Goal: Task Accomplishment & Management: Complete application form

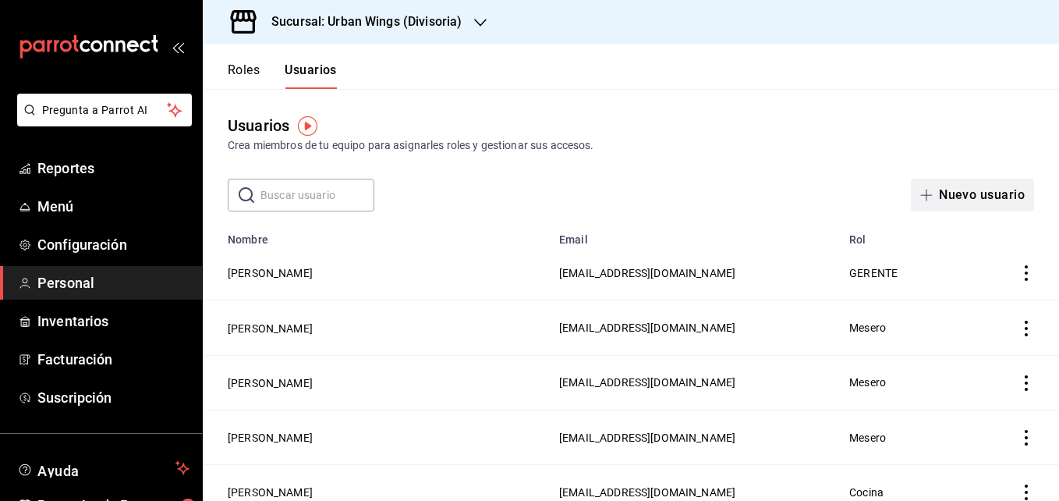
click at [997, 196] on button "Nuevo usuario" at bounding box center [972, 195] width 123 height 33
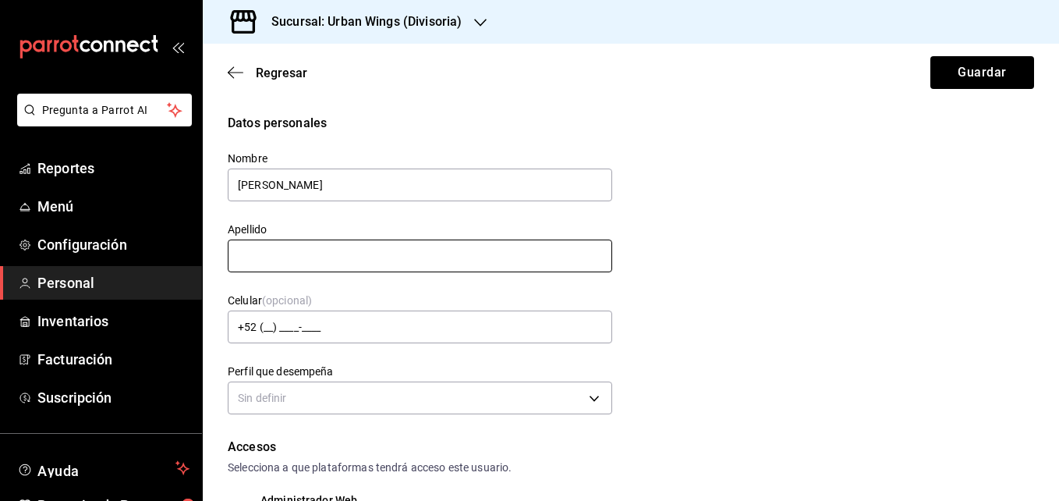
type input "[PERSON_NAME]"
click at [386, 253] on input "text" at bounding box center [420, 255] width 384 height 33
type input "[PERSON_NAME]"
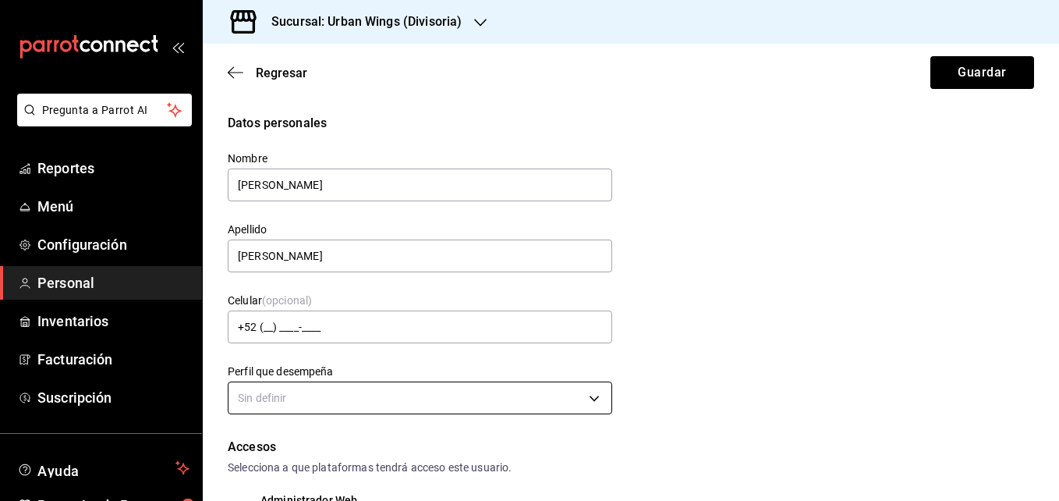
click at [392, 390] on body "Pregunta a Parrot AI Reportes Menú Configuración Personal Inventarios Facturaci…" at bounding box center [529, 250] width 1059 height 501
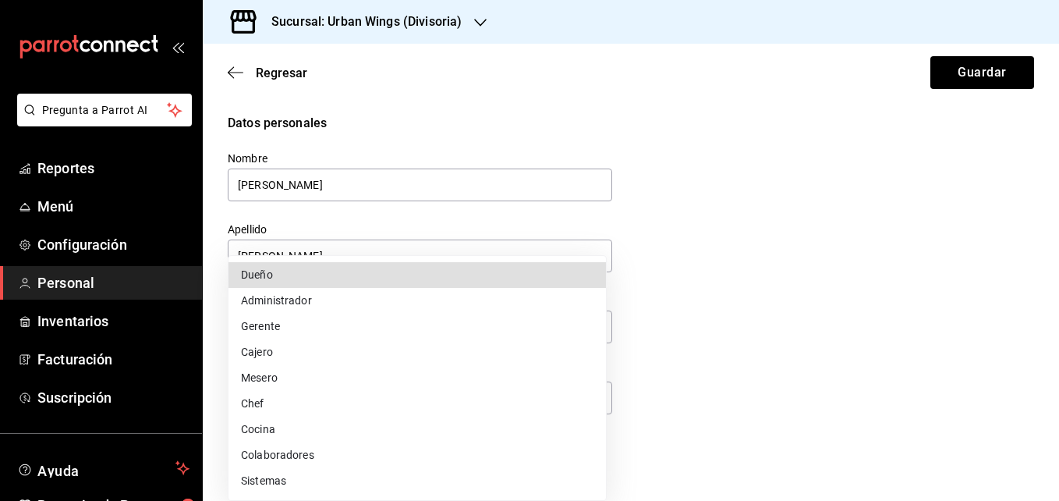
click at [303, 380] on li "Mesero" at bounding box center [416, 378] width 377 height 26
type input "WAITER"
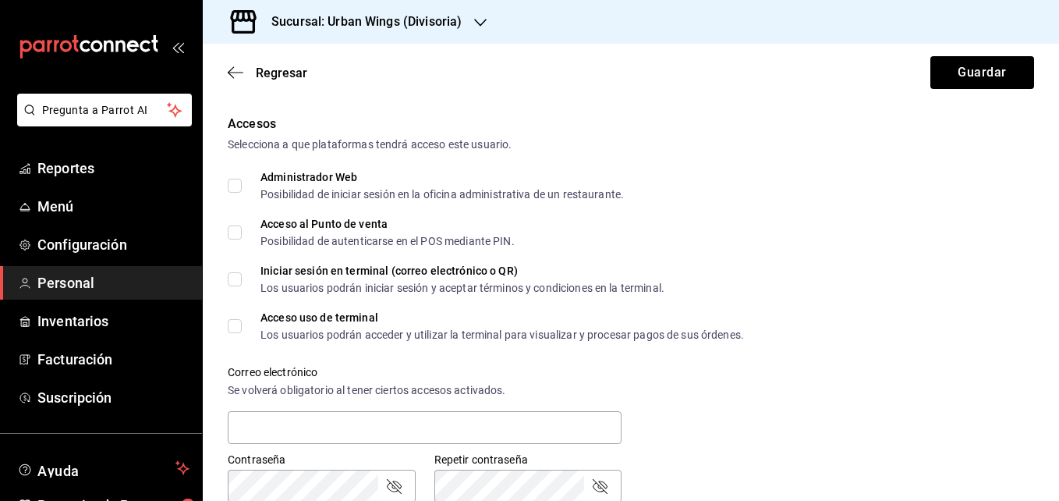
scroll to position [269, 0]
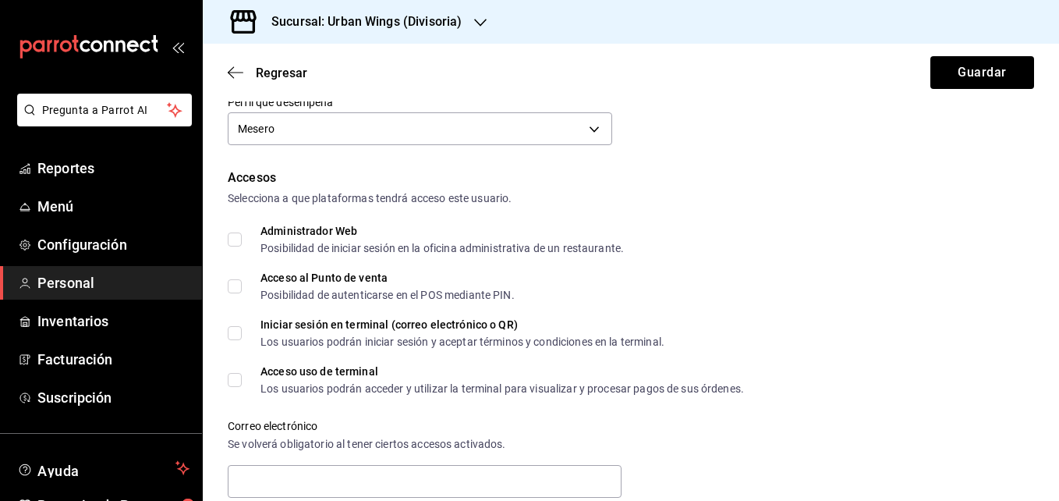
click at [230, 276] on label "Acceso al Punto de venta Posibilidad de autenticarse en el POS mediante PIN." at bounding box center [371, 286] width 287 height 28
click at [230, 279] on input "Acceso al Punto de venta Posibilidad de autenticarse en el POS mediante PIN." at bounding box center [235, 286] width 14 height 14
checkbox input "true"
click at [235, 236] on input "Administrador Web Posibilidad de iniciar sesión en la oficina administrativa de…" at bounding box center [235, 239] width 14 height 14
checkbox input "true"
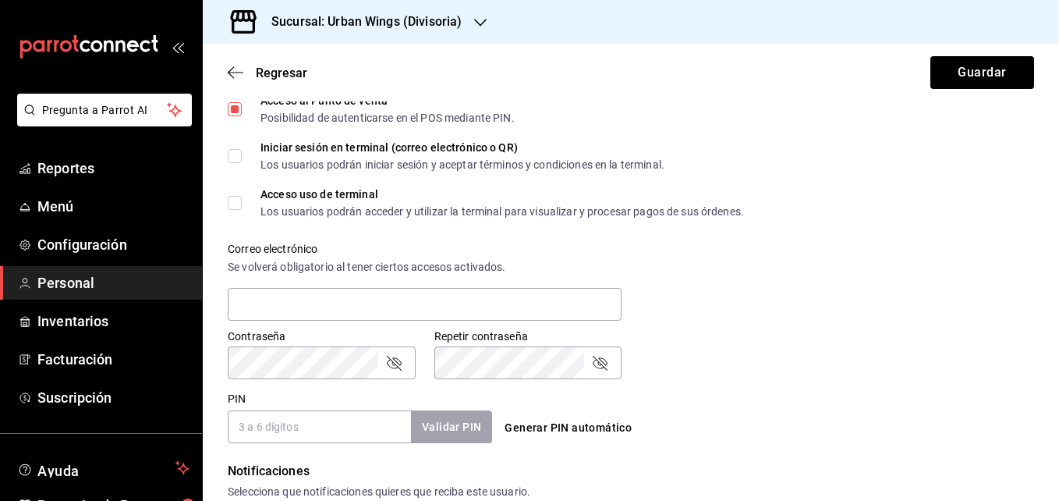
scroll to position [456, 0]
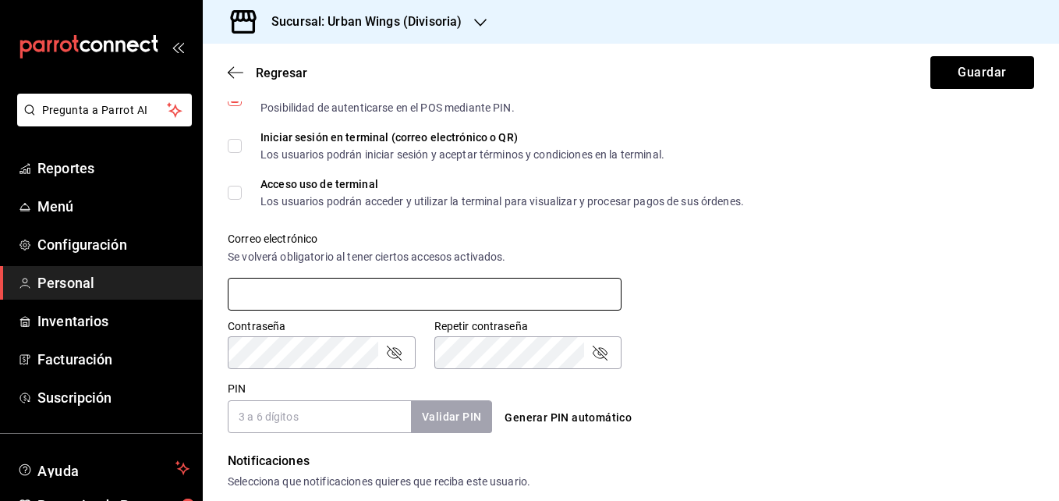
click at [514, 293] on input "text" at bounding box center [425, 294] width 394 height 33
type input "[EMAIL_ADDRESS][DOMAIN_NAME]"
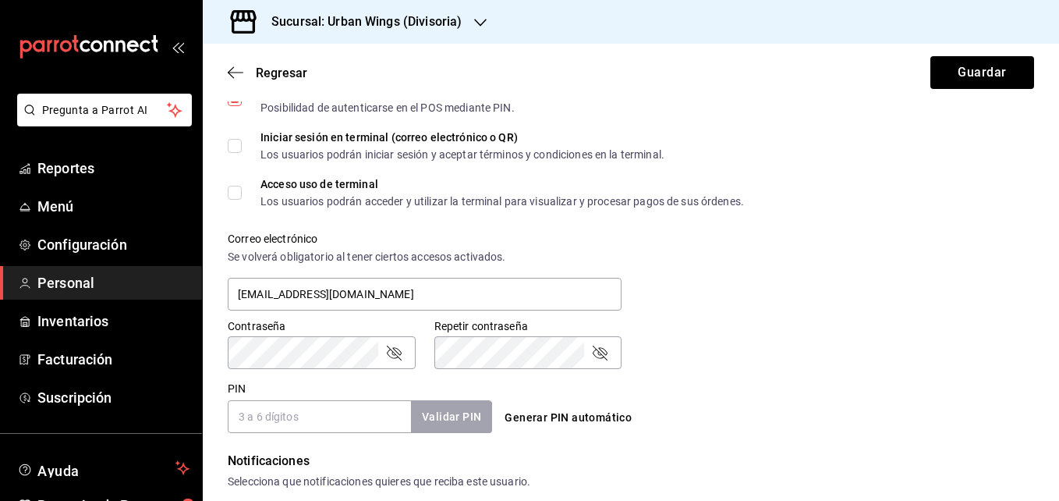
click at [358, 415] on input "PIN" at bounding box center [319, 416] width 183 height 33
click at [450, 425] on button "Validar PIN" at bounding box center [450, 417] width 83 height 34
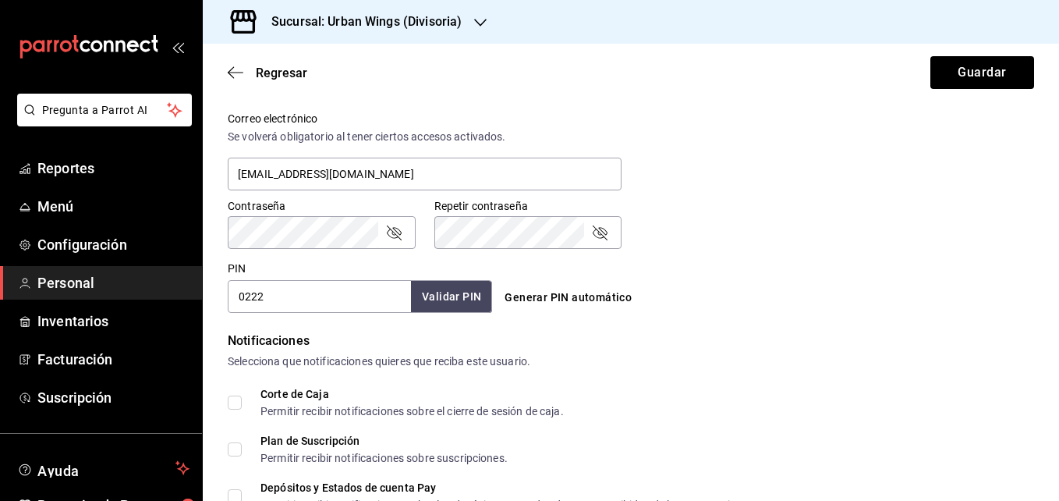
scroll to position [561, 0]
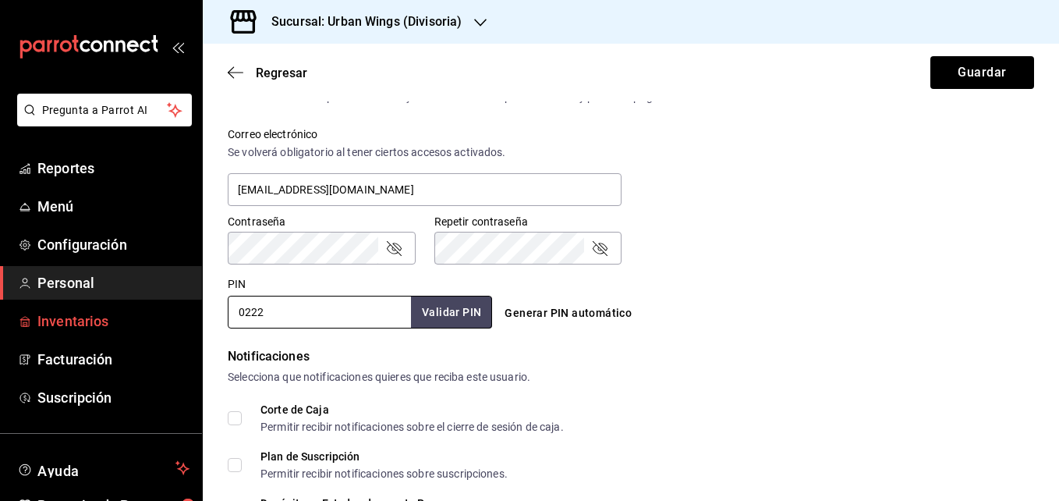
drag, startPoint x: 368, startPoint y: 303, endPoint x: 182, endPoint y: 324, distance: 187.6
click at [182, 324] on div "Pregunta a Parrot AI Reportes Menú Configuración Personal Inventarios Facturaci…" at bounding box center [529, 250] width 1059 height 501
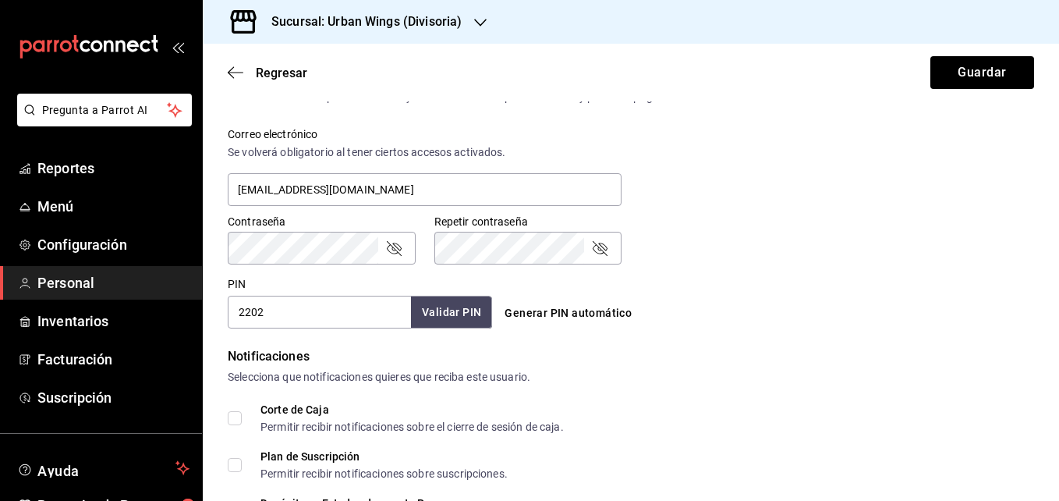
type input "2202"
click at [434, 310] on button "Validar PIN" at bounding box center [450, 313] width 83 height 34
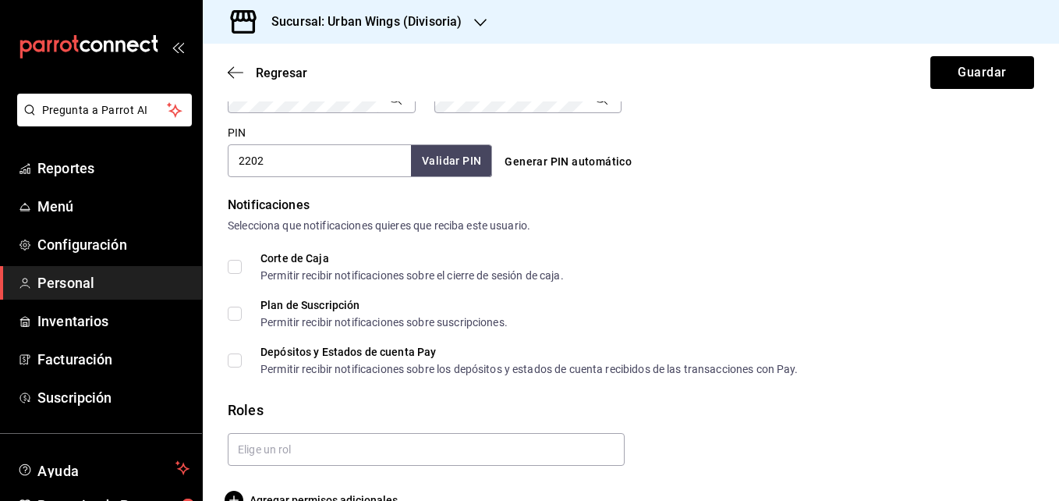
scroll to position [745, 0]
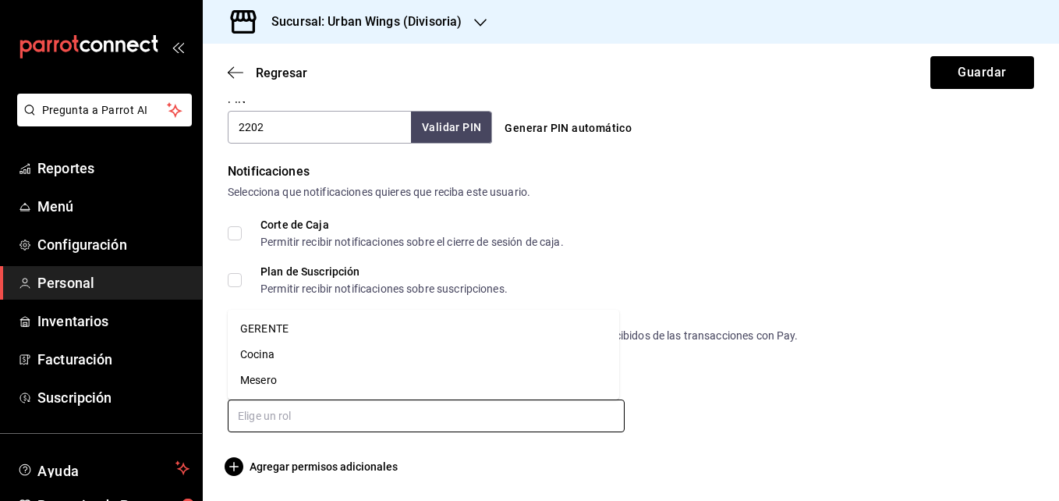
click at [439, 423] on input "text" at bounding box center [426, 415] width 397 height 33
click at [272, 377] on li "Mesero" at bounding box center [423, 380] width 391 height 26
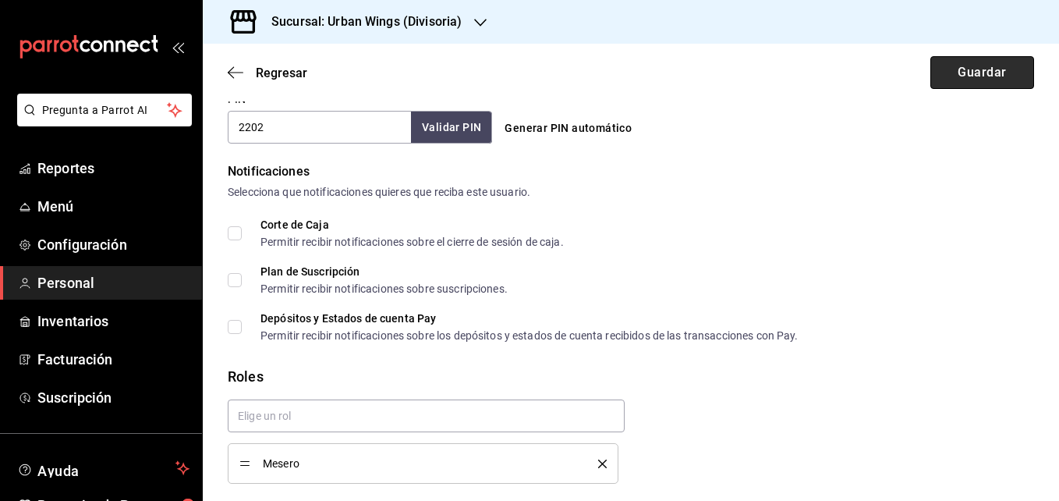
click at [1003, 81] on button "Guardar" at bounding box center [982, 72] width 104 height 33
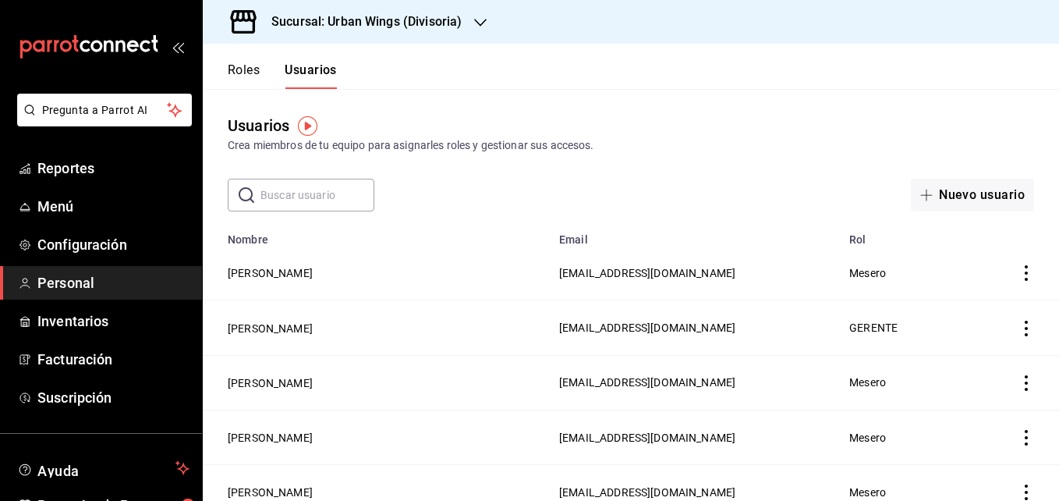
click at [239, 76] on button "Roles" at bounding box center [244, 75] width 32 height 27
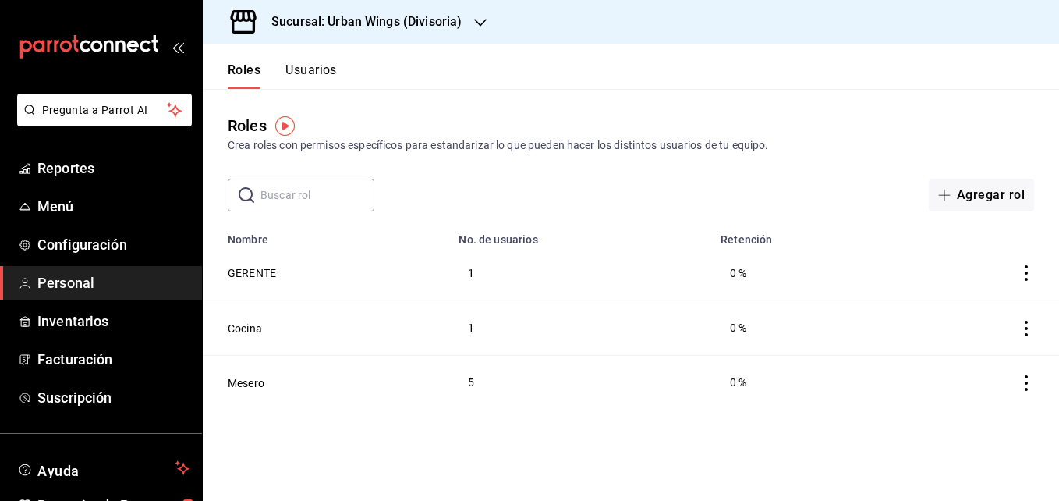
click at [314, 74] on button "Usuarios" at bounding box center [310, 75] width 51 height 27
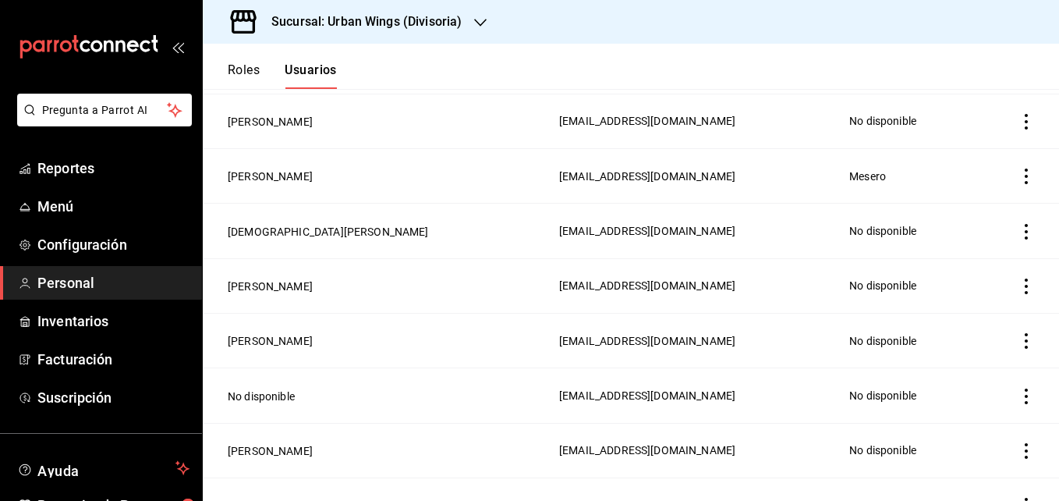
scroll to position [501, 0]
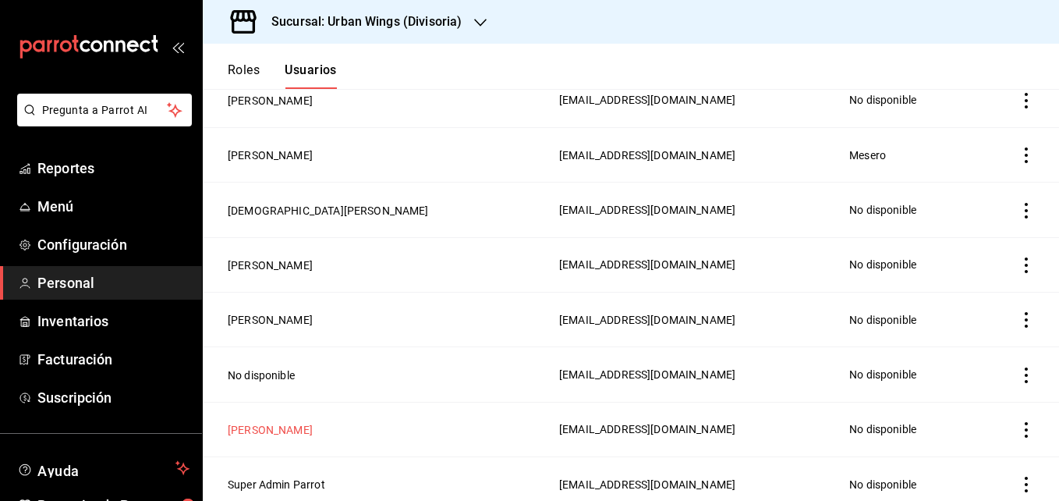
click at [288, 422] on button "[PERSON_NAME]" at bounding box center [270, 430] width 85 height 16
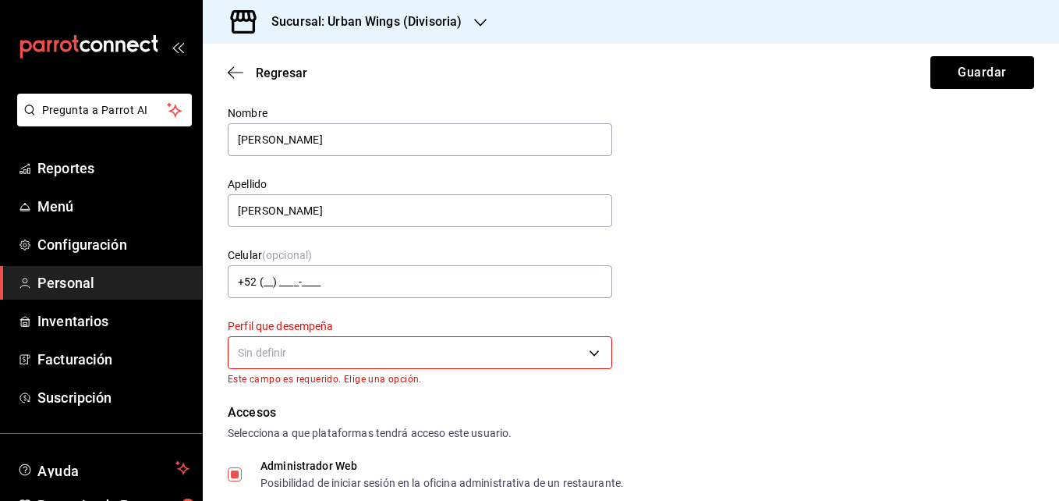
scroll to position [67, 0]
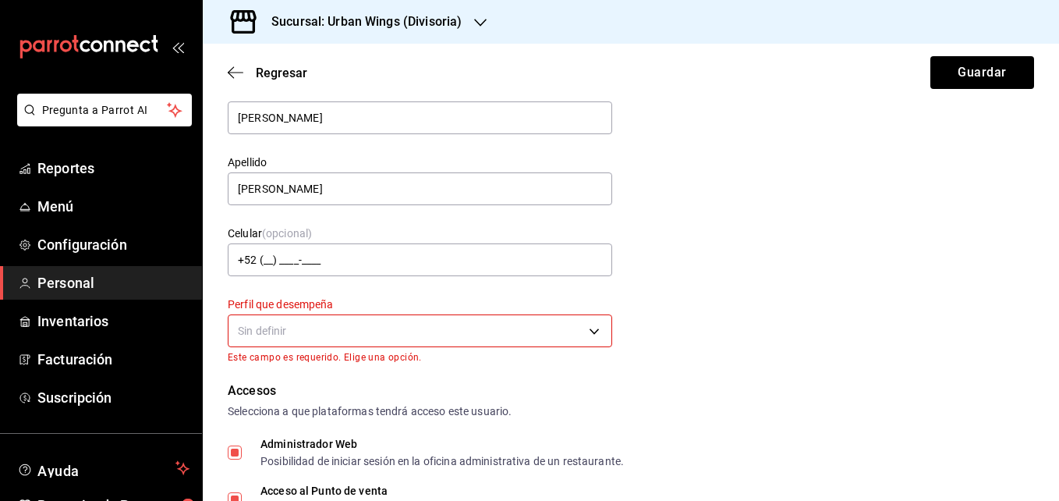
click at [595, 334] on body "Pregunta a Parrot AI Reportes Menú Configuración Personal Inventarios Facturaci…" at bounding box center [529, 250] width 1059 height 501
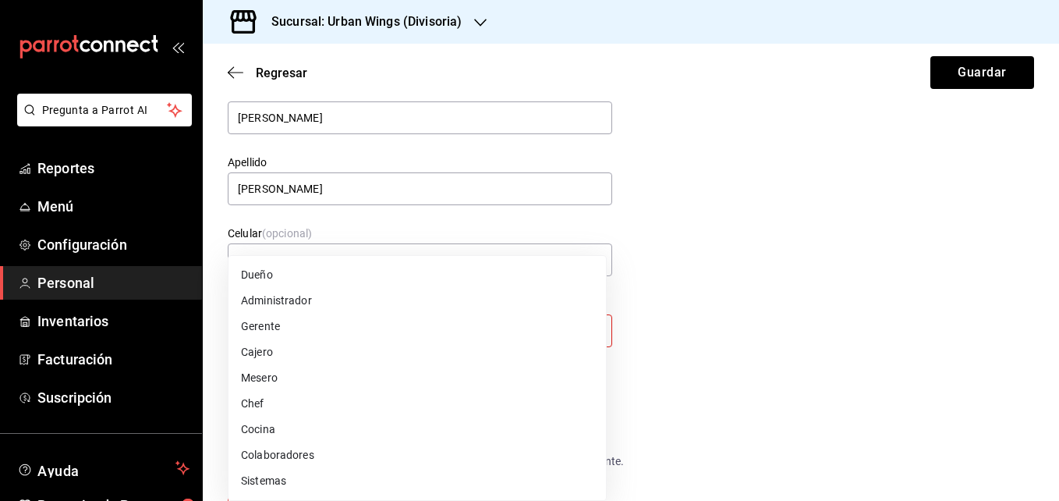
click at [274, 277] on li "Dueño" at bounding box center [416, 275] width 377 height 26
type input "OWNER"
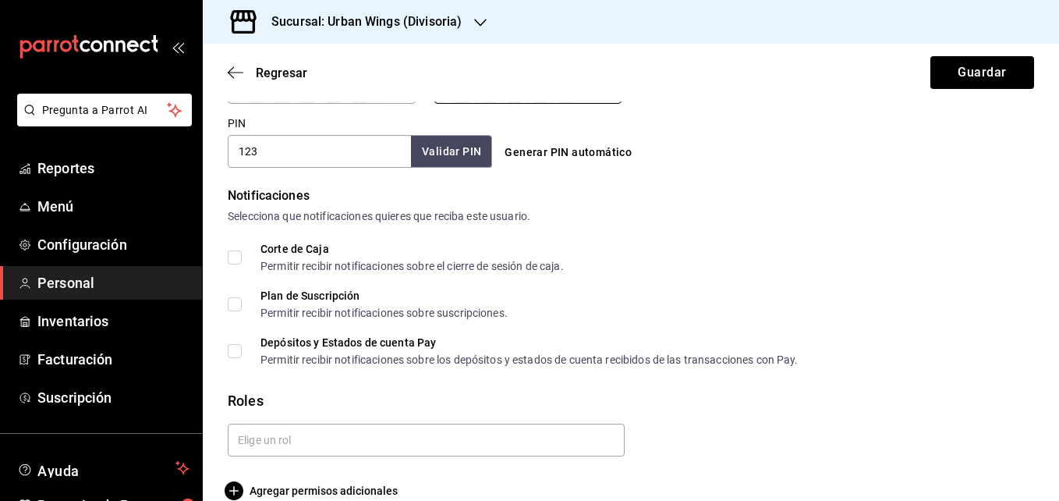
scroll to position [745, 0]
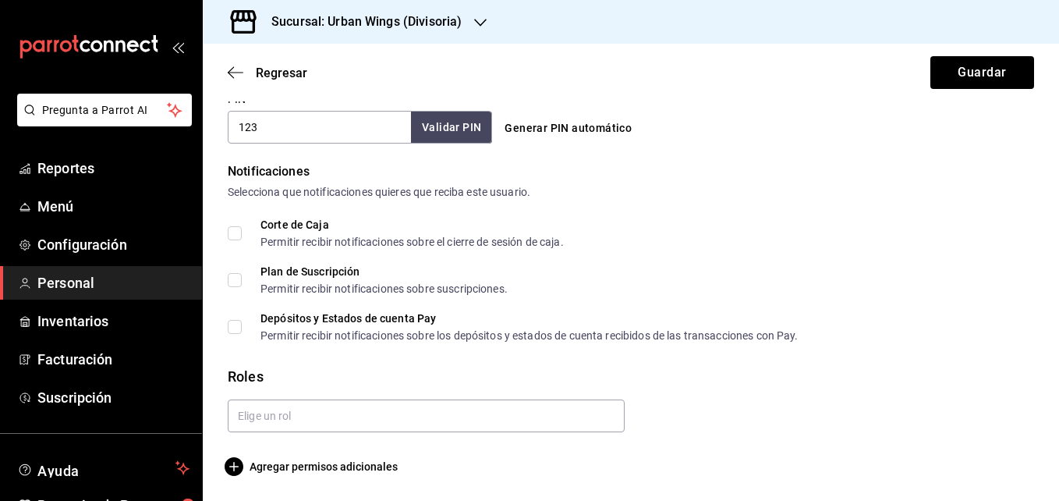
click at [922, 269] on div "Plan de Suscripción Permitir recibir notificaciones sobre suscripciones." at bounding box center [631, 280] width 806 height 28
click at [235, 228] on input "Corte de Caja Permitir recibir notificaciones sobre el cierre de sesión de caja." at bounding box center [235, 233] width 14 height 14
checkbox input "true"
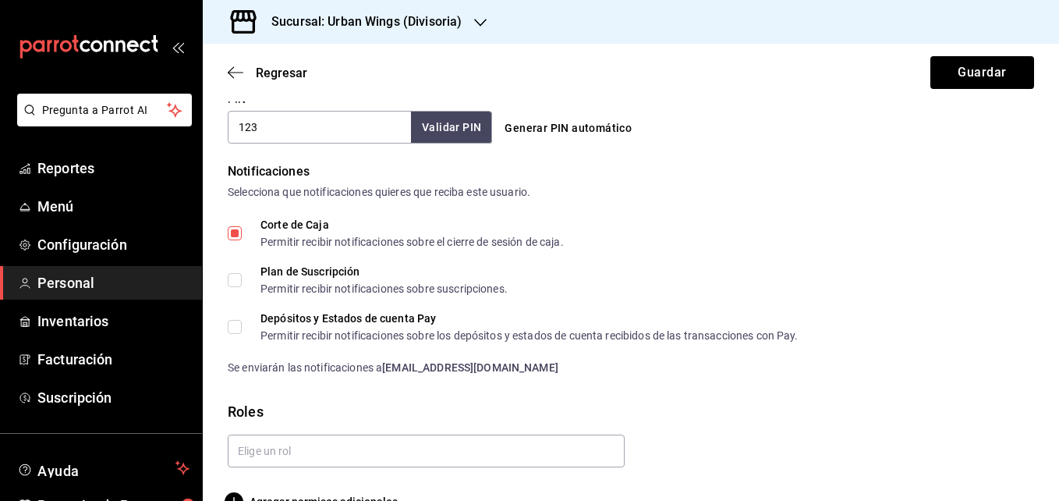
click at [235, 280] on input "Plan de Suscripción Permitir recibir notificaciones sobre suscripciones." at bounding box center [235, 280] width 14 height 14
checkbox input "true"
click at [232, 331] on input "Depósitos y Estados de cuenta Pay Permitir recibir notificaciones sobre los dep…" at bounding box center [235, 327] width 14 height 14
checkbox input "true"
click at [233, 66] on icon "button" at bounding box center [236, 72] width 16 height 14
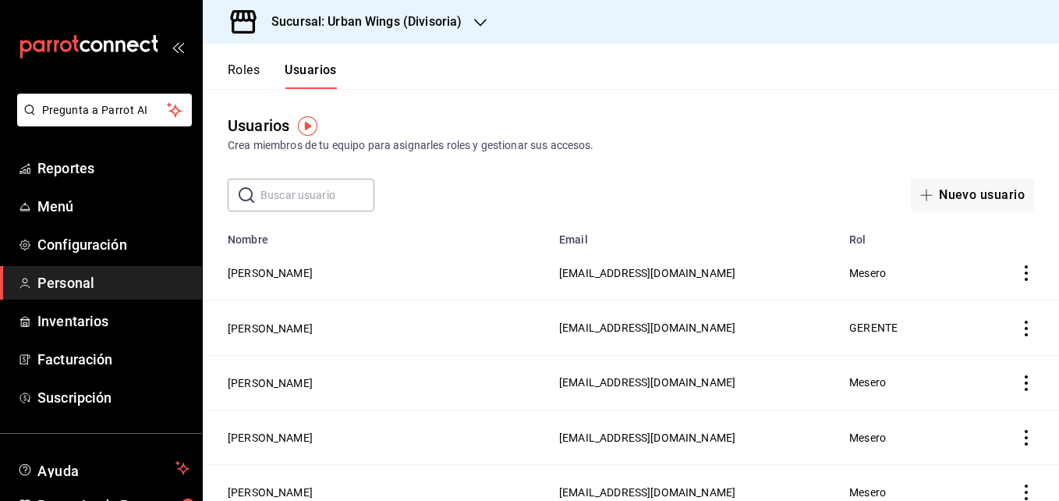
click at [263, 75] on div "Roles Usuarios" at bounding box center [282, 75] width 109 height 27
click at [254, 72] on button "Roles" at bounding box center [244, 75] width 32 height 27
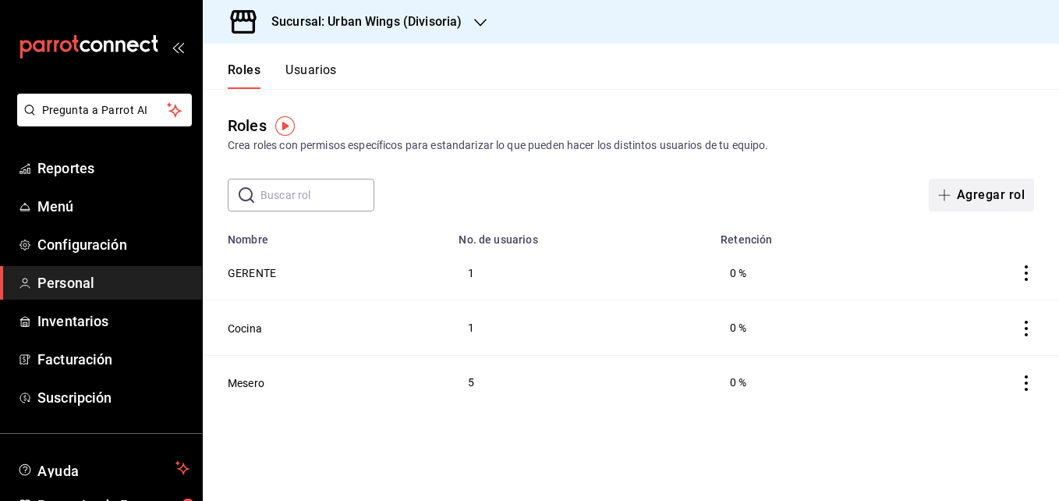
click at [987, 196] on button "Agregar rol" at bounding box center [981, 195] width 105 height 33
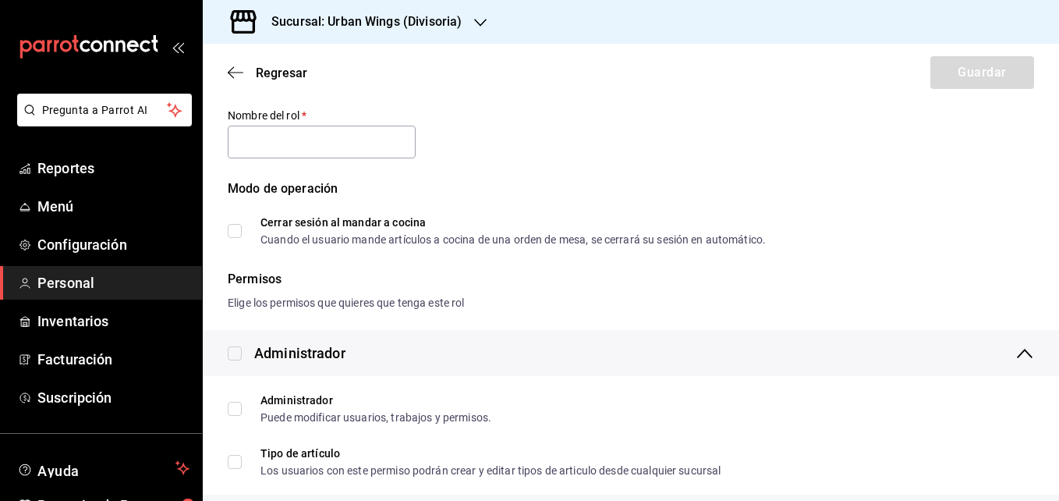
scroll to position [114, 0]
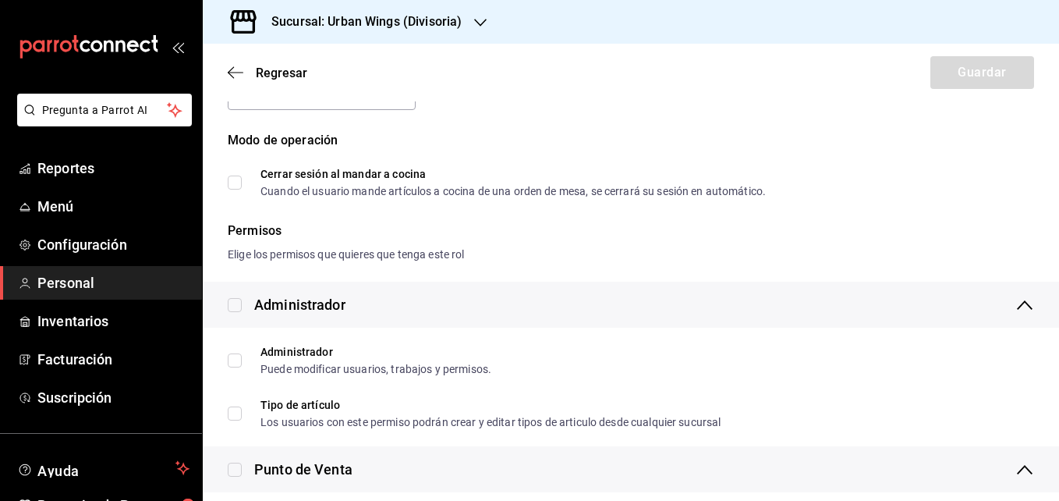
click at [239, 182] on input "Cerrar sesión al mandar a cocina Cuando el usuario mande artículos a cocina de …" at bounding box center [235, 182] width 14 height 14
checkbox input "true"
click at [239, 298] on input "checkbox" at bounding box center [235, 305] width 14 height 14
checkbox input "true"
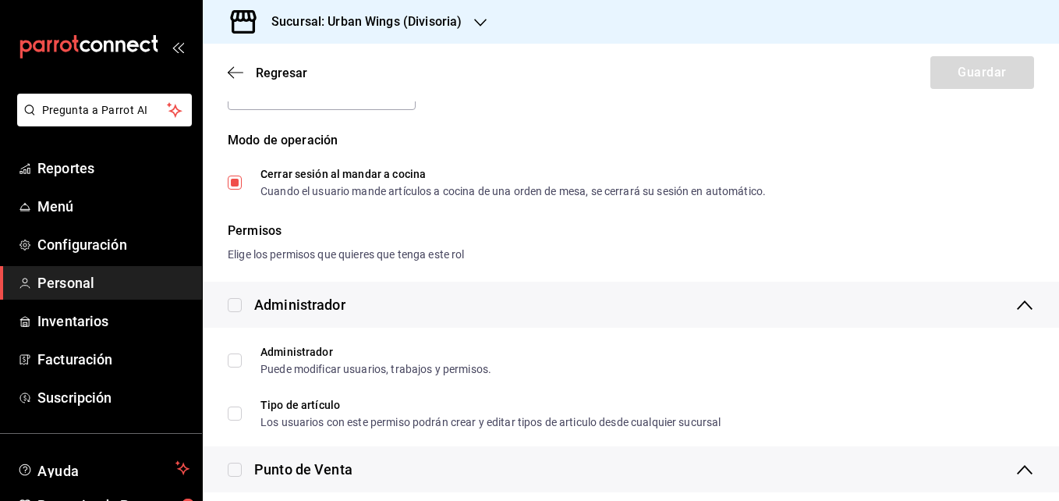
checkbox input "true"
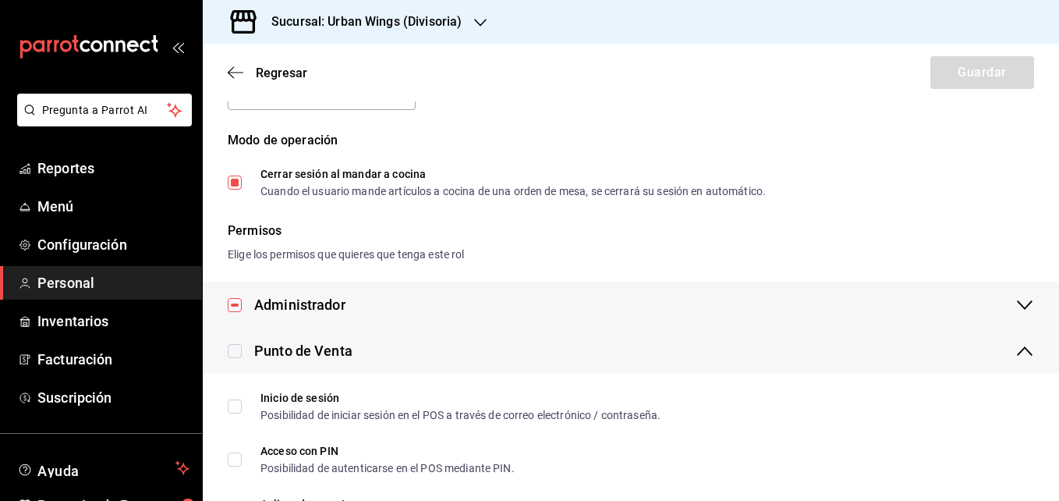
click at [235, 345] on input "checkbox" at bounding box center [235, 351] width 14 height 14
checkbox input "true"
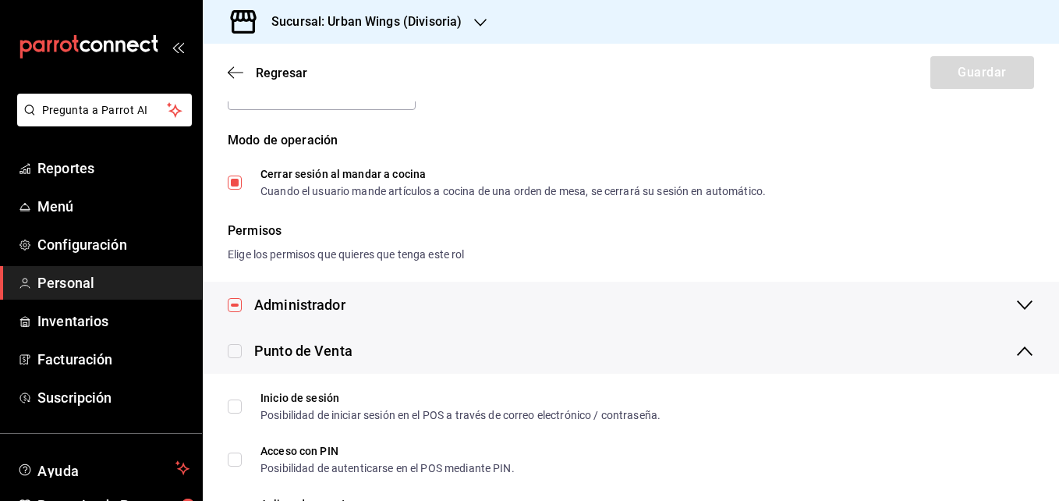
checkbox input "true"
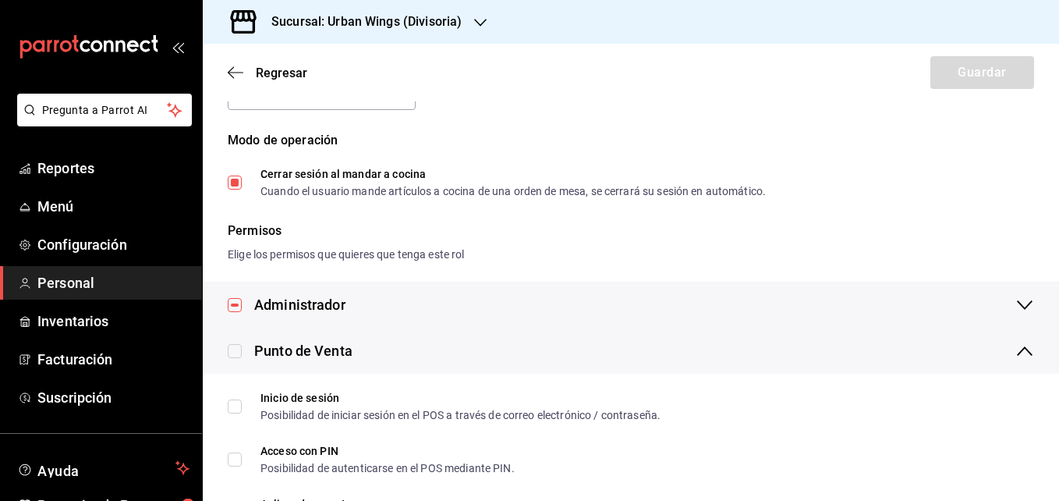
checkbox input "true"
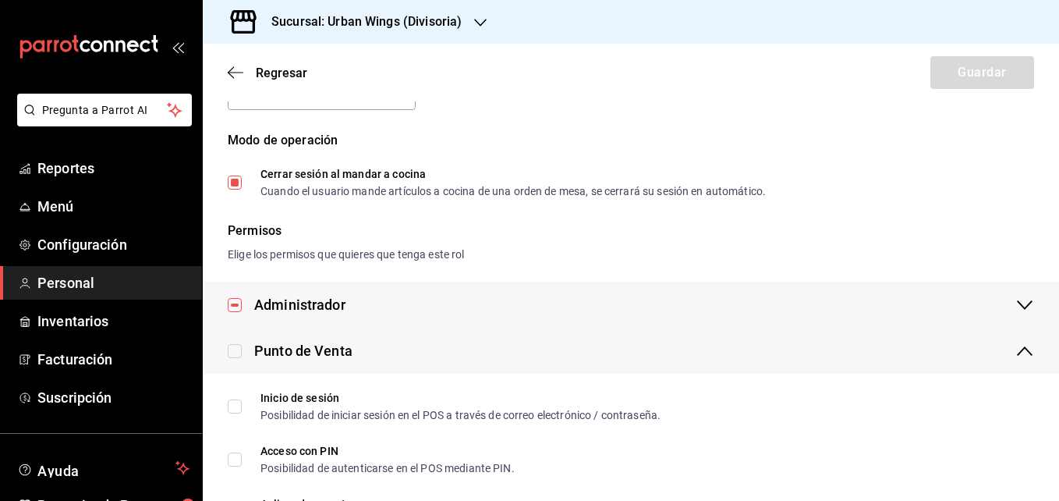
checkbox input "true"
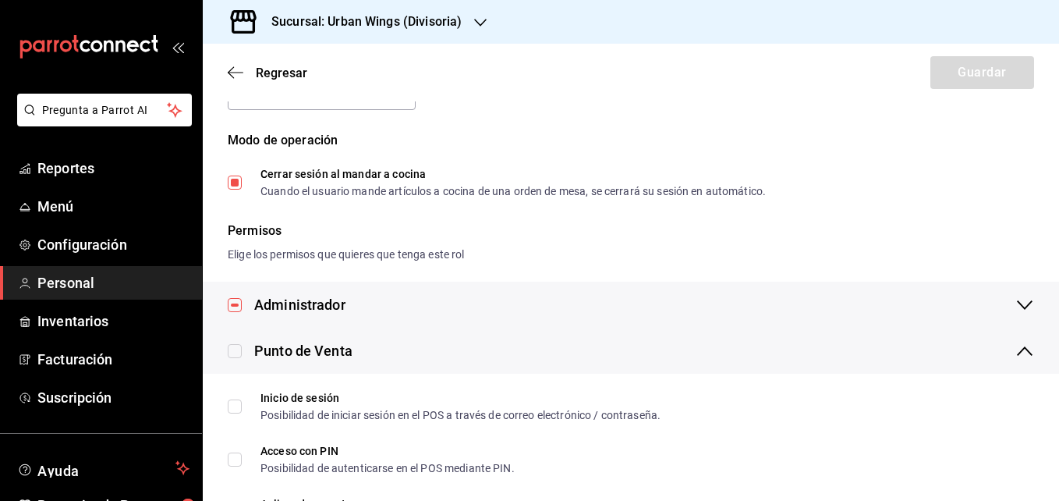
checkbox input "true"
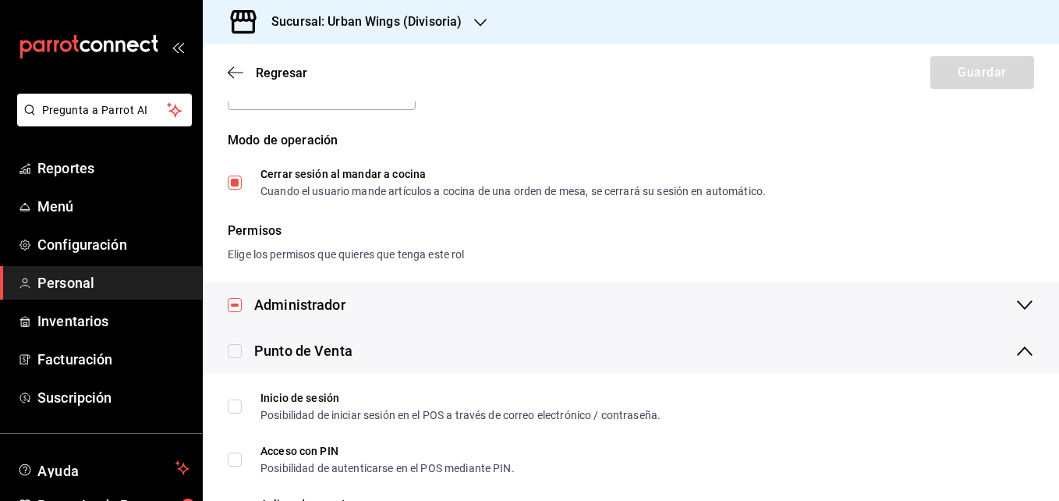
checkbox input "true"
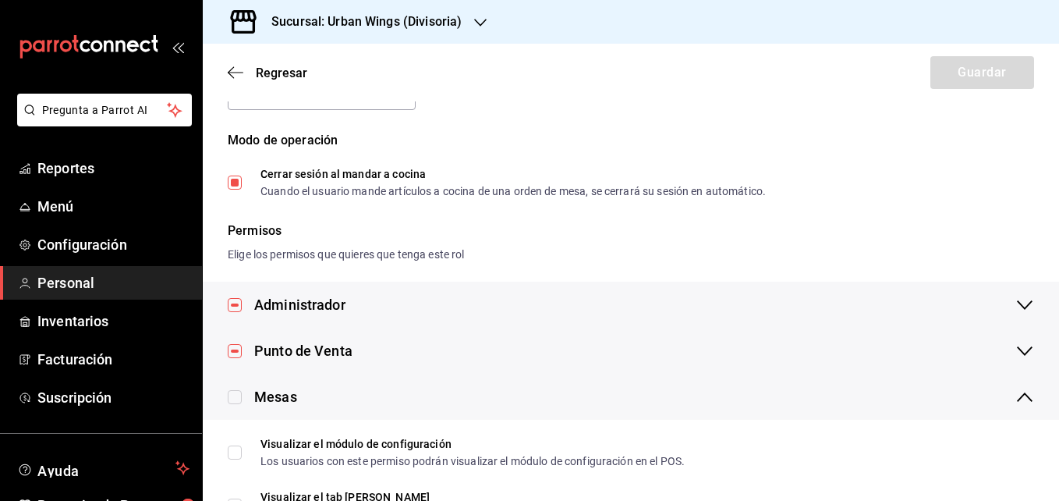
click at [231, 387] on label at bounding box center [235, 396] width 14 height 21
click at [231, 390] on input "checkbox" at bounding box center [235, 397] width 14 height 14
checkbox input "true"
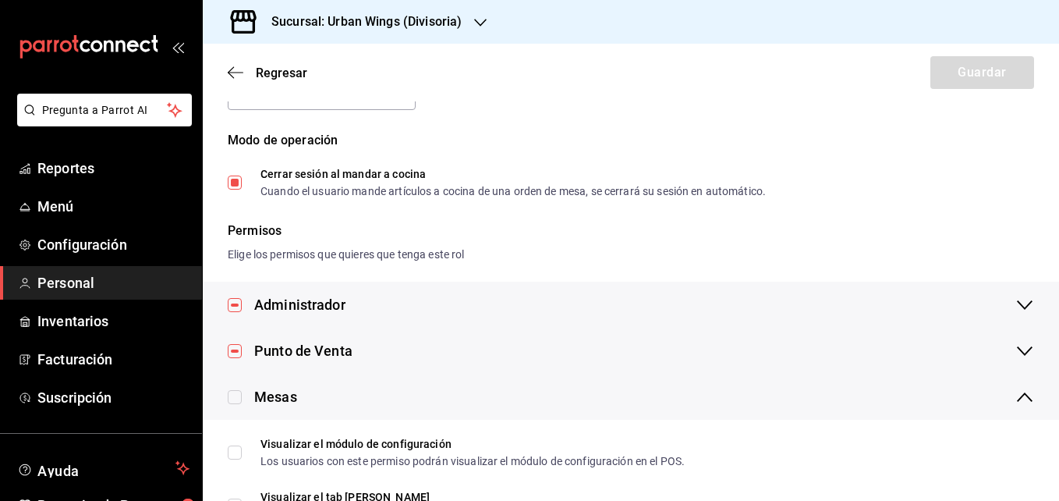
checkbox input "true"
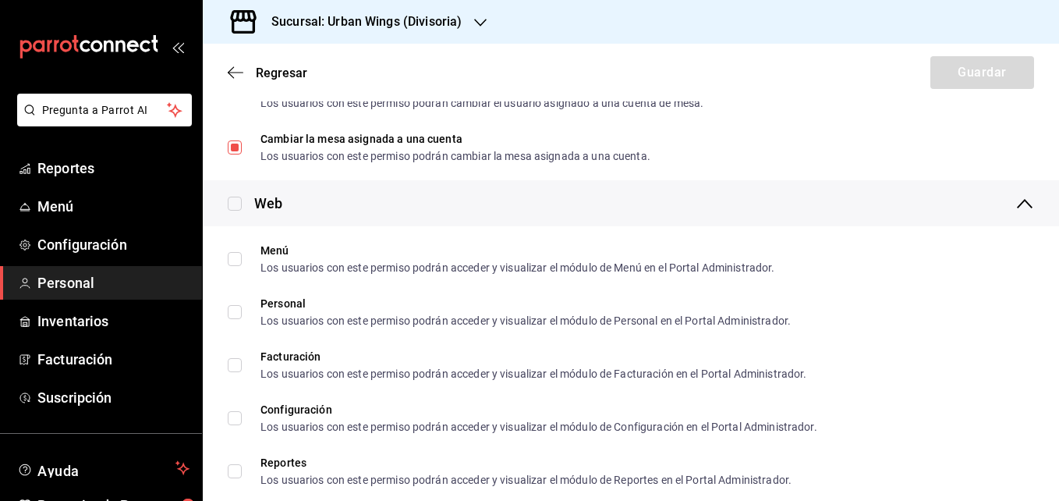
scroll to position [734, 0]
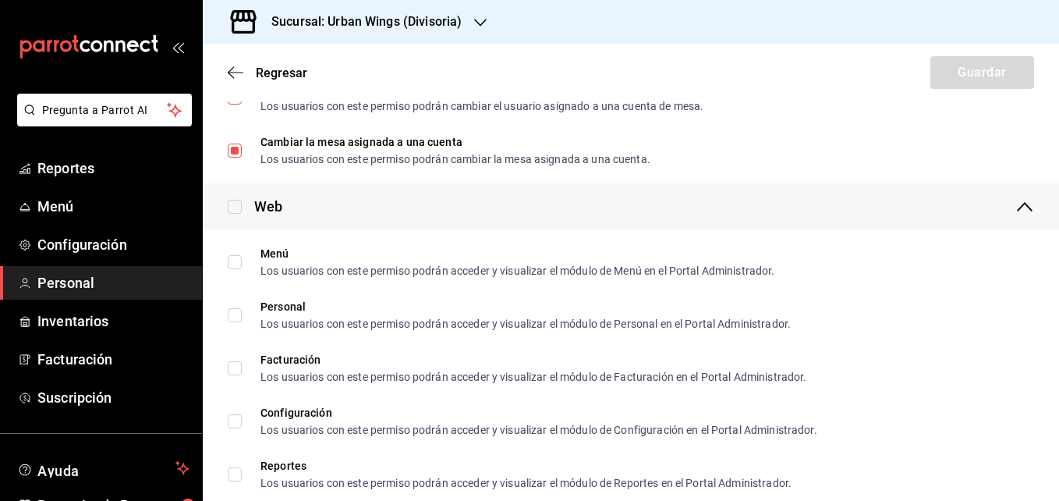
click at [239, 204] on input "checkbox" at bounding box center [235, 207] width 14 height 14
checkbox input "true"
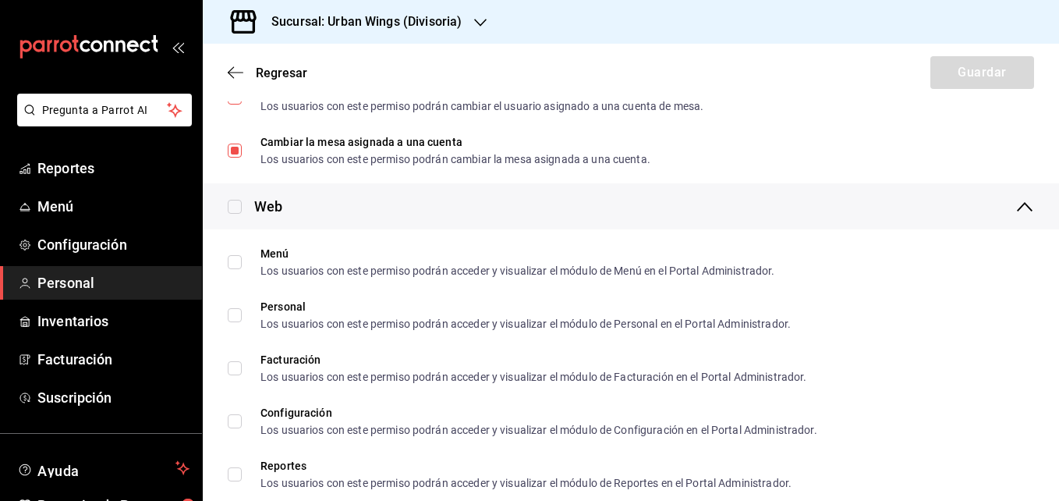
checkbox input "true"
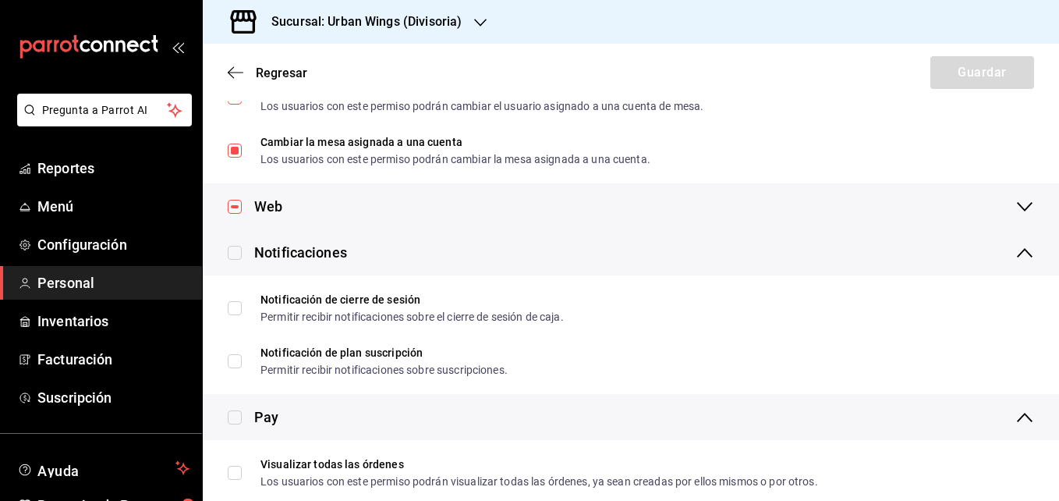
scroll to position [816, 0]
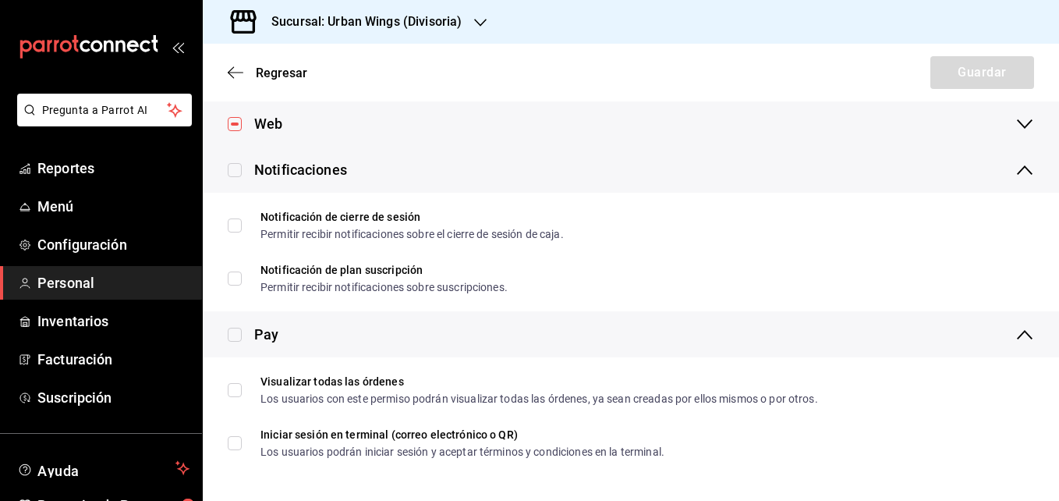
click at [233, 126] on input "checkbox" at bounding box center [235, 124] width 14 height 14
checkbox input "false"
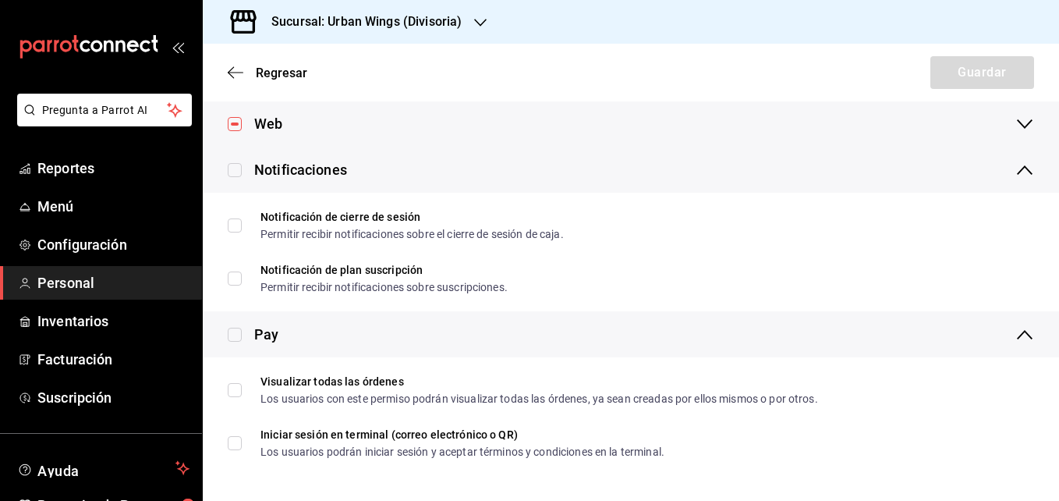
checkbox input "false"
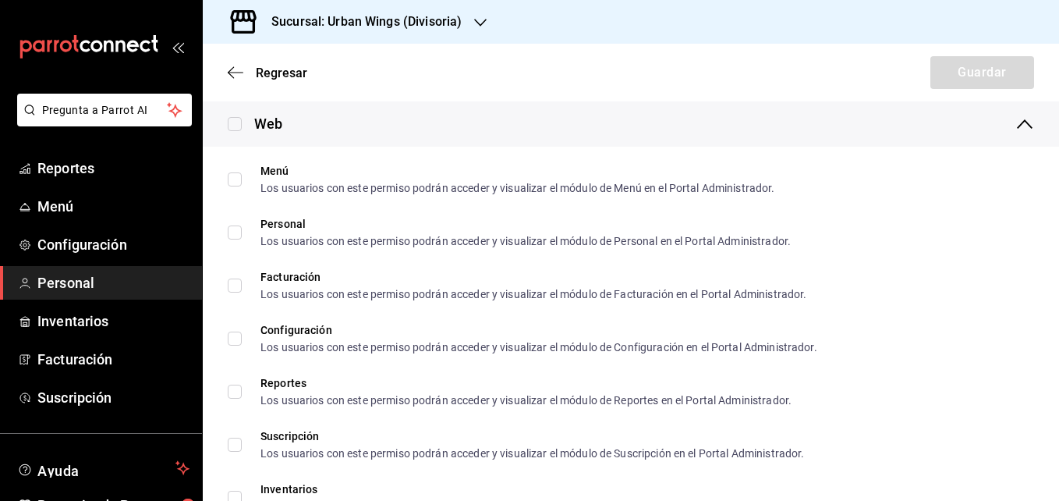
click at [235, 127] on input "checkbox" at bounding box center [235, 124] width 14 height 14
checkbox input "true"
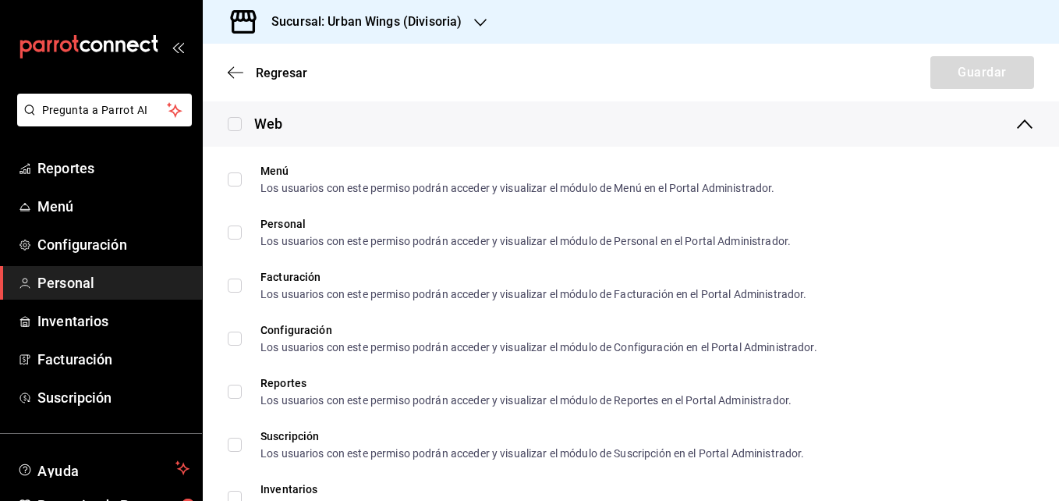
checkbox input "true"
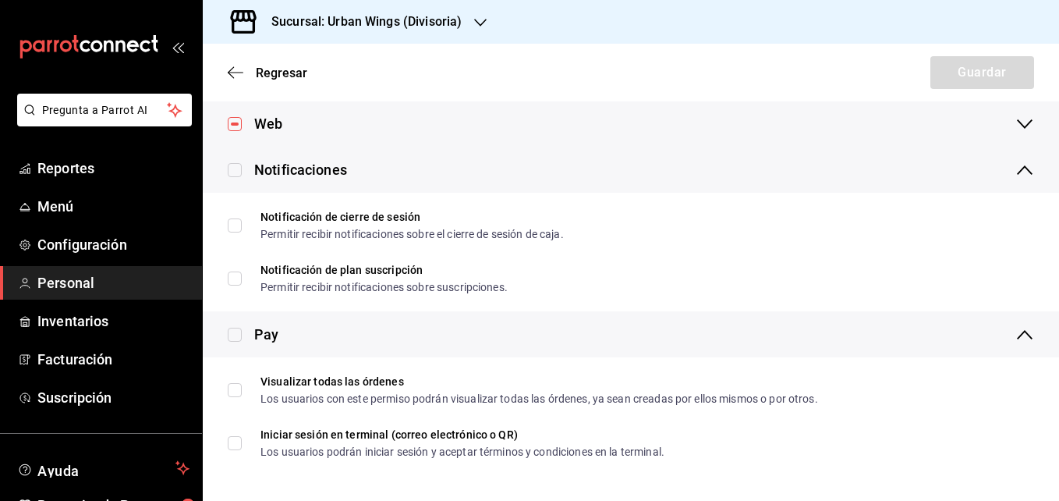
click at [233, 175] on input "checkbox" at bounding box center [235, 170] width 14 height 14
checkbox input "true"
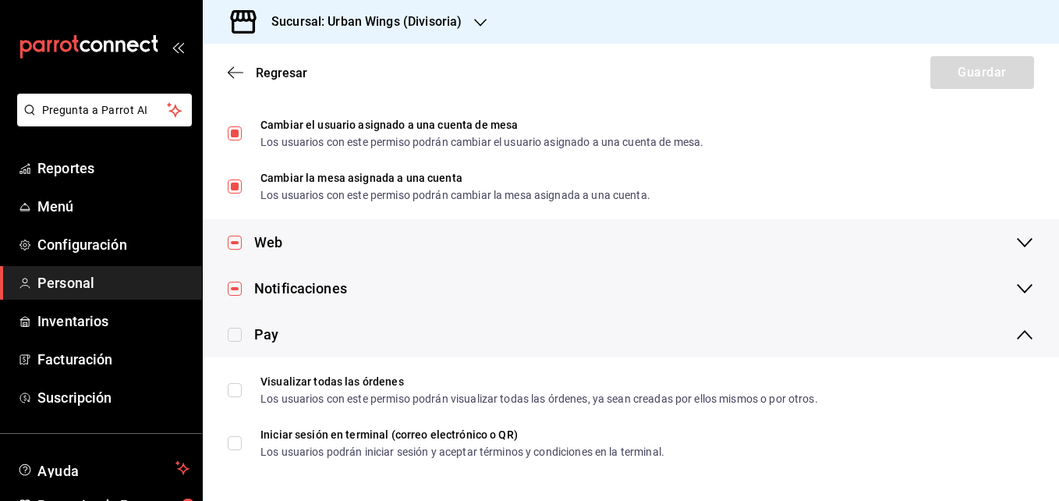
scroll to position [698, 0]
click at [230, 332] on input "checkbox" at bounding box center [235, 334] width 14 height 14
checkbox input "true"
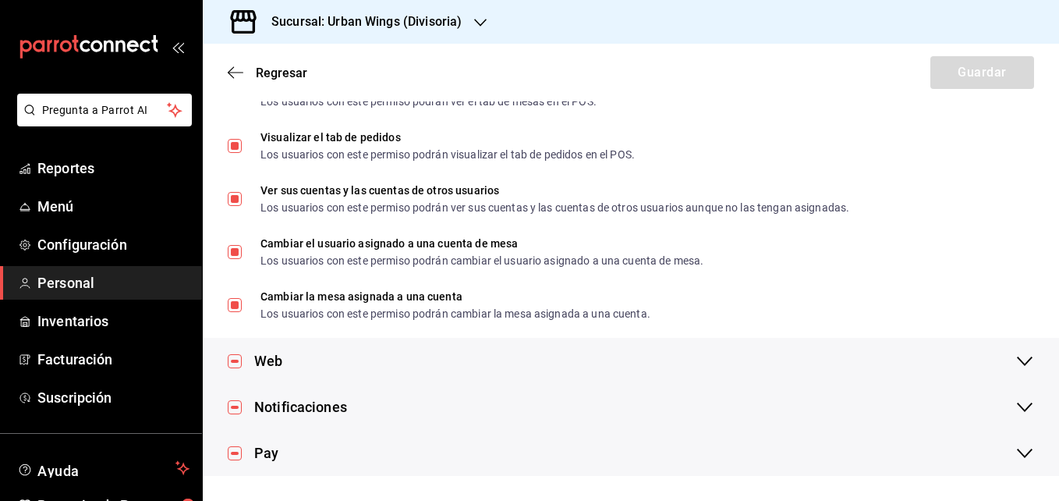
scroll to position [0, 0]
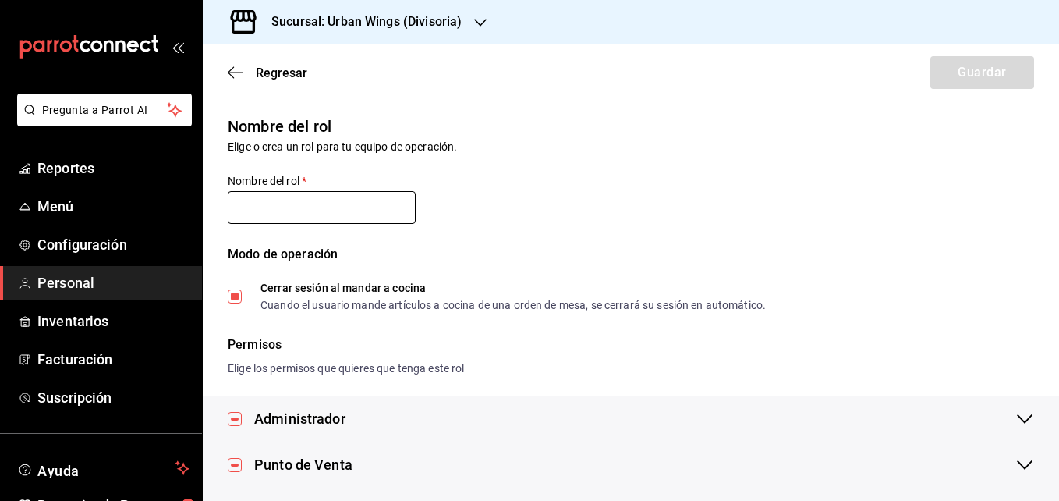
click at [356, 210] on input "text" at bounding box center [322, 207] width 188 height 33
type input "Master"
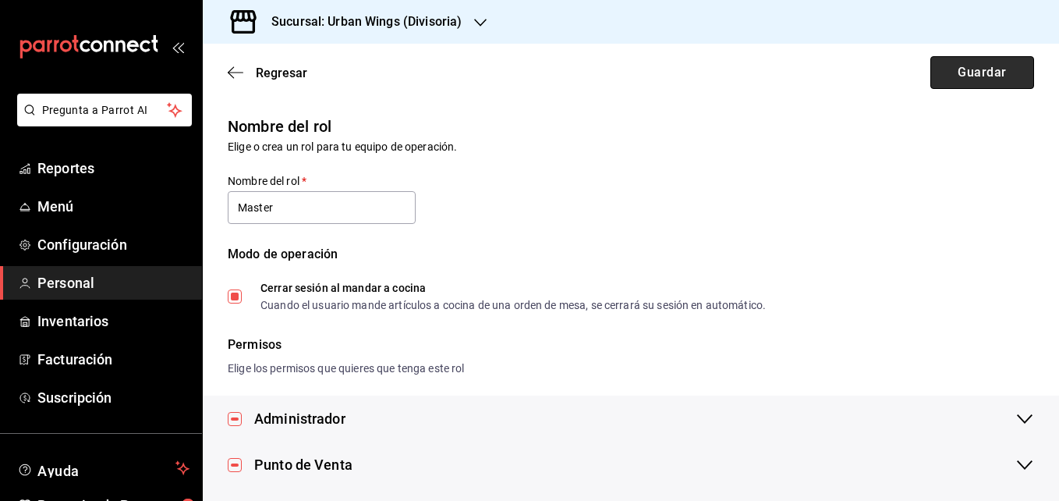
click at [984, 62] on button "Guardar" at bounding box center [982, 72] width 104 height 33
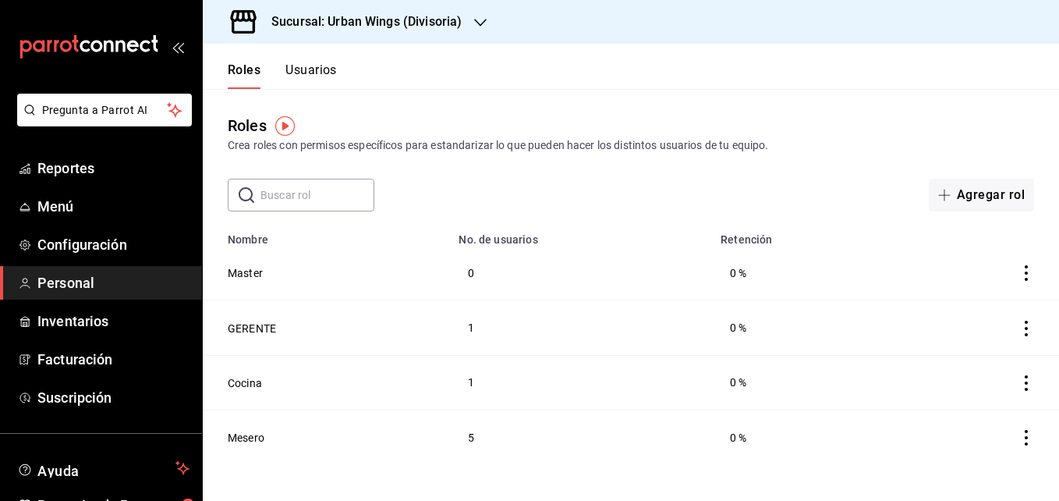
click at [331, 69] on button "Usuarios" at bounding box center [310, 75] width 51 height 27
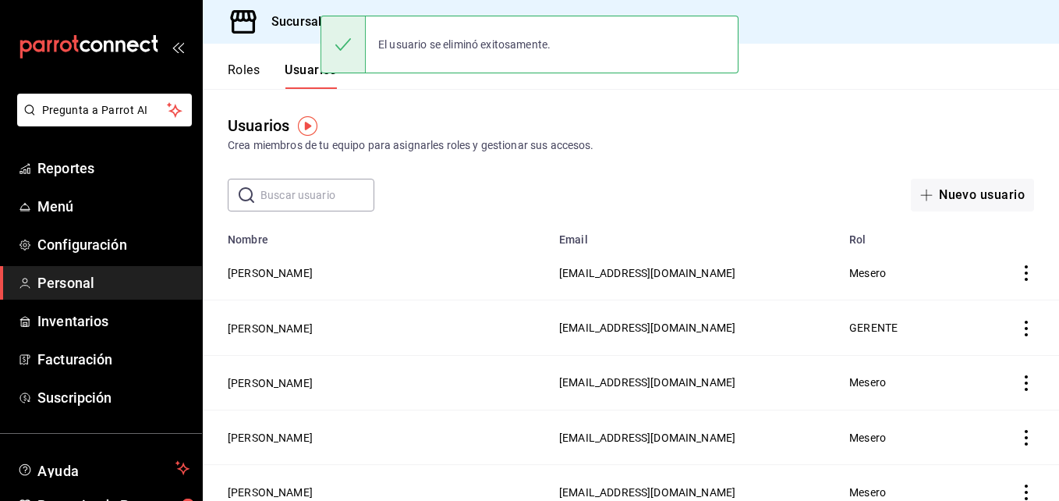
click at [826, 155] on div "Usuarios Crea miembros de tu equipo para asignarles roles y gestionar sus acces…" at bounding box center [631, 150] width 856 height 122
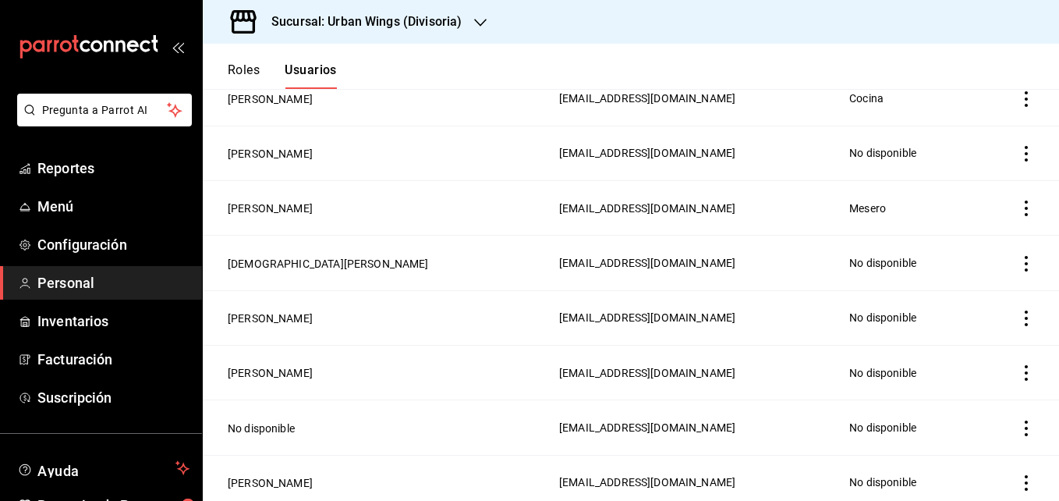
scroll to position [501, 0]
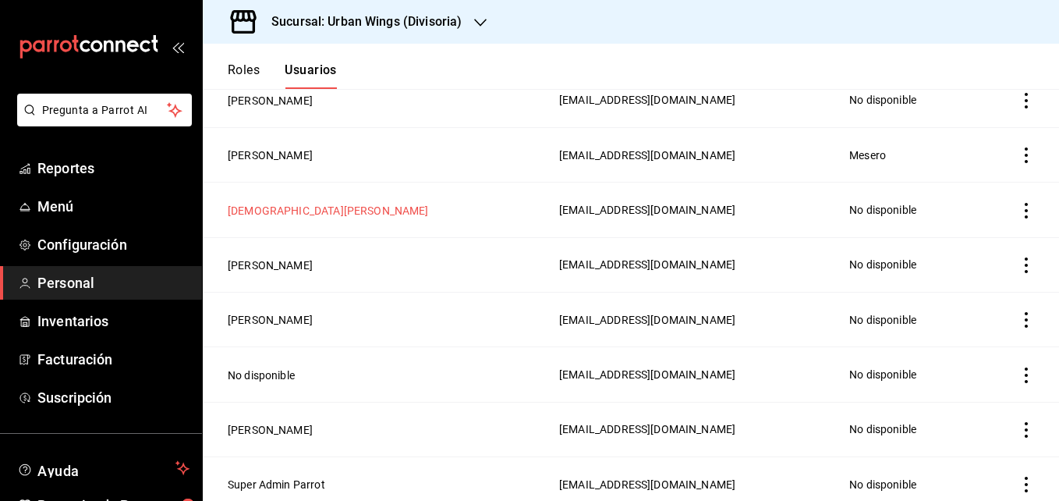
click at [250, 203] on button "[DEMOGRAPHIC_DATA][PERSON_NAME]" at bounding box center [328, 211] width 201 height 16
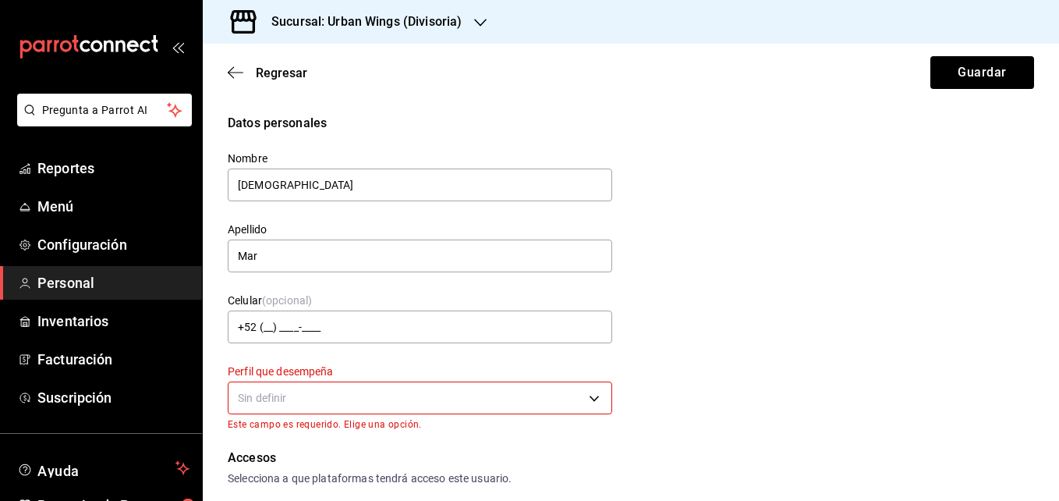
click at [589, 397] on body "Pregunta a Parrot AI Reportes Menú Configuración Personal Inventarios Facturaci…" at bounding box center [529, 250] width 1059 height 501
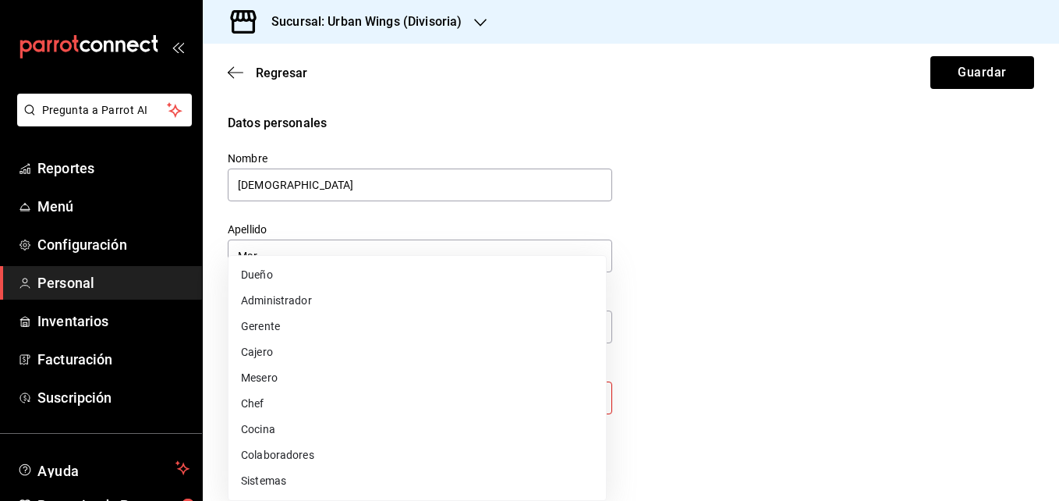
click at [415, 294] on li "Administrador" at bounding box center [416, 301] width 377 height 26
type input "ADMIN"
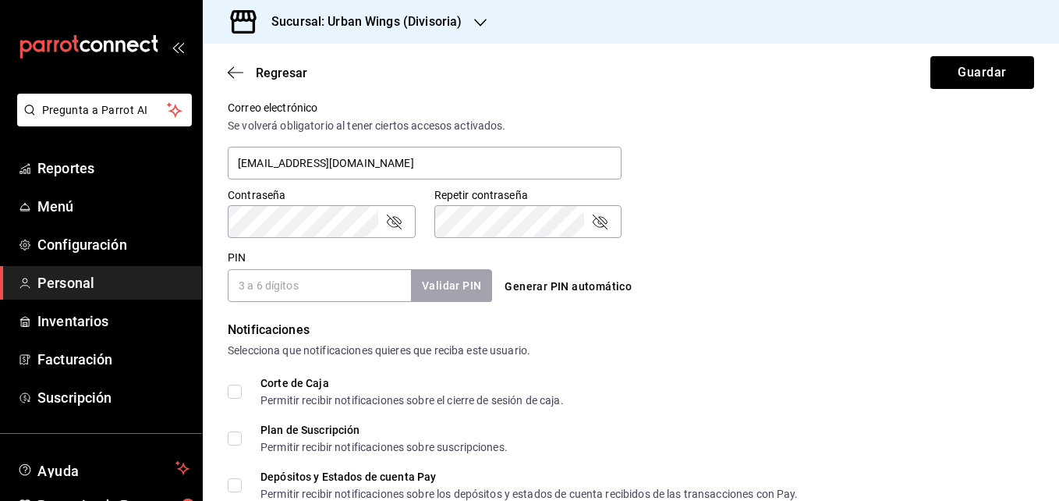
scroll to position [581, 0]
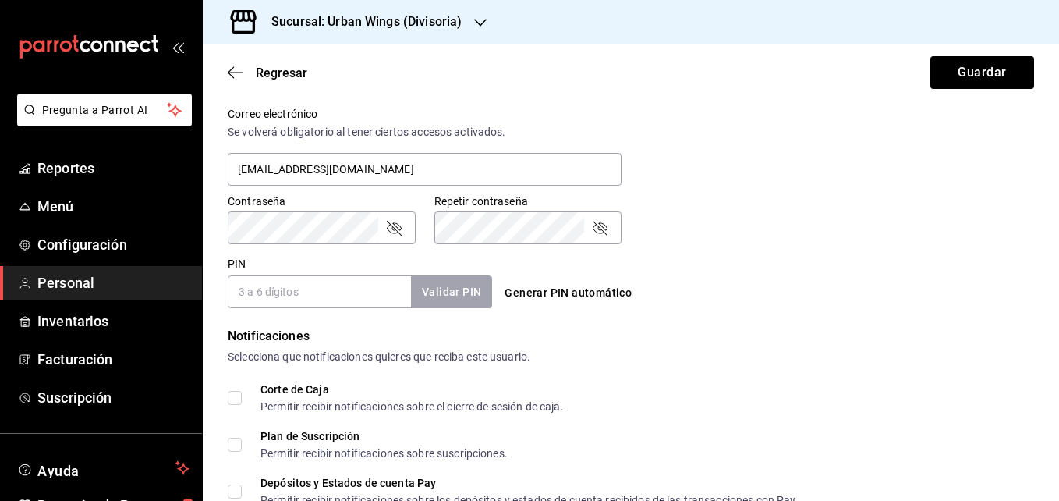
click at [377, 284] on input "PIN" at bounding box center [319, 291] width 183 height 33
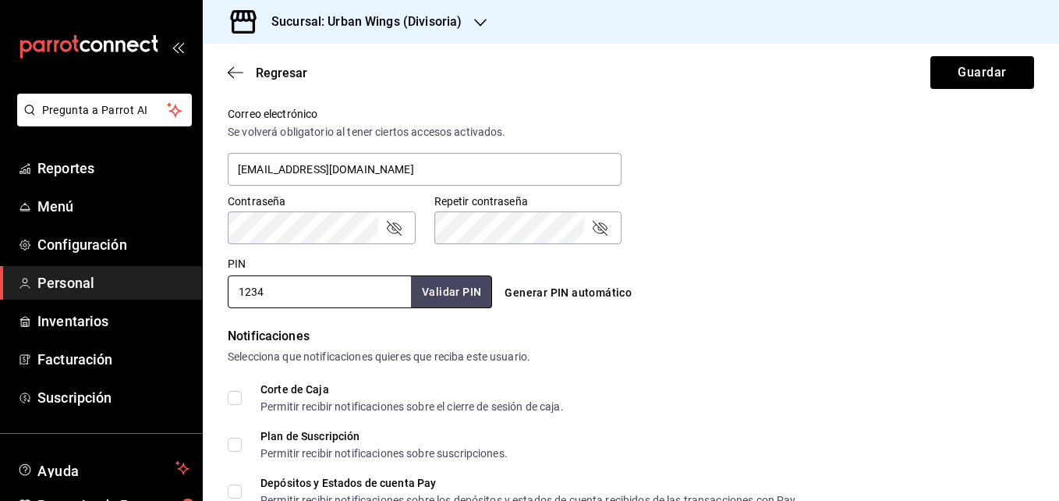
drag, startPoint x: 368, startPoint y: 282, endPoint x: 224, endPoint y: 292, distance: 144.6
click at [224, 292] on div "PIN 1234 Validar PIN ​" at bounding box center [356, 279] width 271 height 58
type input "1704"
click at [413, 290] on button "Validar PIN" at bounding box center [450, 292] width 83 height 34
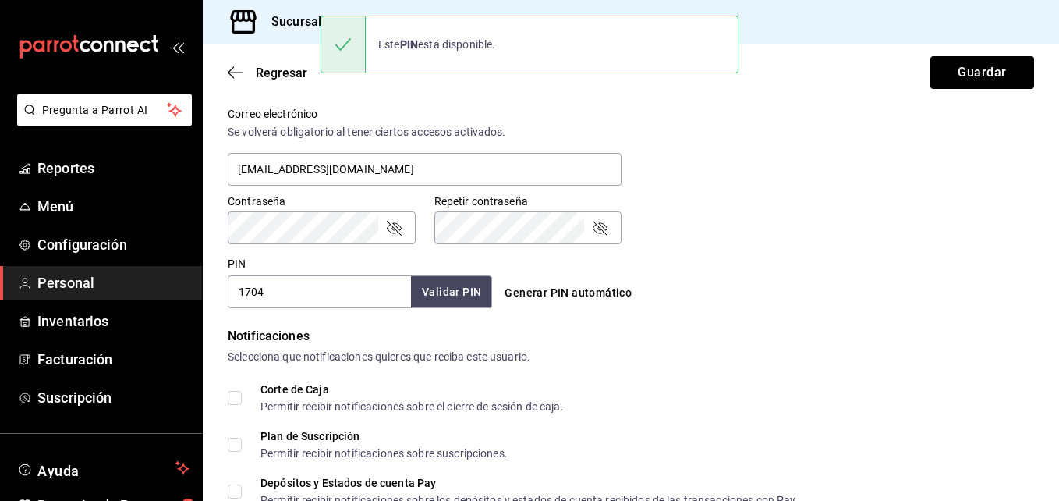
scroll to position [745, 0]
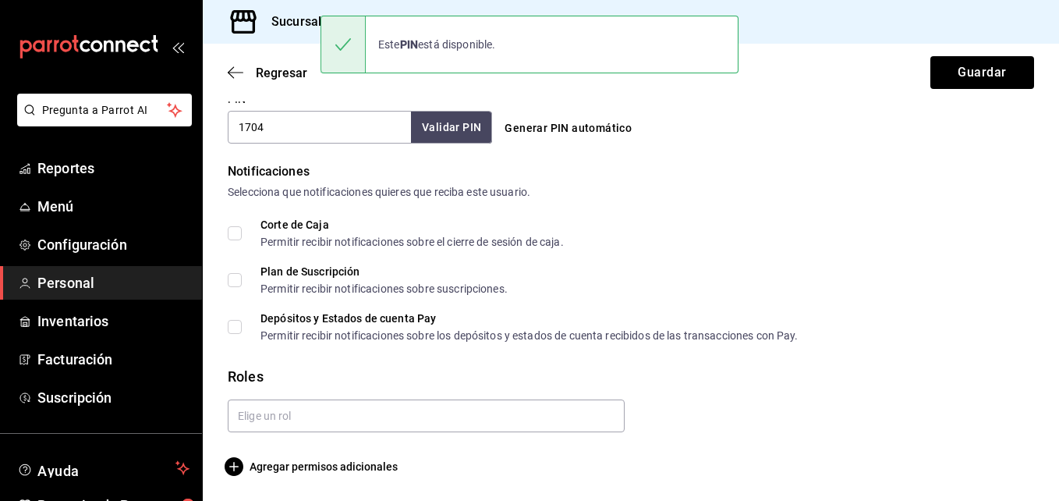
click at [234, 233] on input "Corte de Caja Permitir recibir notificaciones sobre el cierre de sesión de caja." at bounding box center [235, 233] width 14 height 14
checkbox input "true"
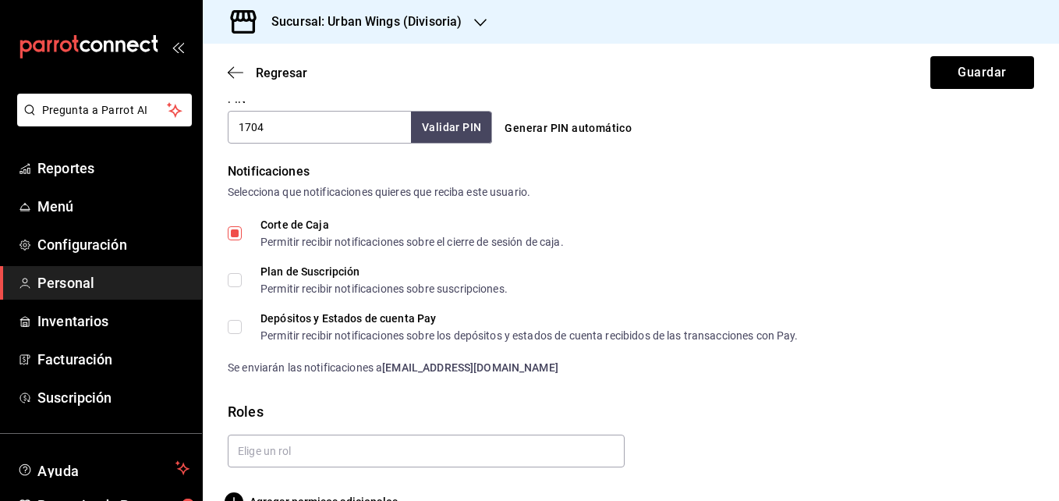
click at [235, 275] on input "Plan de Suscripción Permitir recibir notificaciones sobre suscripciones." at bounding box center [235, 280] width 14 height 14
checkbox input "true"
click at [237, 318] on label "Depósitos y Estados de cuenta Pay Permitir recibir notificaciones sobre los dep…" at bounding box center [513, 327] width 571 height 28
click at [237, 320] on input "Depósitos y Estados de cuenta Pay Permitir recibir notificaciones sobre los dep…" at bounding box center [235, 327] width 14 height 14
checkbox input "true"
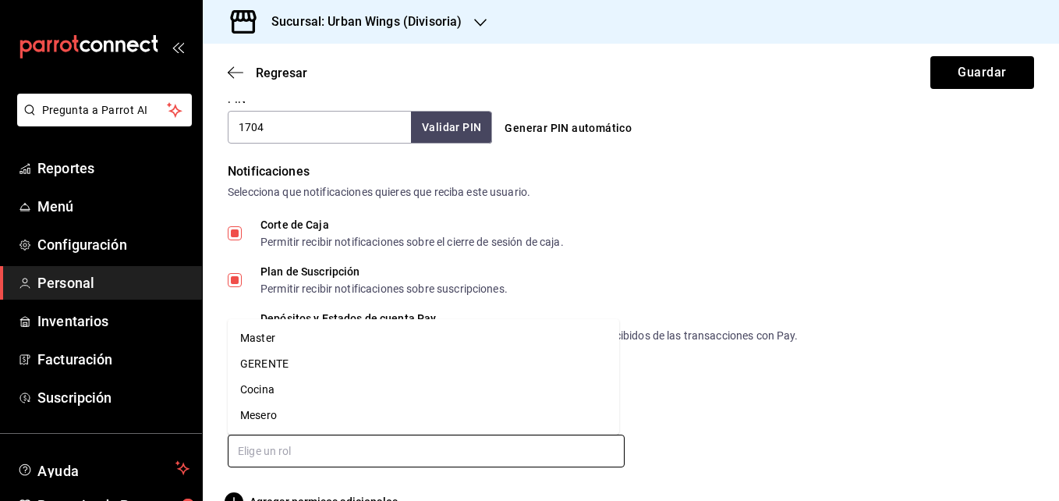
drag, startPoint x: 305, startPoint y: 457, endPoint x: 309, endPoint y: 449, distance: 8.7
click at [305, 458] on input "text" at bounding box center [426, 450] width 397 height 33
click at [281, 337] on li "Master" at bounding box center [423, 338] width 391 height 26
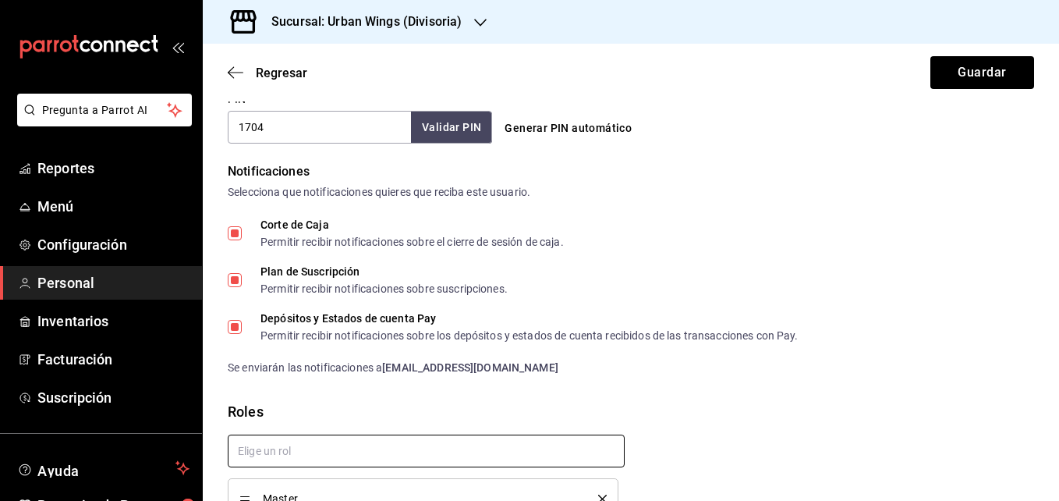
checkbox input "true"
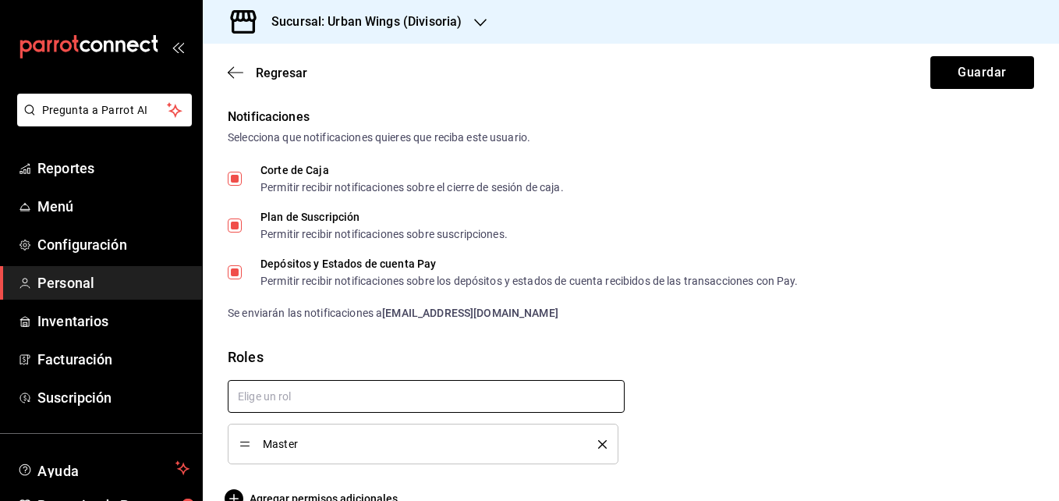
scroll to position [832, 0]
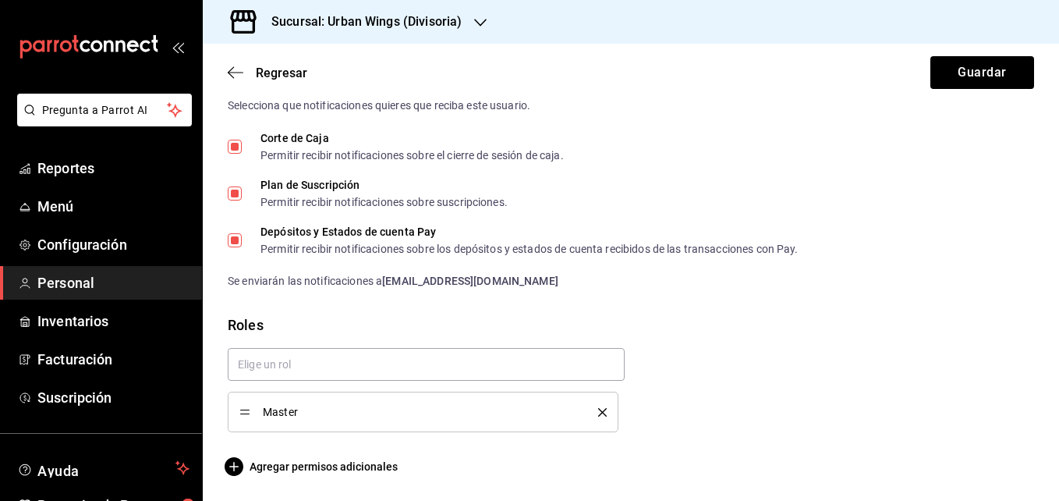
click at [599, 413] on icon "delete" at bounding box center [602, 412] width 9 height 9
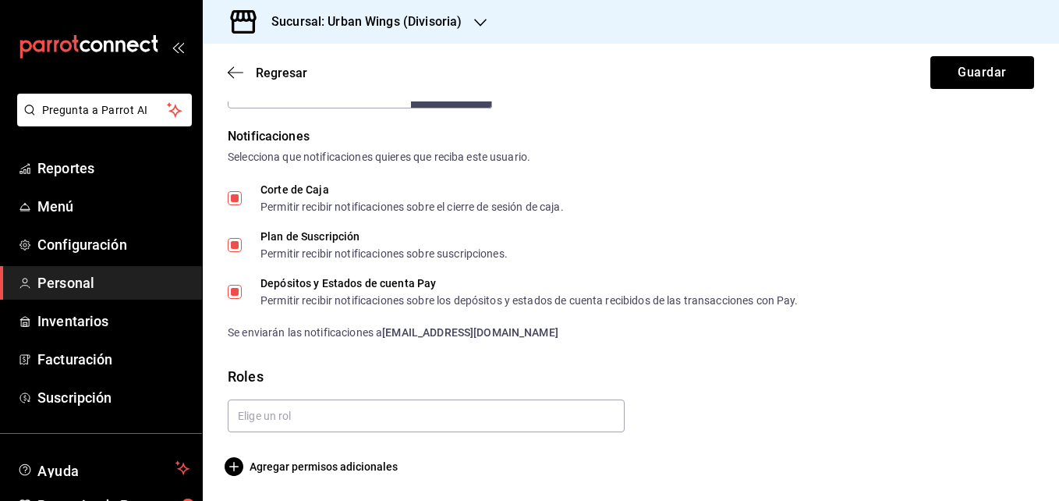
scroll to position [780, 0]
click at [534, 412] on input "text" at bounding box center [426, 415] width 397 height 33
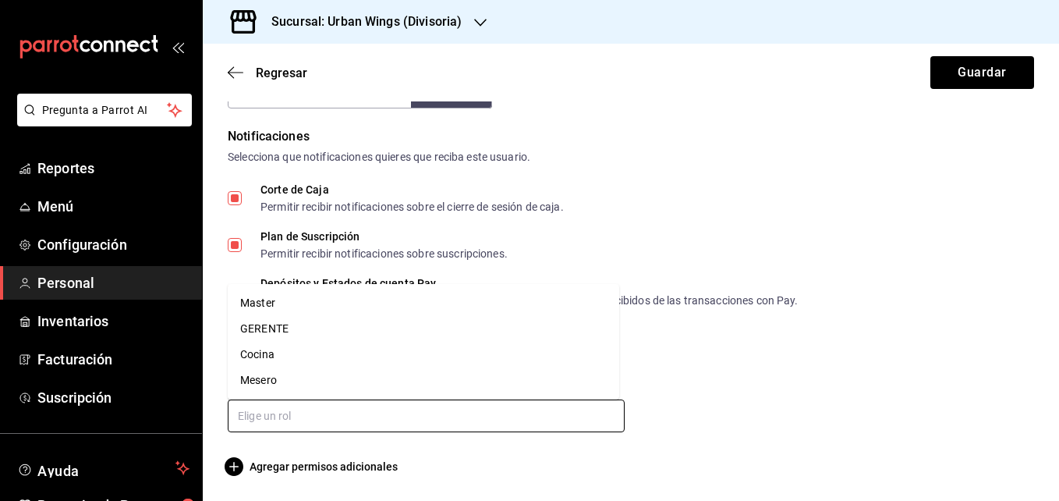
click at [292, 309] on li "Master" at bounding box center [423, 303] width 391 height 26
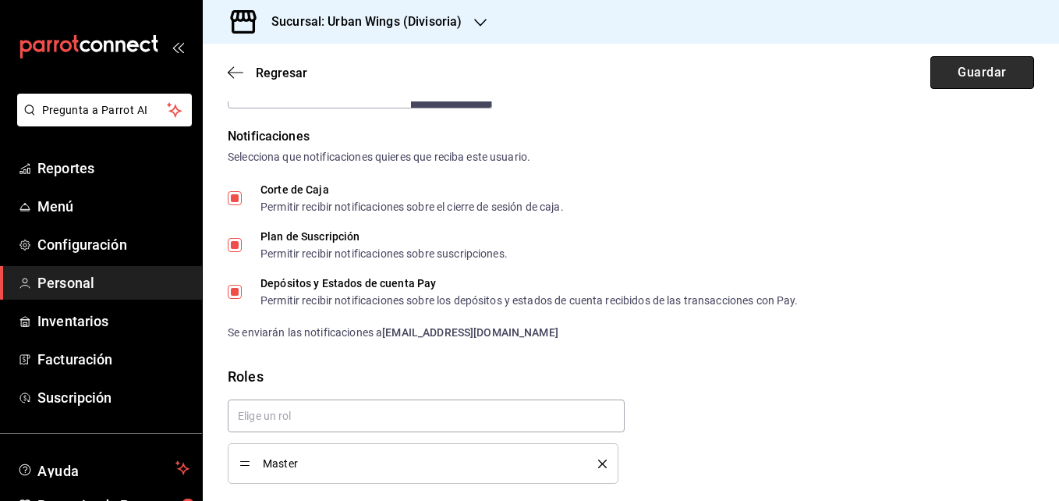
click at [992, 80] on button "Guardar" at bounding box center [982, 72] width 104 height 33
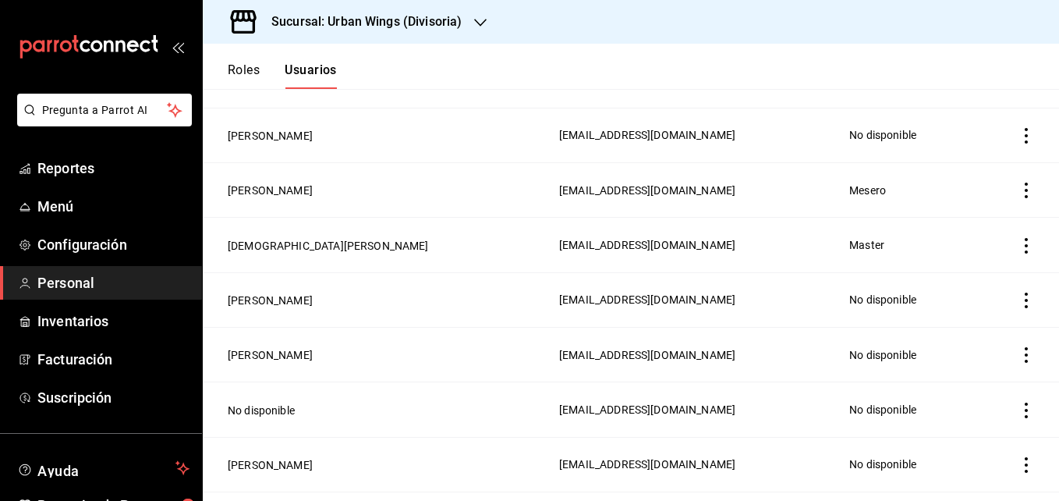
scroll to position [501, 0]
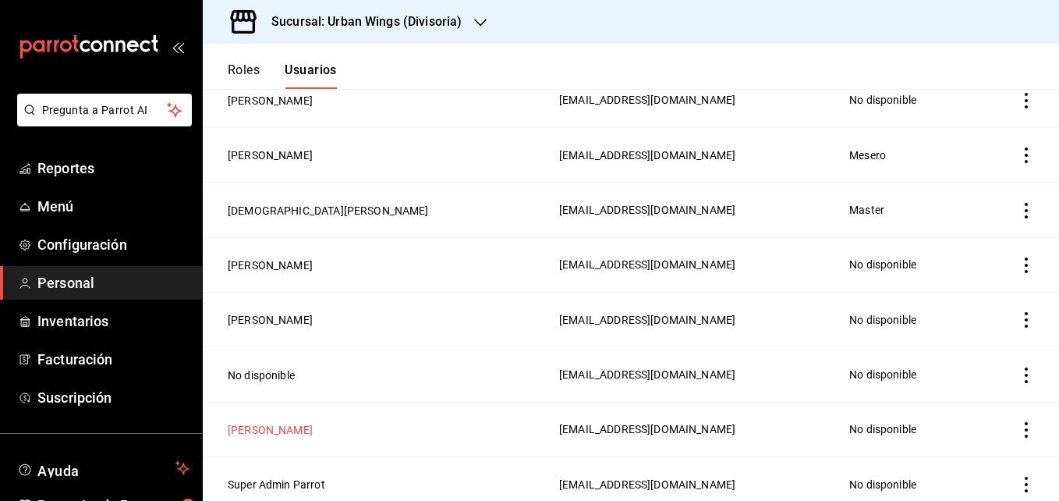
click at [270, 422] on button "[PERSON_NAME]" at bounding box center [270, 430] width 85 height 16
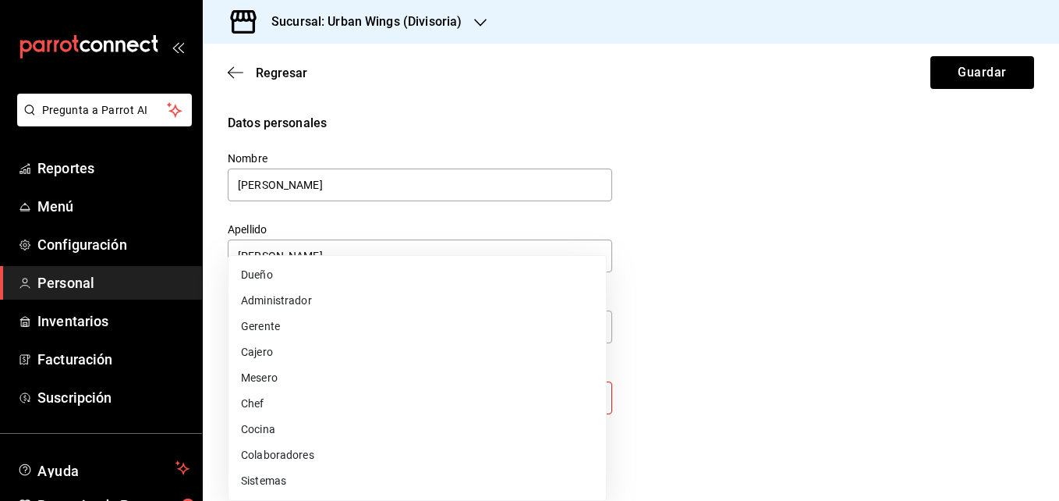
click at [371, 384] on body "Pregunta a Parrot AI Reportes Menú Configuración Personal Inventarios Facturaci…" at bounding box center [529, 250] width 1059 height 501
click at [281, 272] on li "Dueño" at bounding box center [416, 275] width 377 height 26
type input "OWNER"
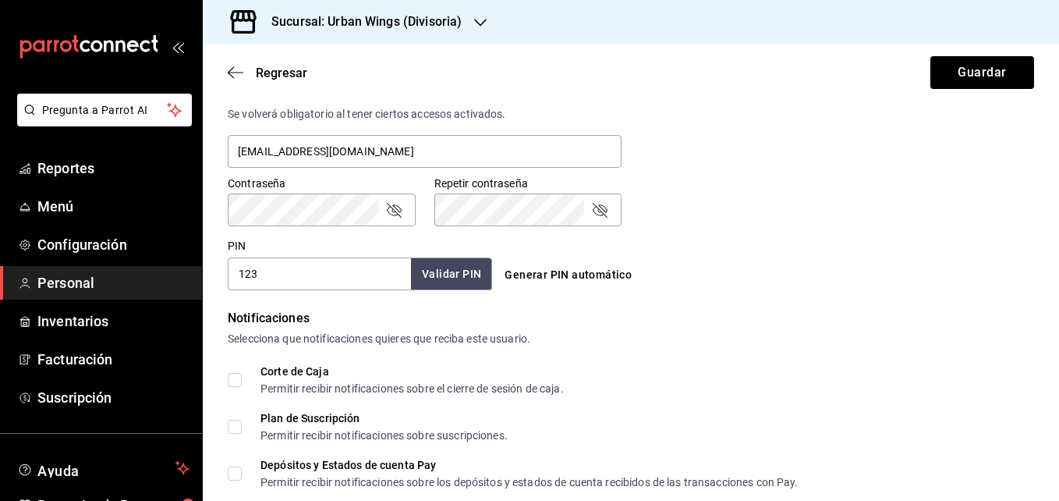
scroll to position [745, 0]
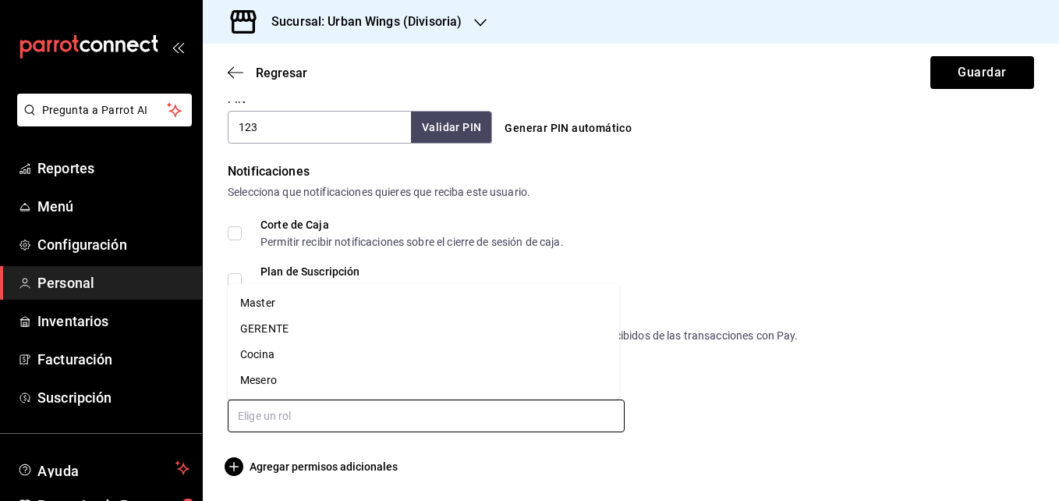
click at [586, 423] on input "text" at bounding box center [426, 415] width 397 height 33
click at [329, 306] on li "Master" at bounding box center [423, 303] width 391 height 26
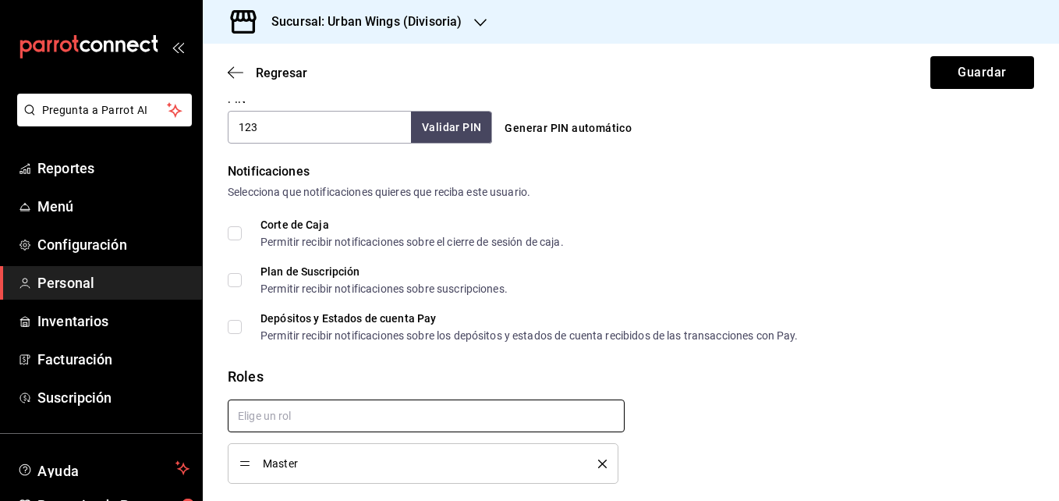
checkbox input "true"
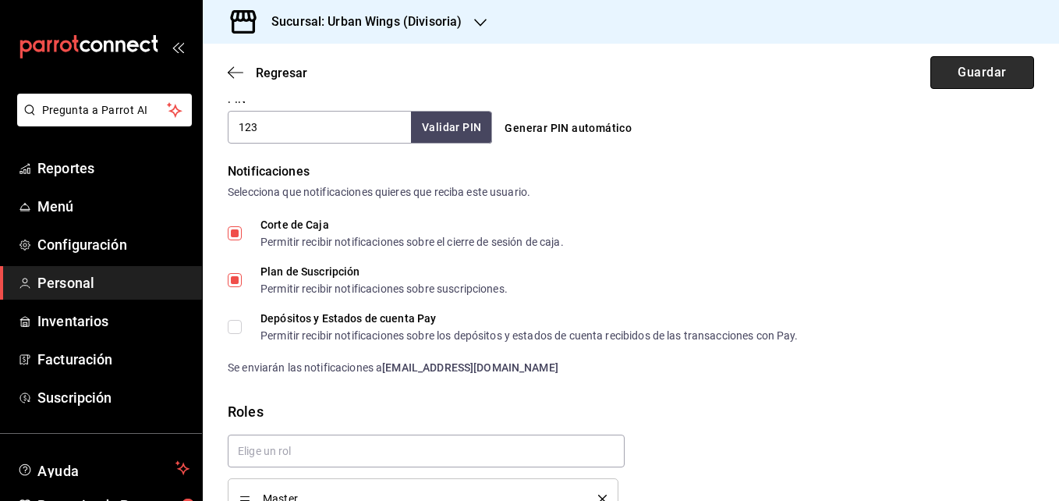
click at [936, 66] on button "Guardar" at bounding box center [982, 72] width 104 height 33
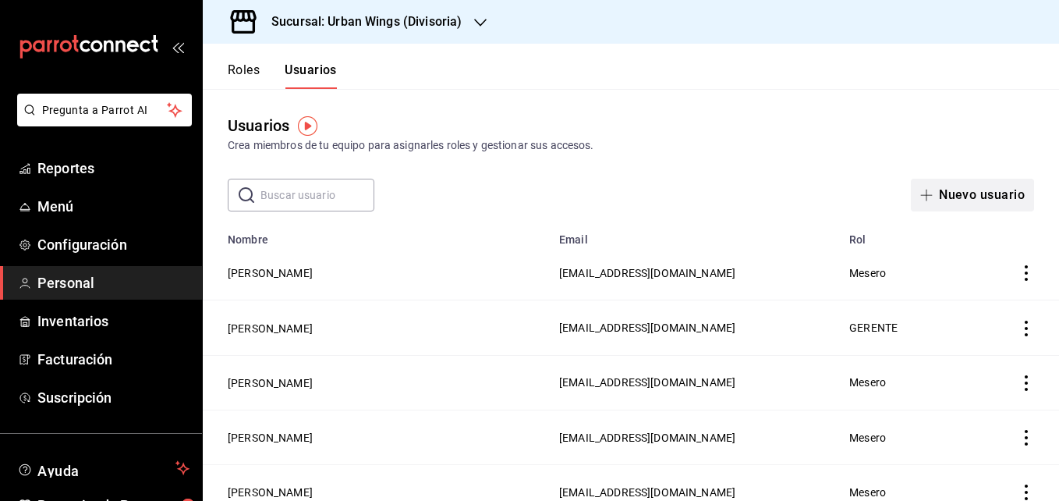
click at [955, 194] on button "Nuevo usuario" at bounding box center [972, 195] width 123 height 33
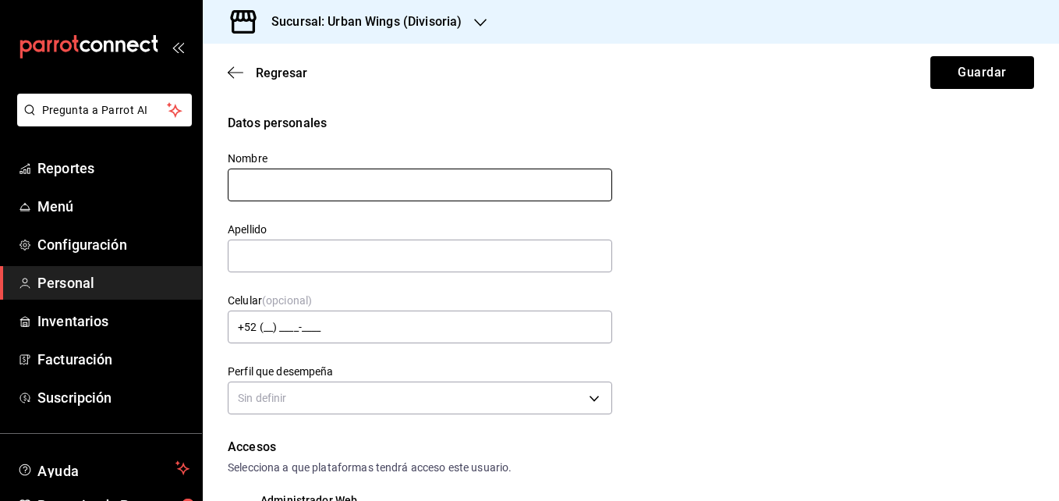
click at [465, 176] on input "text" at bounding box center [420, 184] width 384 height 33
drag, startPoint x: 334, startPoint y: 183, endPoint x: 264, endPoint y: 178, distance: 69.6
click at [264, 178] on input "[PERSON_NAME]" at bounding box center [420, 184] width 384 height 33
drag, startPoint x: 302, startPoint y: 182, endPoint x: 235, endPoint y: 176, distance: 67.3
click at [235, 176] on input "EGuerreroimy" at bounding box center [420, 184] width 384 height 33
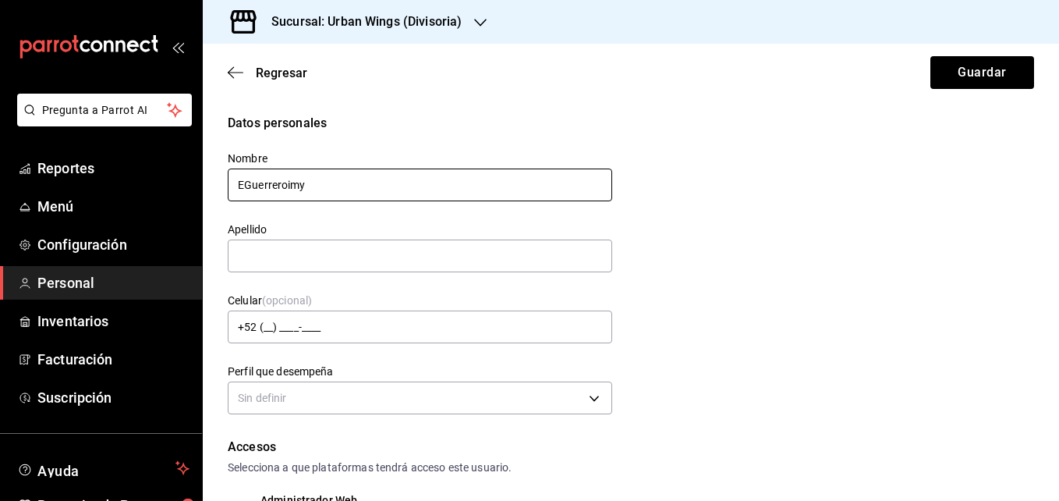
type input "y"
click at [236, 71] on icon "button" at bounding box center [236, 72] width 16 height 14
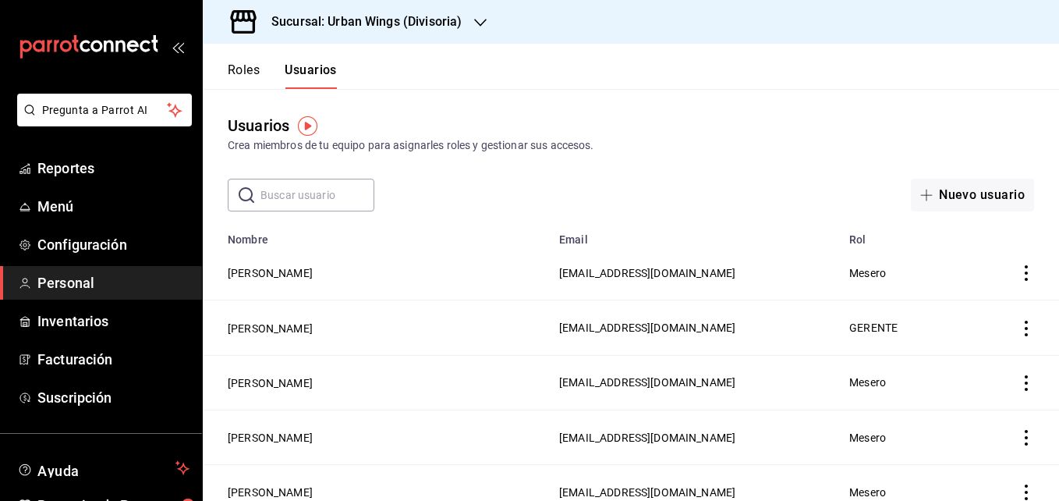
click at [477, 12] on div "Sucursal: Urban Wings (Divisoria)" at bounding box center [354, 22] width 278 height 44
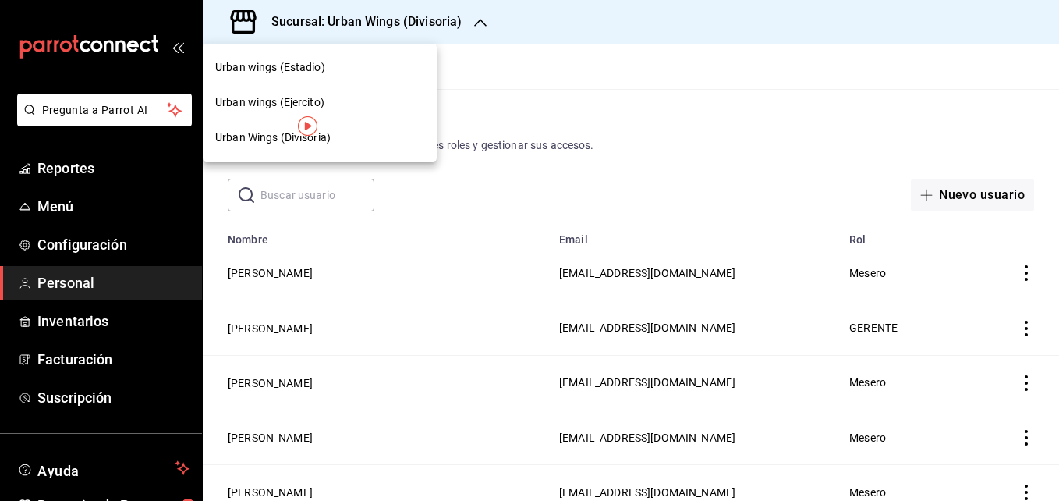
click at [342, 97] on div "Urban wings (Ejercito)" at bounding box center [319, 102] width 209 height 16
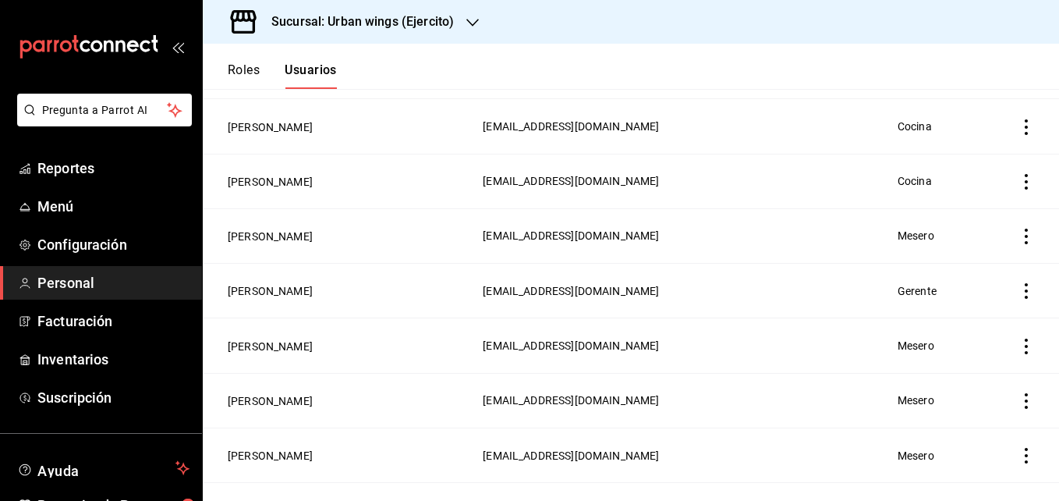
scroll to position [1306, 0]
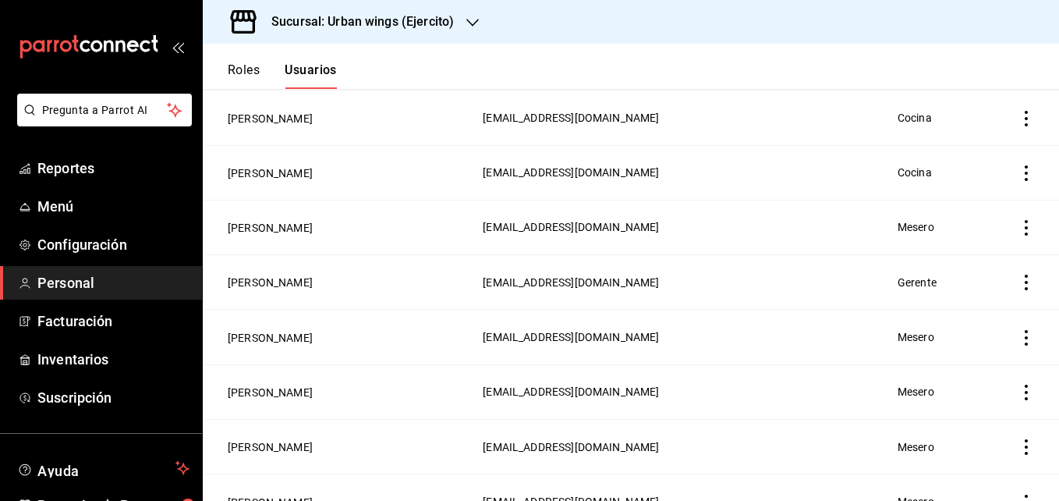
click at [444, 24] on h3 "Sucursal: Urban wings (Ejercito)" at bounding box center [356, 21] width 195 height 19
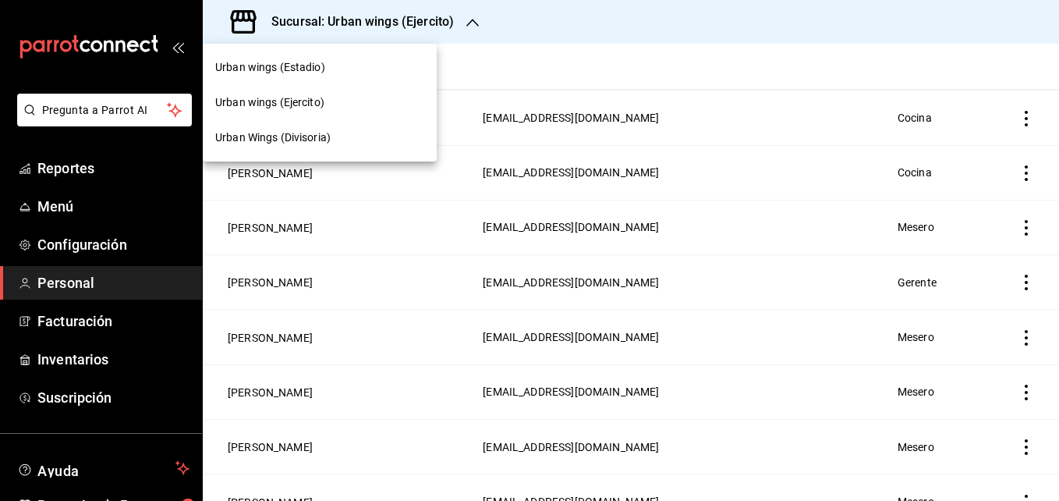
click at [338, 80] on div "Urban wings (Estadio)" at bounding box center [320, 67] width 234 height 35
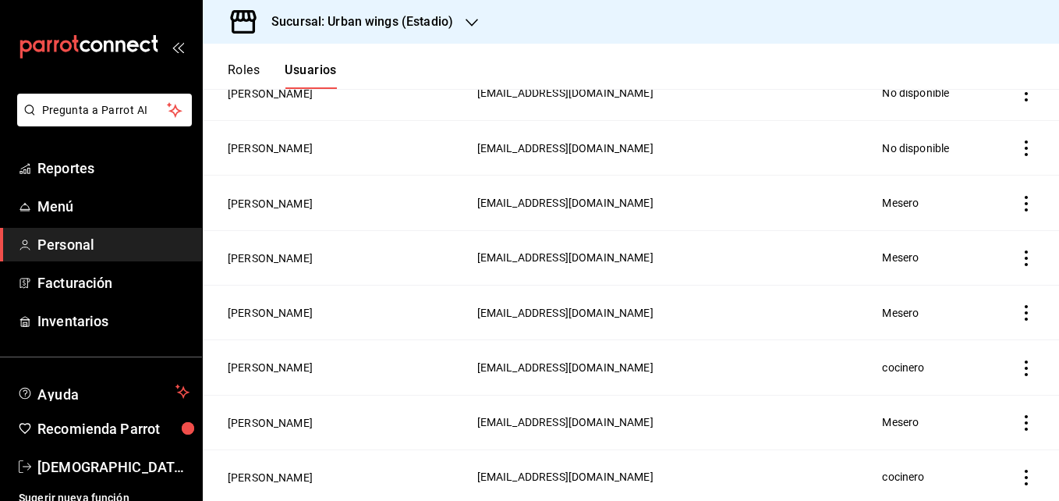
scroll to position [1596, 0]
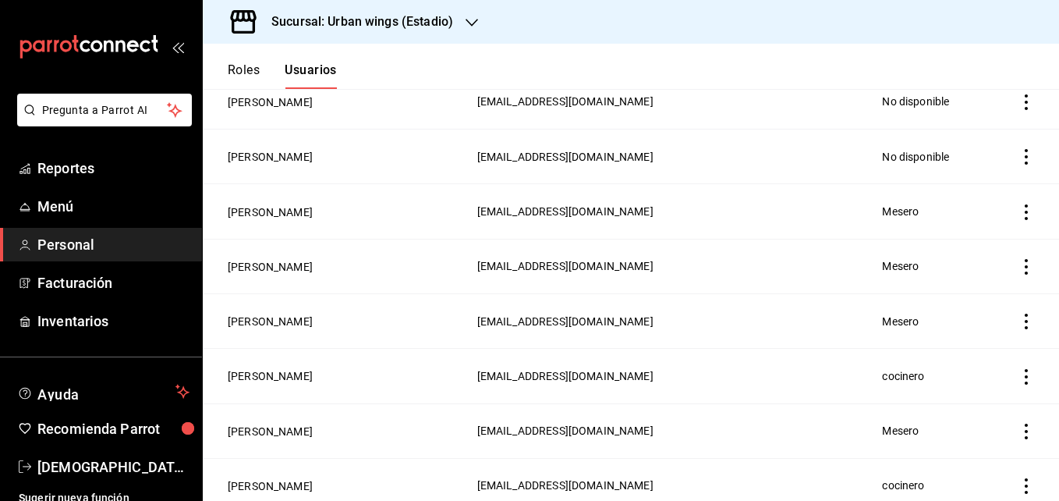
click at [1018, 313] on icon "actions" at bounding box center [1026, 321] width 16 height 16
click at [965, 281] on span "Duplicar" at bounding box center [944, 276] width 68 height 19
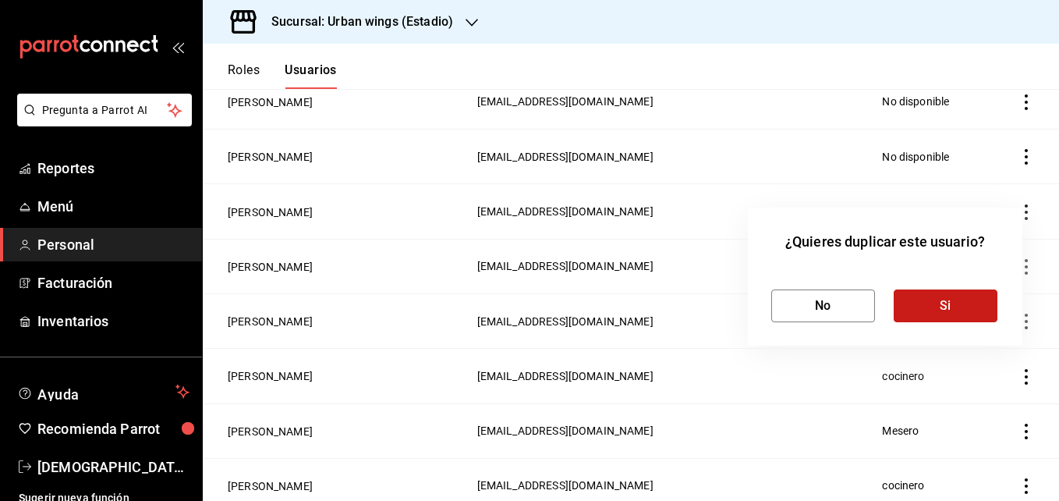
click at [957, 306] on button "Si" at bounding box center [946, 305] width 104 height 33
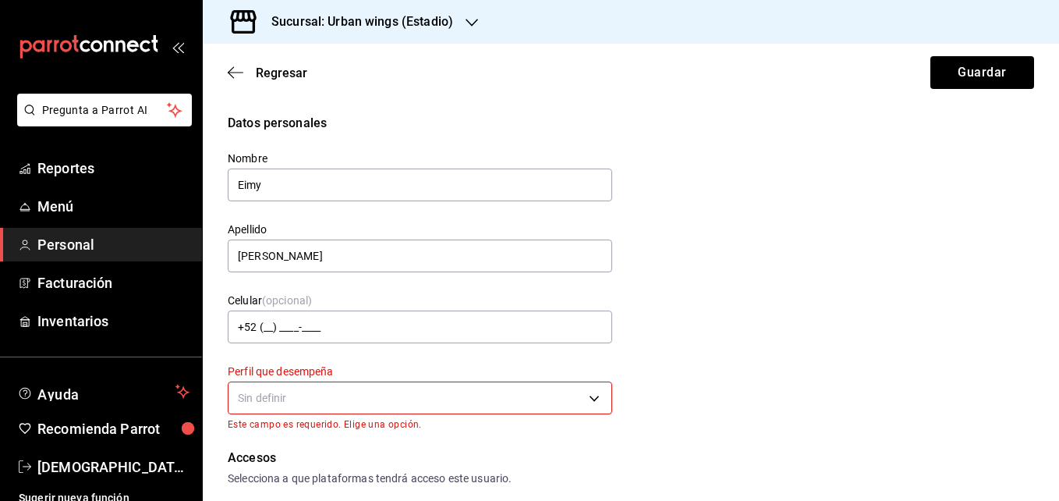
click at [466, 15] on div at bounding box center [471, 22] width 12 height 16
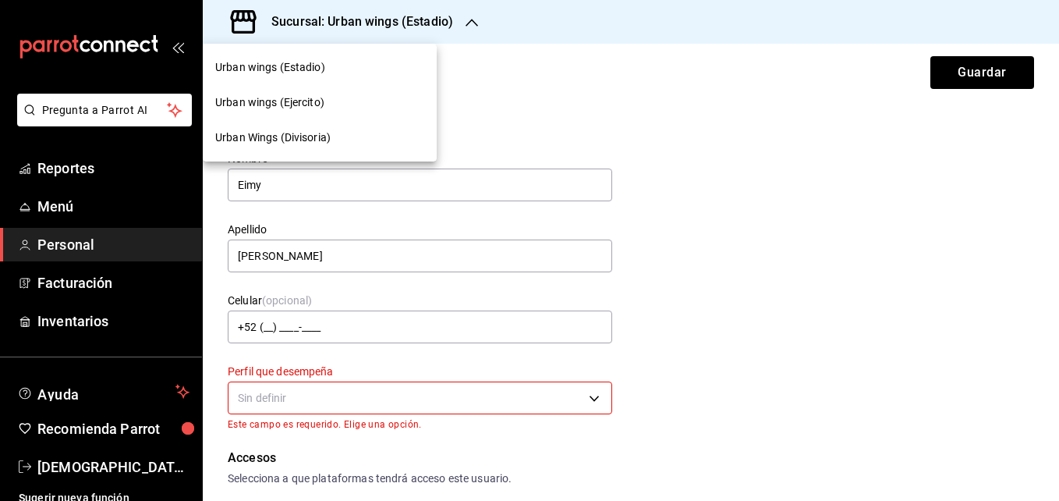
click at [339, 135] on div "Urban Wings (Divisoria)" at bounding box center [319, 137] width 209 height 16
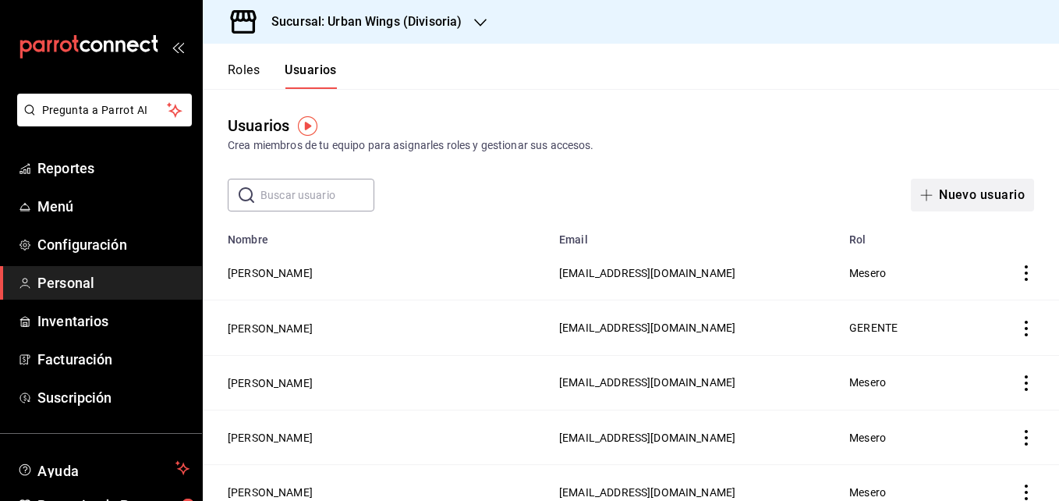
click at [969, 180] on button "Nuevo usuario" at bounding box center [972, 195] width 123 height 33
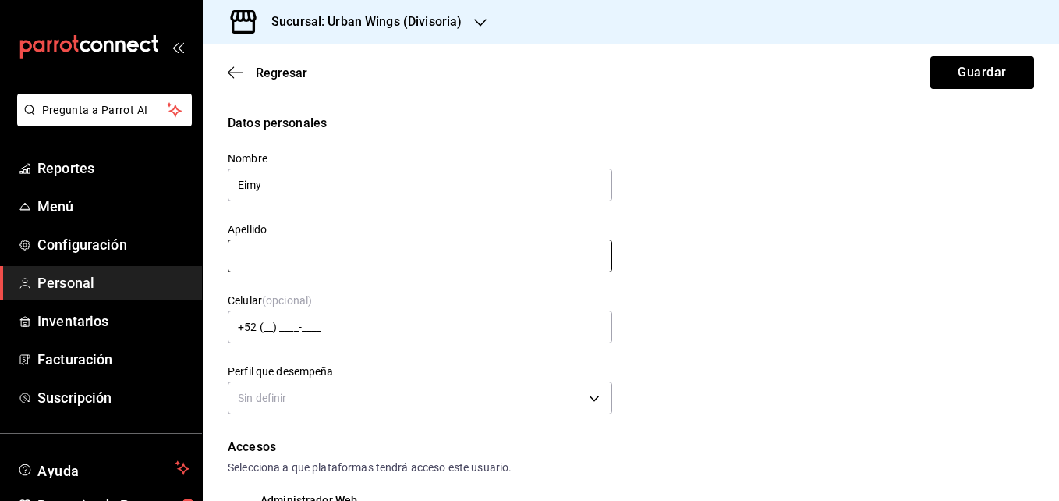
type input "Eimy"
click at [469, 239] on input "text" at bounding box center [420, 255] width 384 height 33
type input "[PERSON_NAME]"
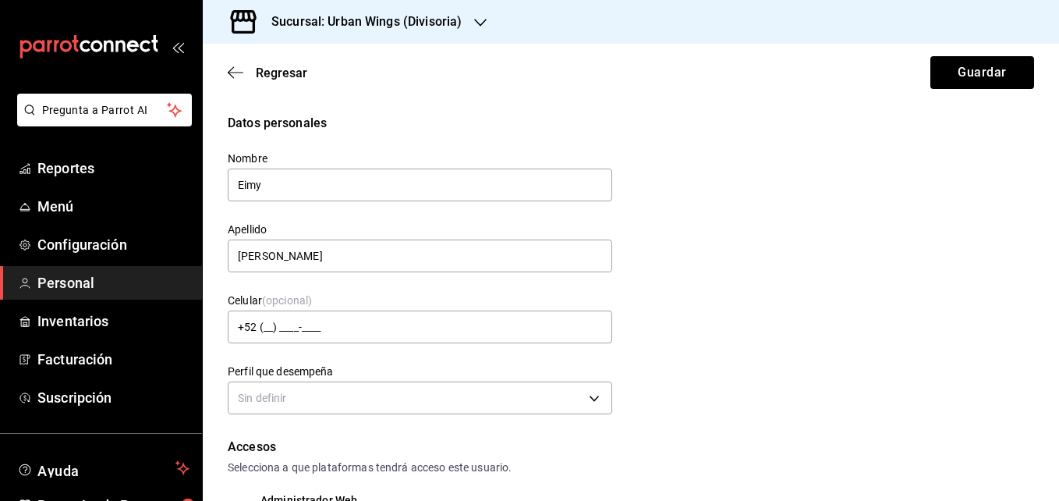
click at [657, 370] on div "Datos personales Nombre Eimy Apellido [PERSON_NAME] Celular (opcional) +52 (__)…" at bounding box center [631, 266] width 806 height 305
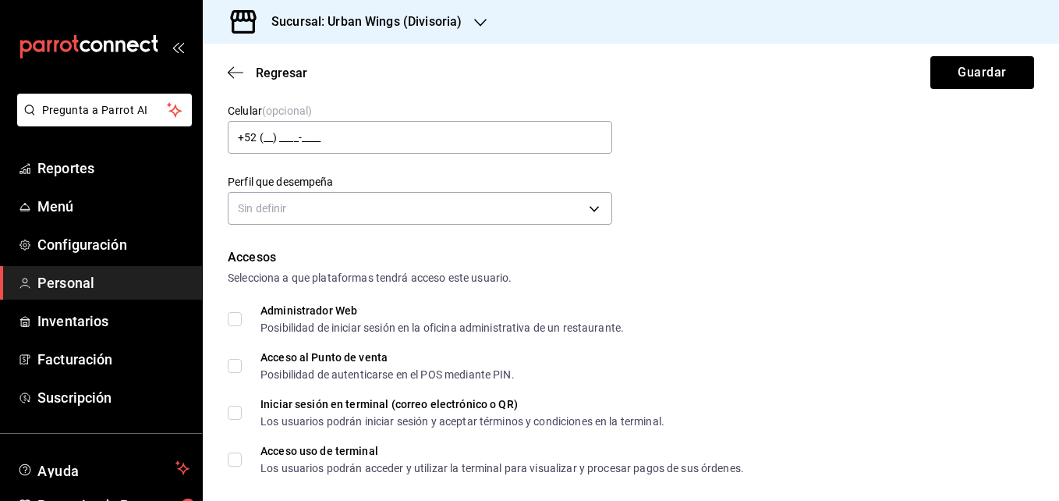
scroll to position [193, 0]
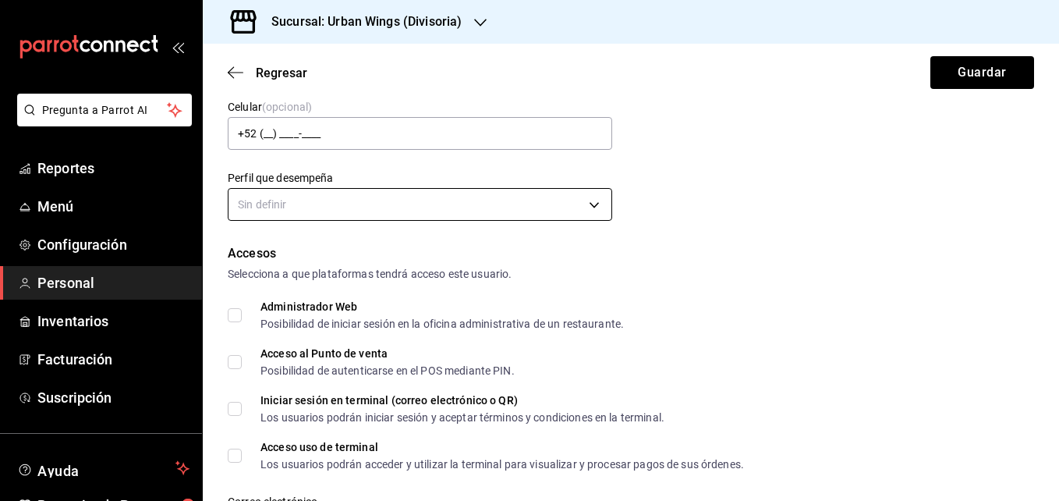
click at [589, 211] on body "Pregunta a Parrot AI Reportes Menú Configuración Personal Inventarios Facturaci…" at bounding box center [529, 250] width 1059 height 501
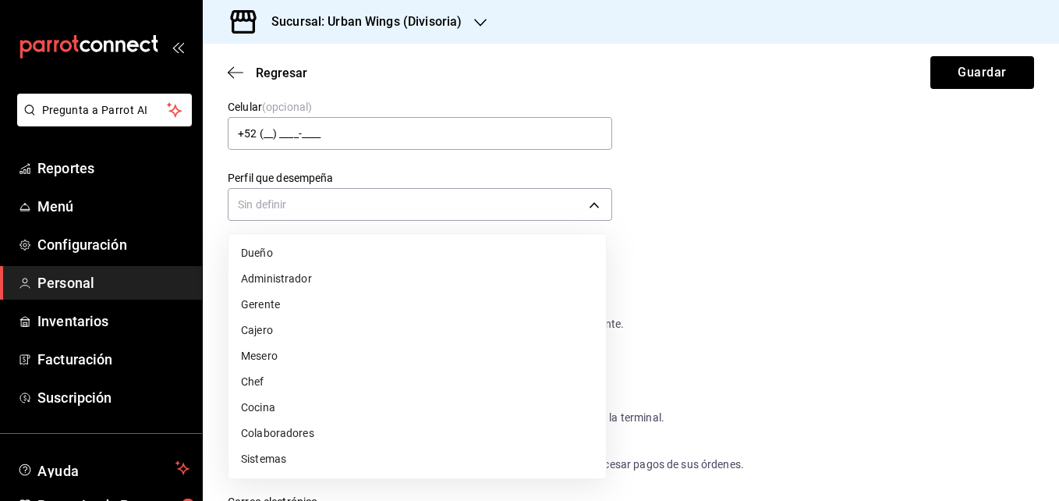
click at [276, 329] on li "Cajero" at bounding box center [416, 330] width 377 height 26
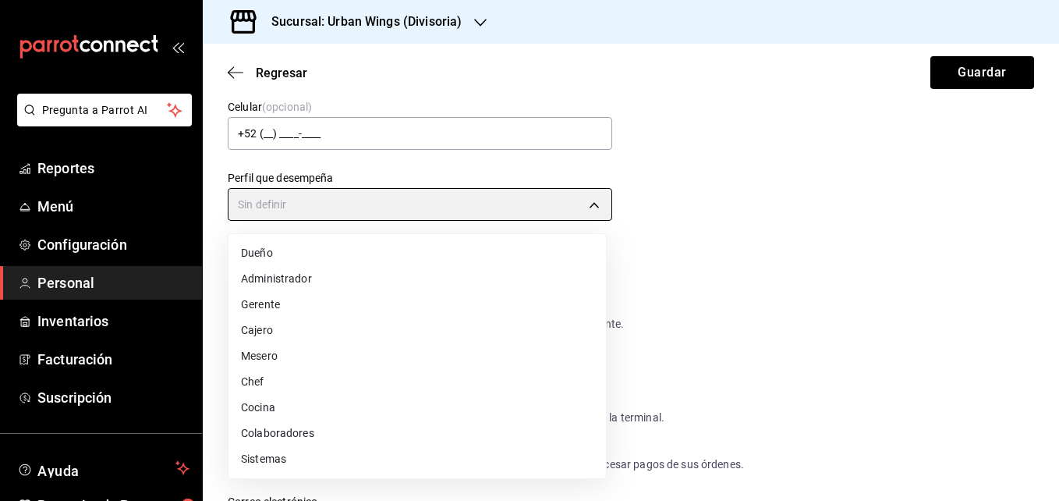
type input "CASHIER"
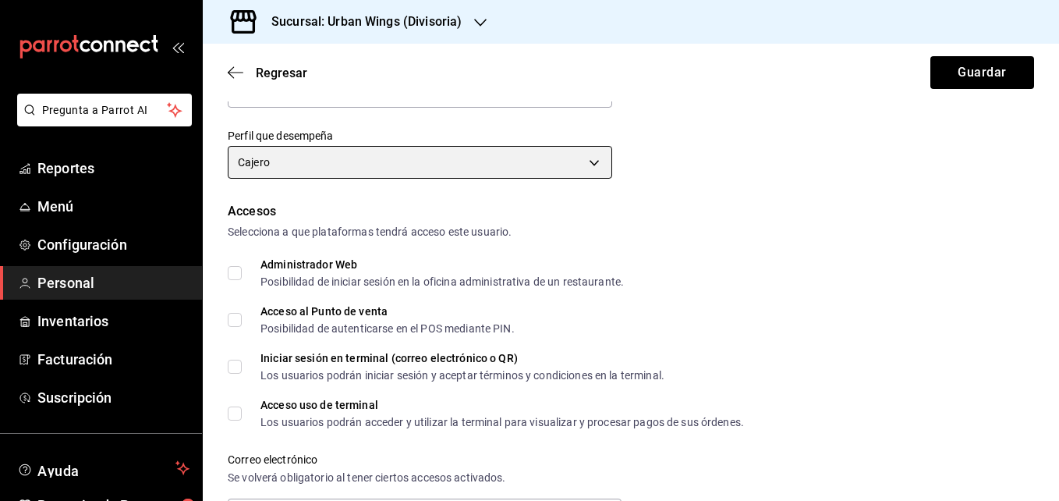
scroll to position [253, 0]
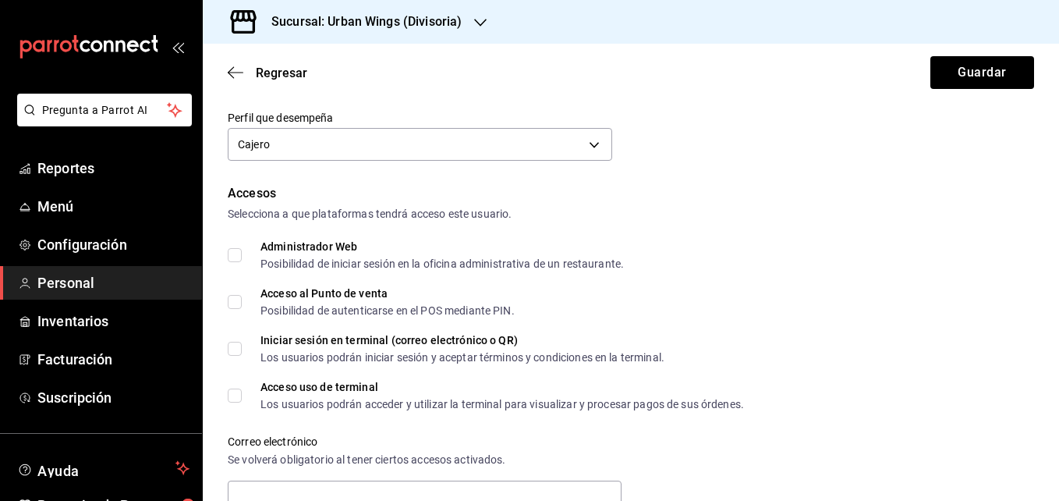
click at [227, 253] on div "Datos personales Nombre Eimy Apellido [PERSON_NAME] Celular (opcional) +52 (__)…" at bounding box center [631, 413] width 856 height 1107
click at [233, 256] on input "Administrador Web Posibilidad de iniciar sesión en la oficina administrativa de…" at bounding box center [235, 255] width 14 height 14
checkbox input "true"
click at [235, 301] on input "Acceso al Punto de venta Posibilidad de autenticarse en el POS mediante PIN." at bounding box center [235, 302] width 14 height 14
checkbox input "true"
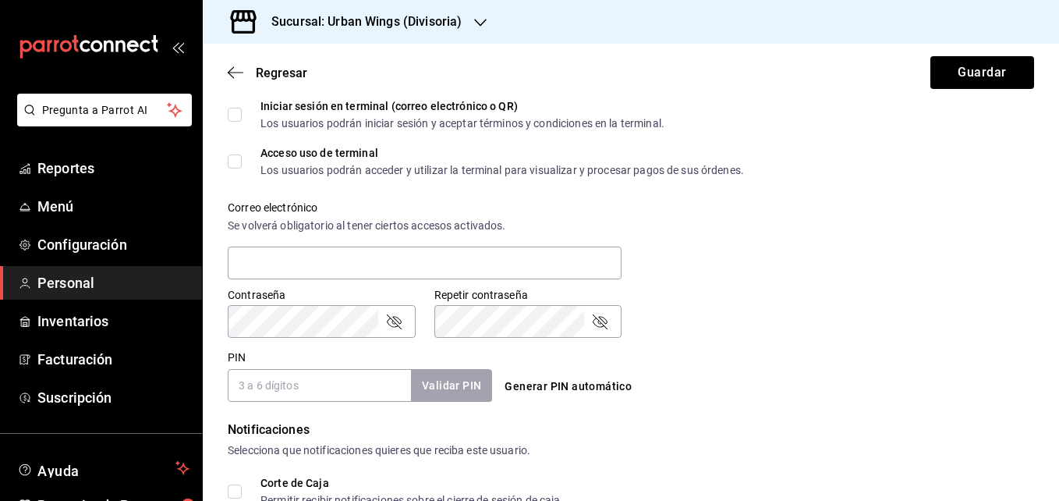
scroll to position [492, 0]
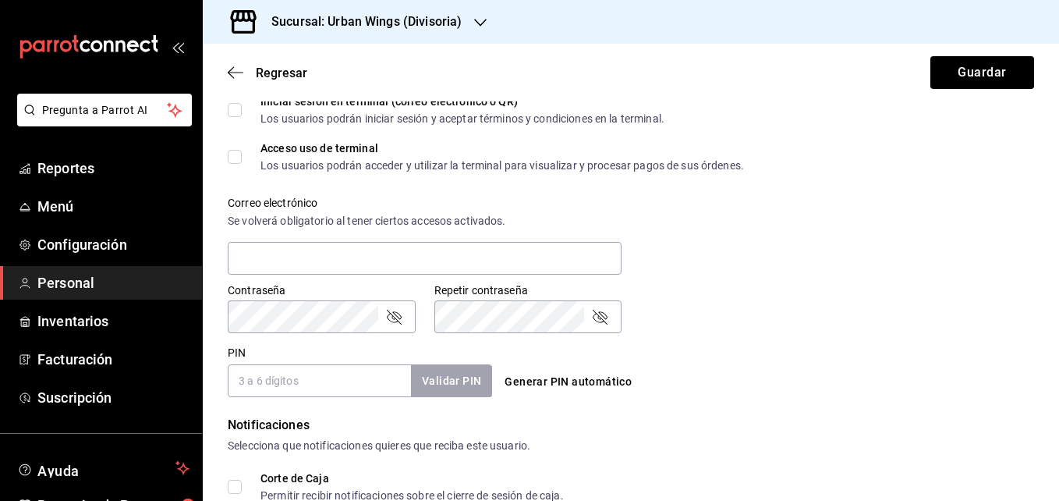
click at [795, 401] on form "Datos personales Nombre Eimy Apellido [PERSON_NAME] Celular (opcional) +52 (__)…" at bounding box center [631, 175] width 806 height 1107
click at [308, 384] on input "PIN" at bounding box center [319, 380] width 183 height 33
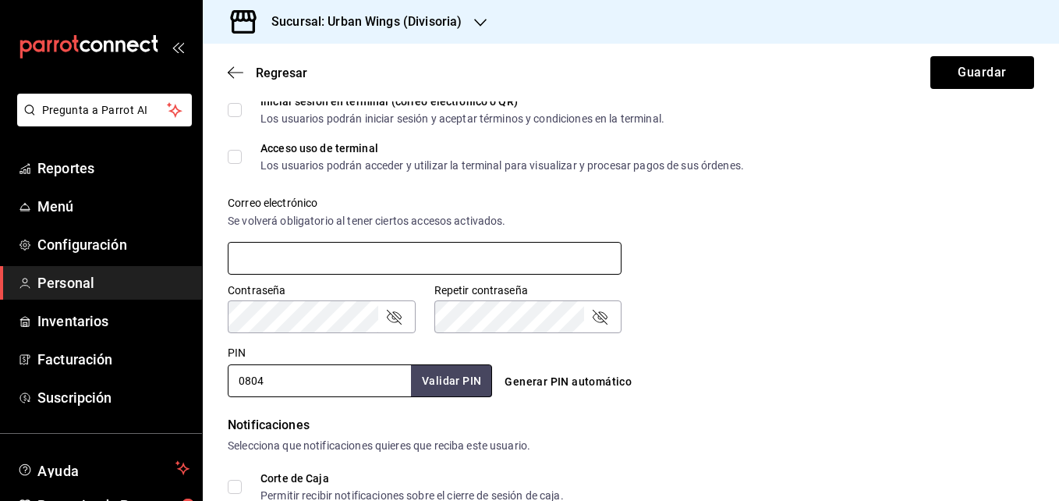
type input "0804"
click at [348, 259] on input "text" at bounding box center [425, 258] width 394 height 33
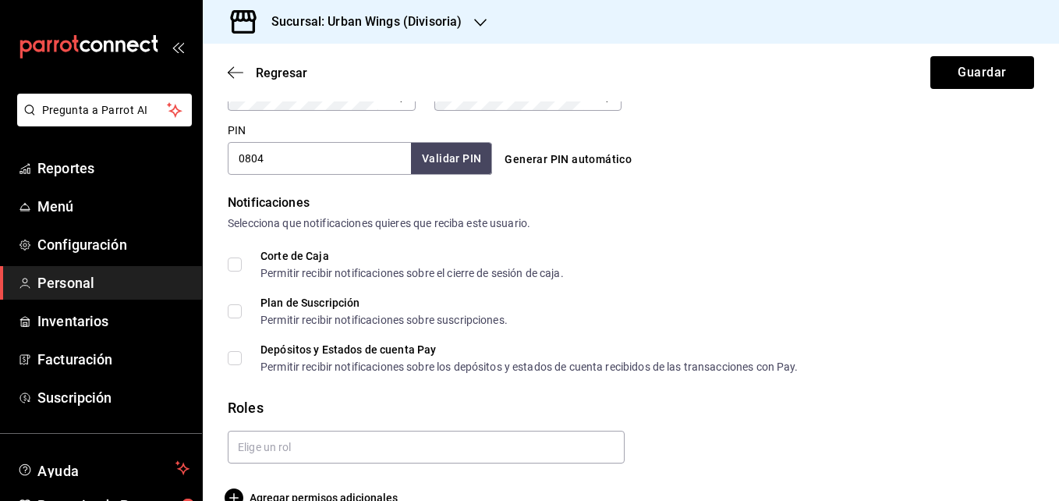
scroll to position [745, 0]
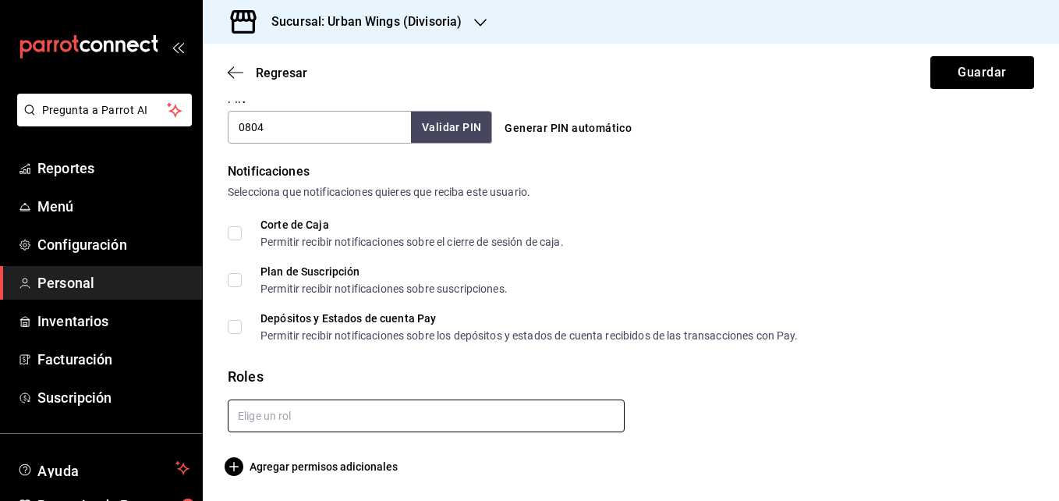
type input "[EMAIL_ADDRESS][DOMAIN_NAME]"
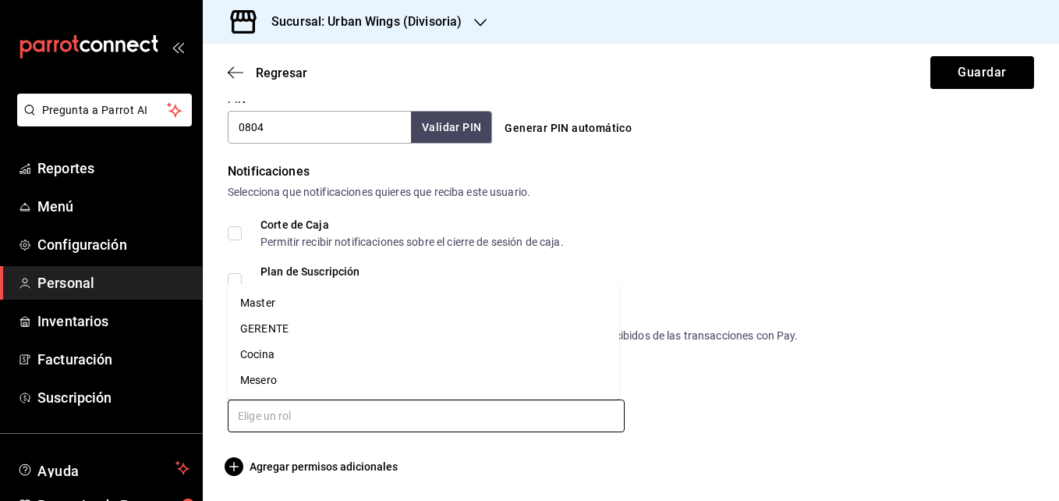
click at [544, 410] on input "text" at bounding box center [426, 415] width 397 height 33
click at [287, 381] on li "Mesero" at bounding box center [423, 380] width 391 height 26
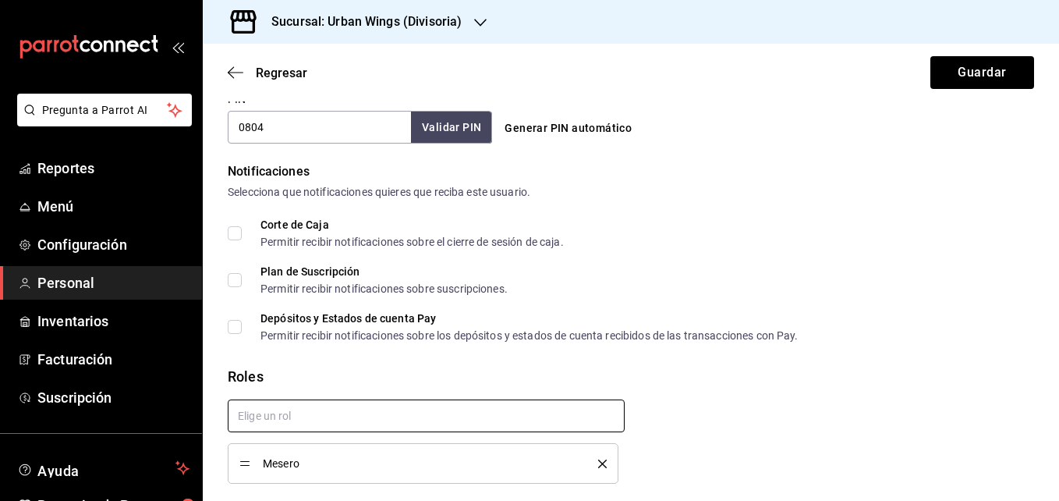
scroll to position [797, 0]
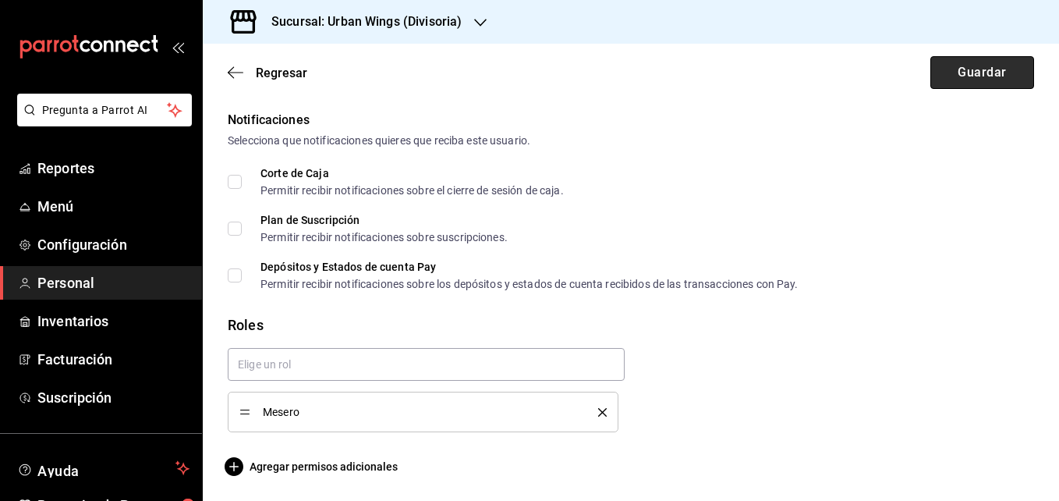
click at [1003, 77] on button "Guardar" at bounding box center [982, 72] width 104 height 33
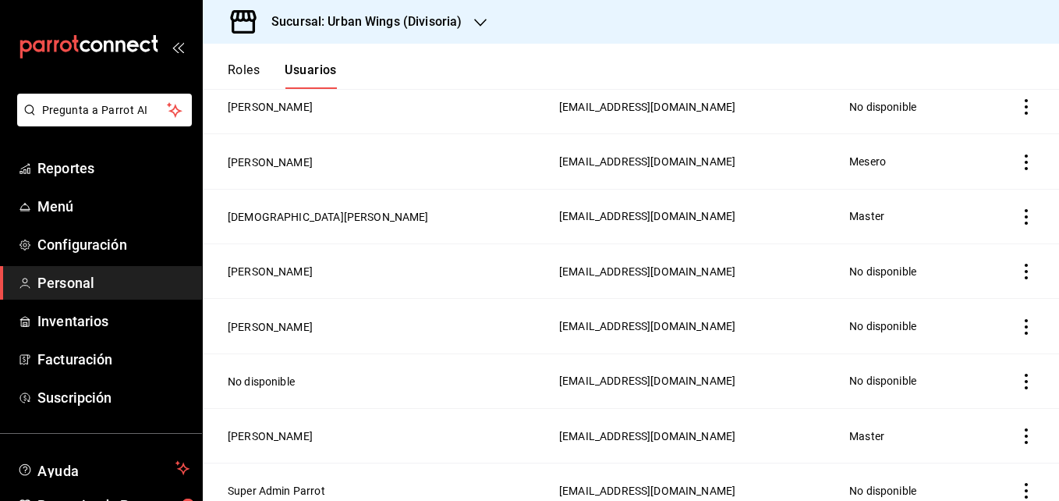
scroll to position [555, 0]
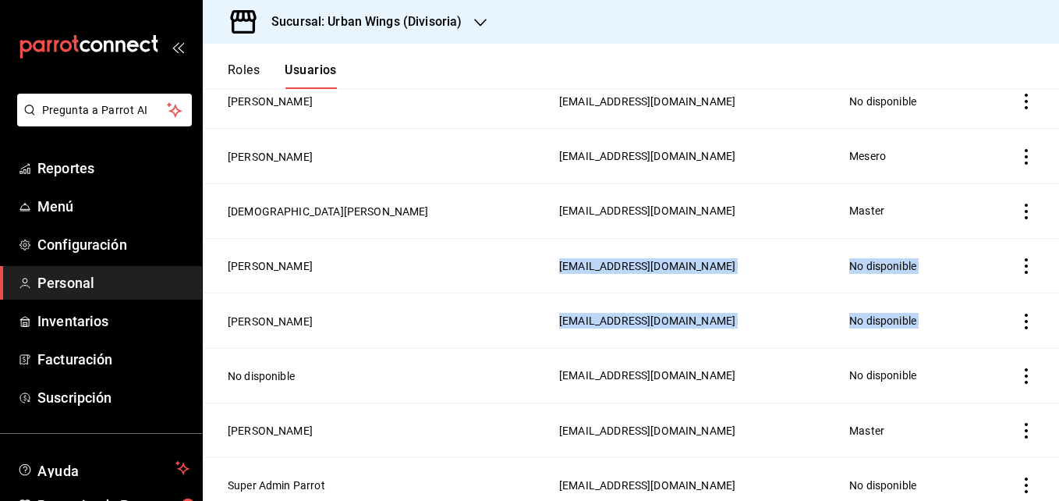
drag, startPoint x: 1036, startPoint y: 335, endPoint x: 1046, endPoint y: 221, distance: 114.3
click at [1046, 221] on tbody "[PERSON_NAME] [EMAIL_ADDRESS][DOMAIN_NAME] Mesero [PERSON_NAME] [PERSON_NAME][E…" at bounding box center [631, 100] width 856 height 821
click at [269, 94] on button "[PERSON_NAME]" at bounding box center [270, 102] width 85 height 16
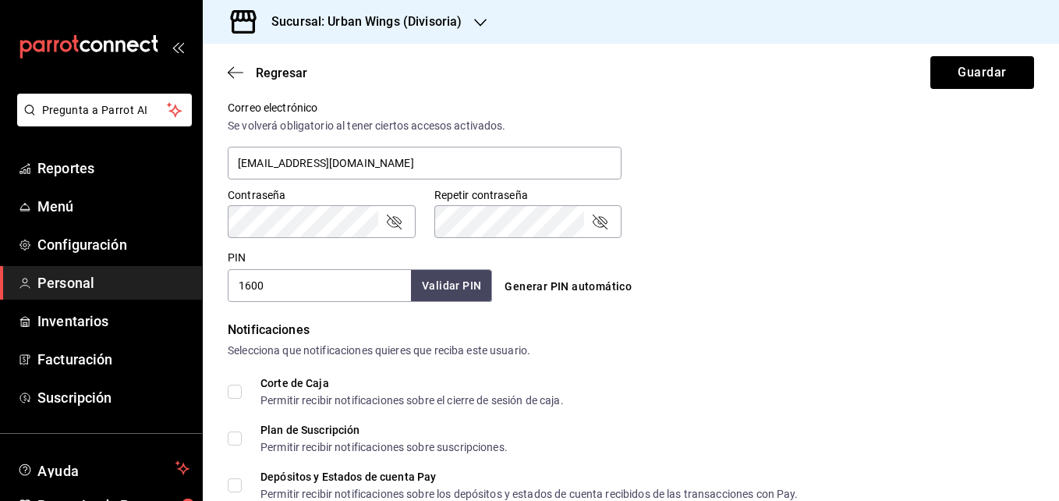
scroll to position [594, 0]
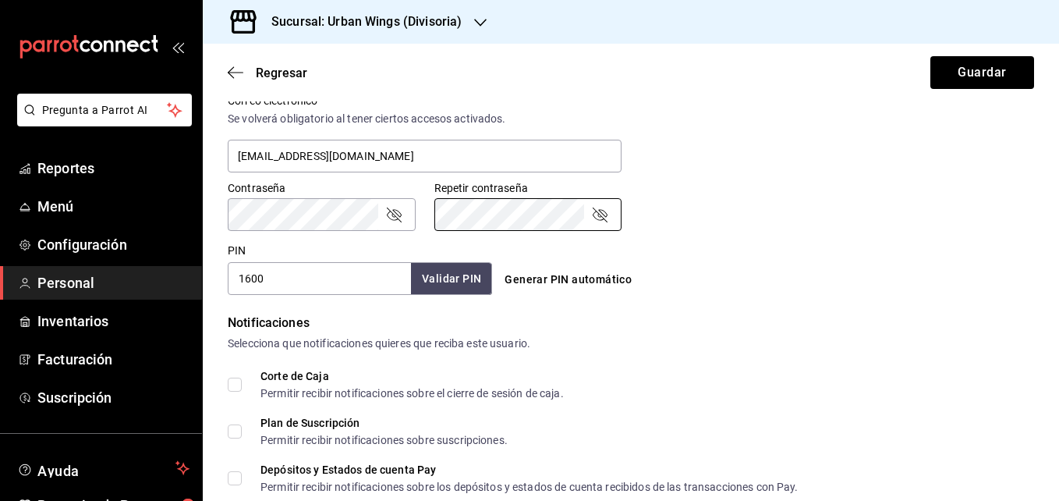
click at [940, 206] on div "Contraseña Contraseña Repetir contraseña Repetir contraseña" at bounding box center [621, 196] width 825 height 69
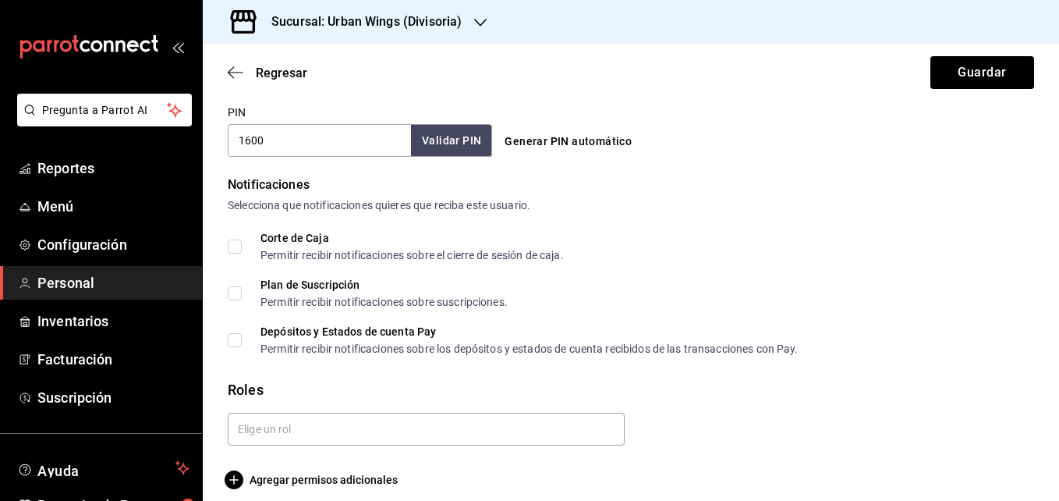
scroll to position [745, 0]
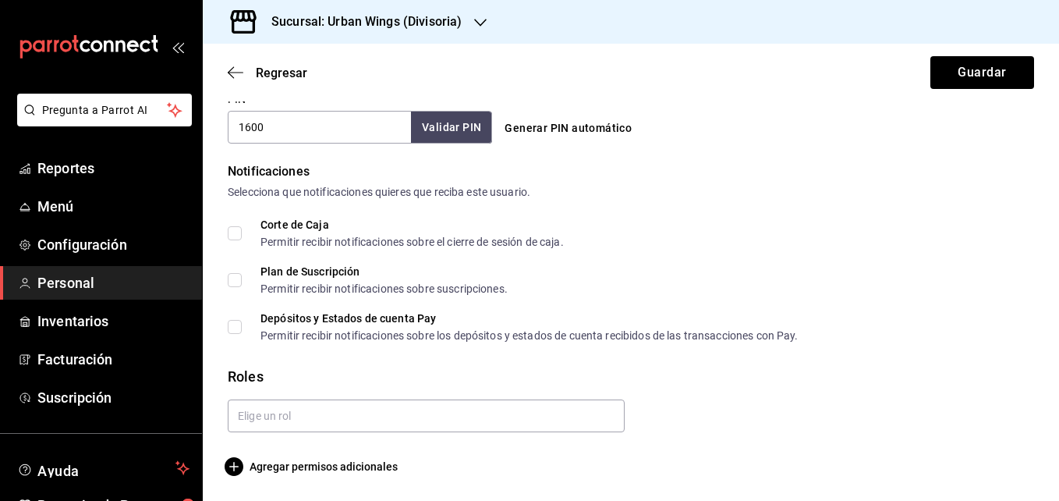
click at [430, 398] on div at bounding box center [419, 409] width 409 height 45
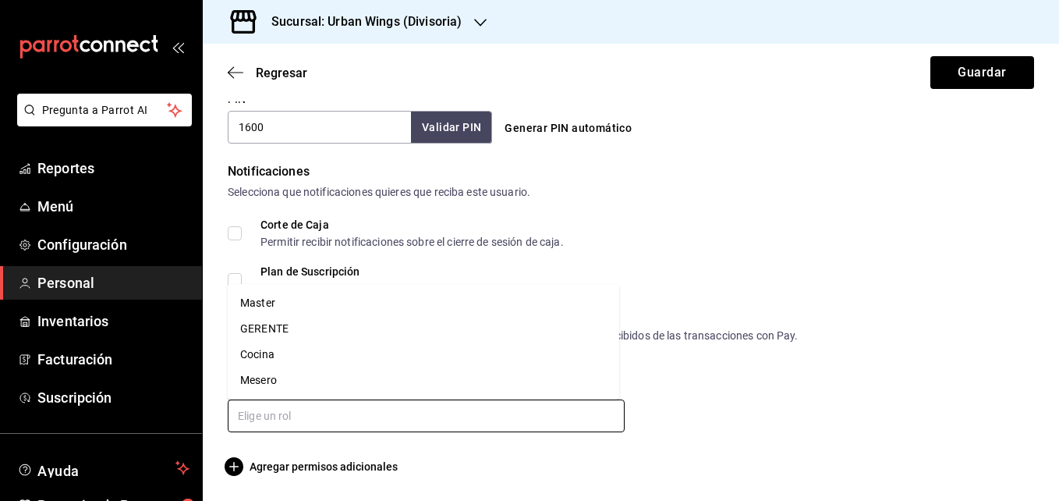
click at [418, 410] on input "text" at bounding box center [426, 415] width 397 height 33
click at [314, 374] on li "Mesero" at bounding box center [423, 380] width 391 height 26
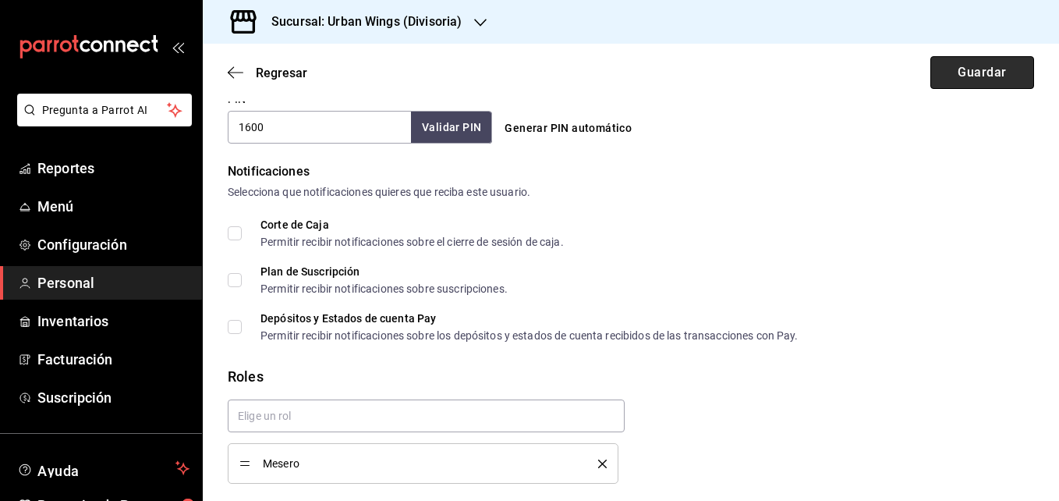
click at [932, 69] on button "Guardar" at bounding box center [982, 72] width 104 height 33
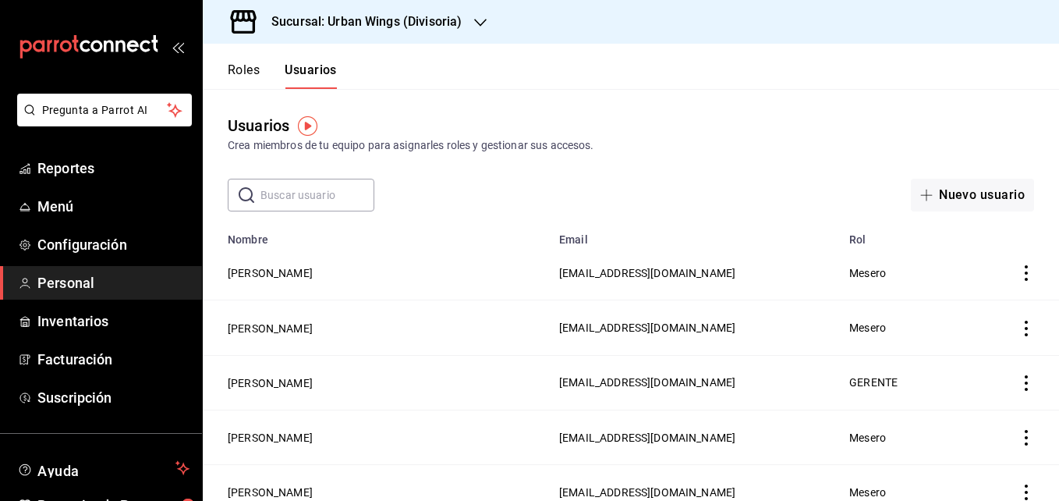
click at [260, 63] on button "Roles" at bounding box center [244, 75] width 32 height 27
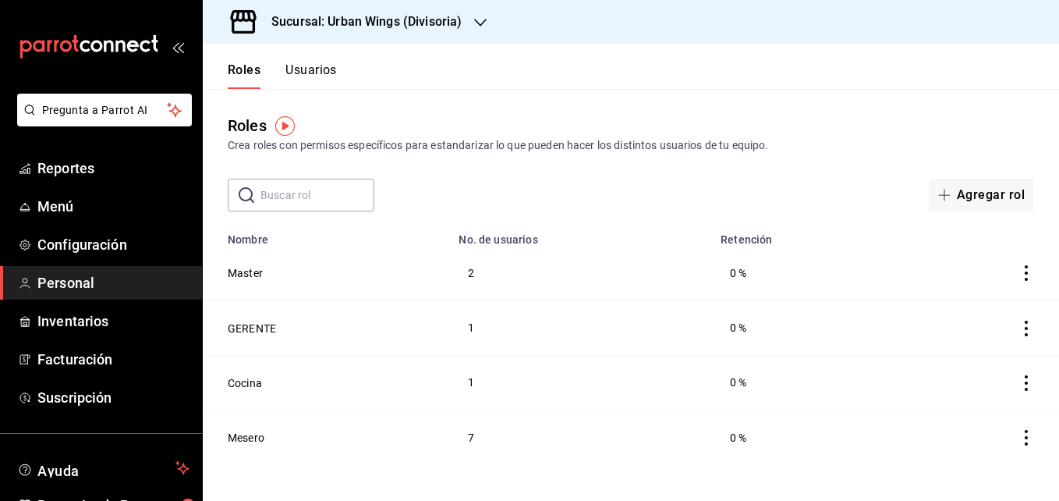
click at [299, 64] on button "Usuarios" at bounding box center [310, 75] width 51 height 27
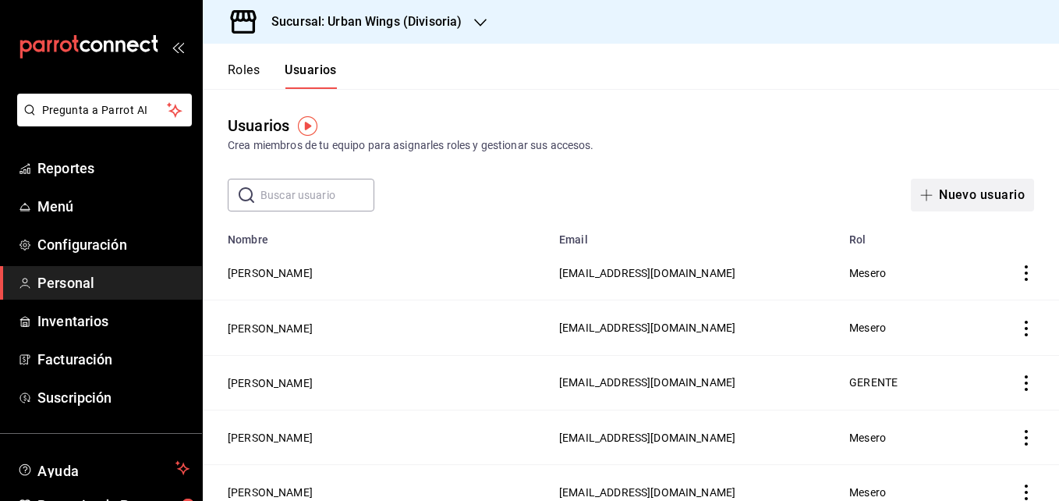
click at [954, 199] on button "Nuevo usuario" at bounding box center [972, 195] width 123 height 33
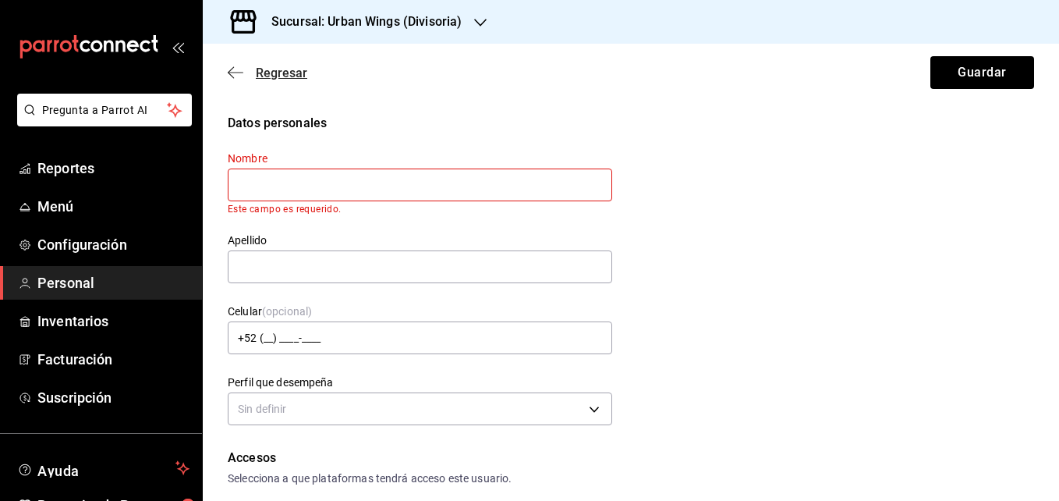
click at [228, 69] on icon "button" at bounding box center [236, 72] width 16 height 14
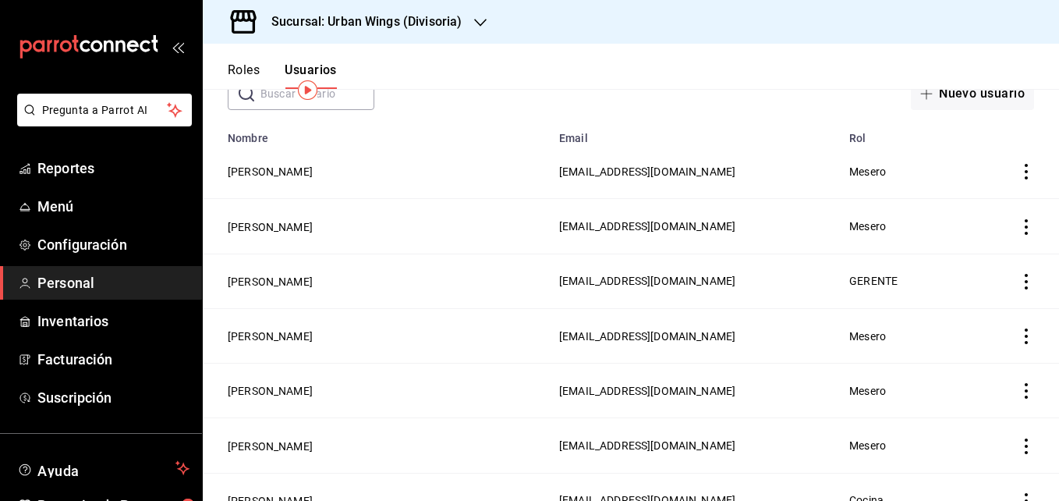
scroll to position [28, 0]
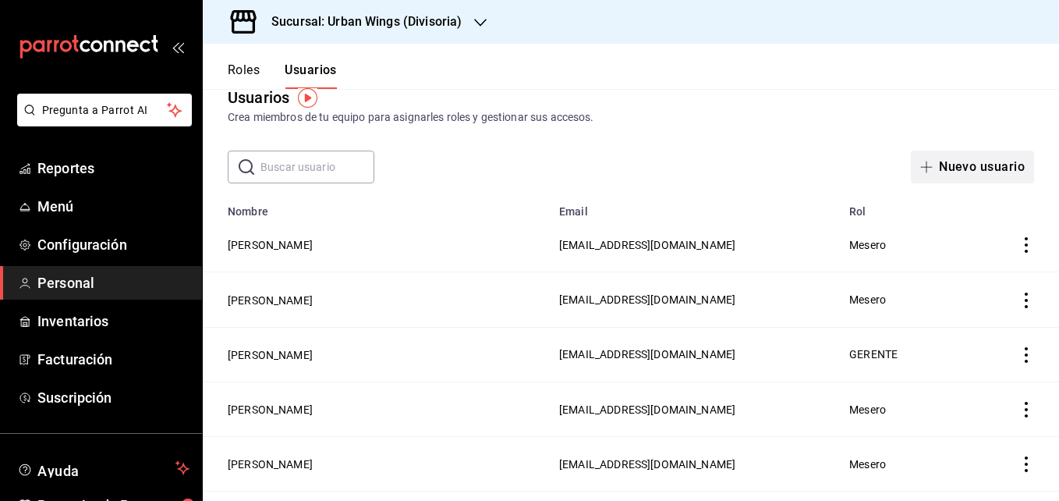
click at [942, 159] on button "Nuevo usuario" at bounding box center [972, 166] width 123 height 33
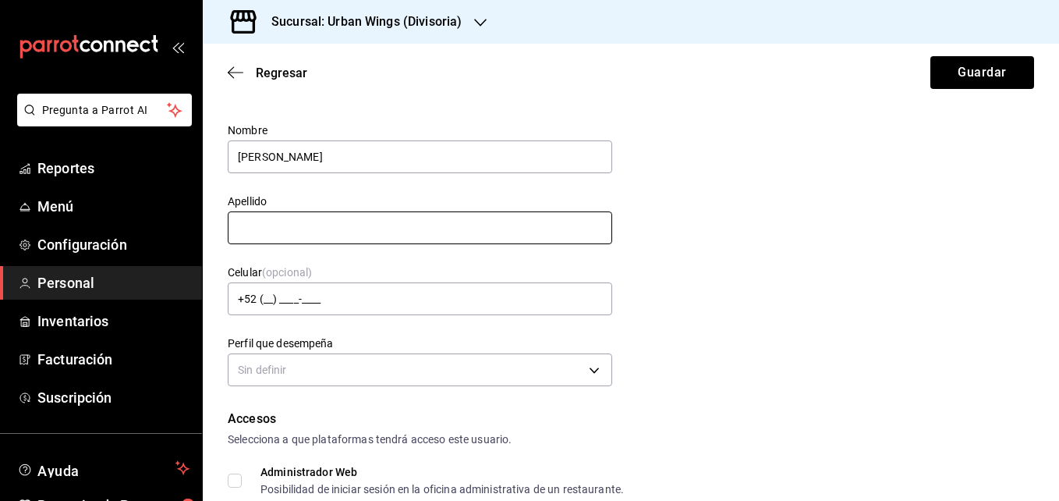
type input "[PERSON_NAME]"
click at [310, 226] on input "text" at bounding box center [420, 227] width 384 height 33
type input "[PERSON_NAME]"
click at [886, 189] on div "Datos personales Nombre [PERSON_NAME] [PERSON_NAME] Celular (opcional) +52 (__)…" at bounding box center [631, 238] width 806 height 305
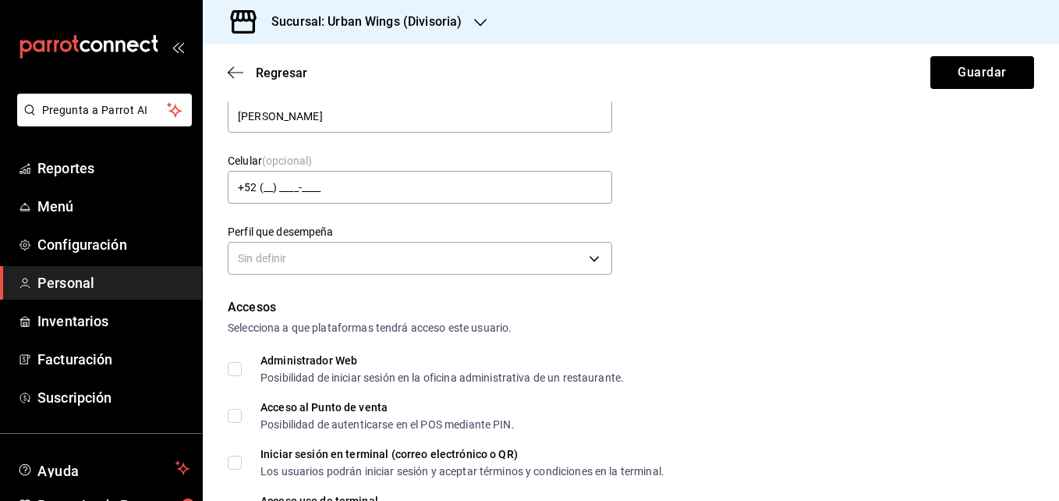
scroll to position [164, 0]
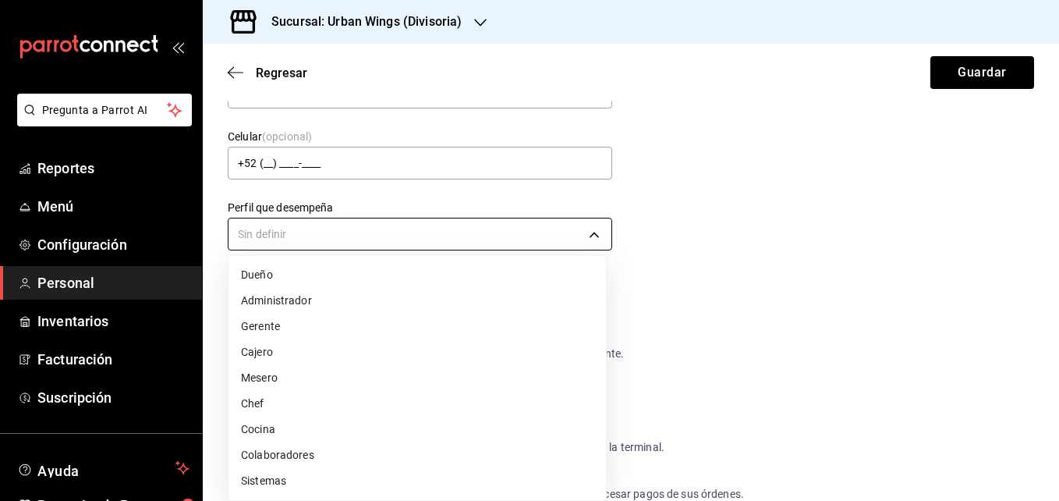
click at [602, 239] on body "Pregunta a Parrot AI Reportes Menú Configuración Personal Inventarios Facturaci…" at bounding box center [529, 250] width 1059 height 501
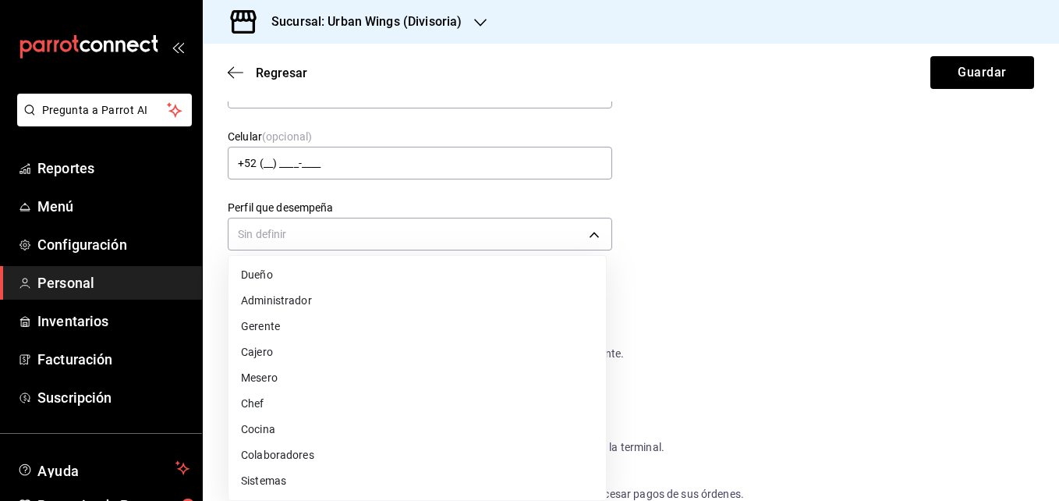
click at [260, 422] on li "Cocina" at bounding box center [416, 429] width 377 height 26
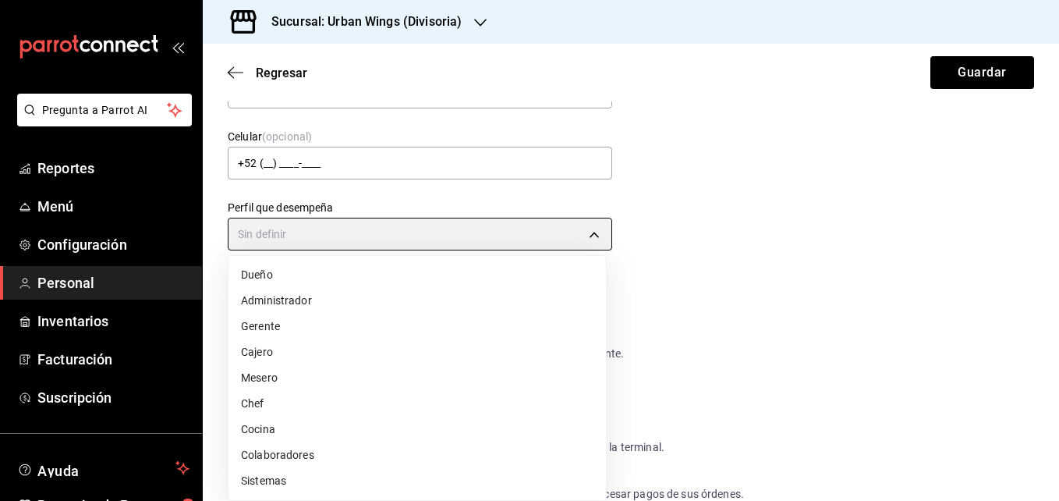
type input "KITCHEN"
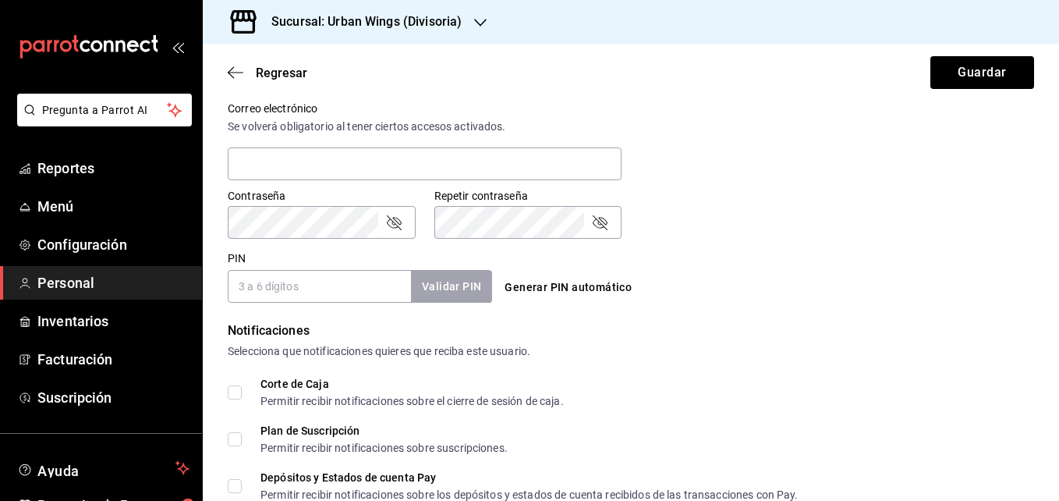
scroll to position [589, 0]
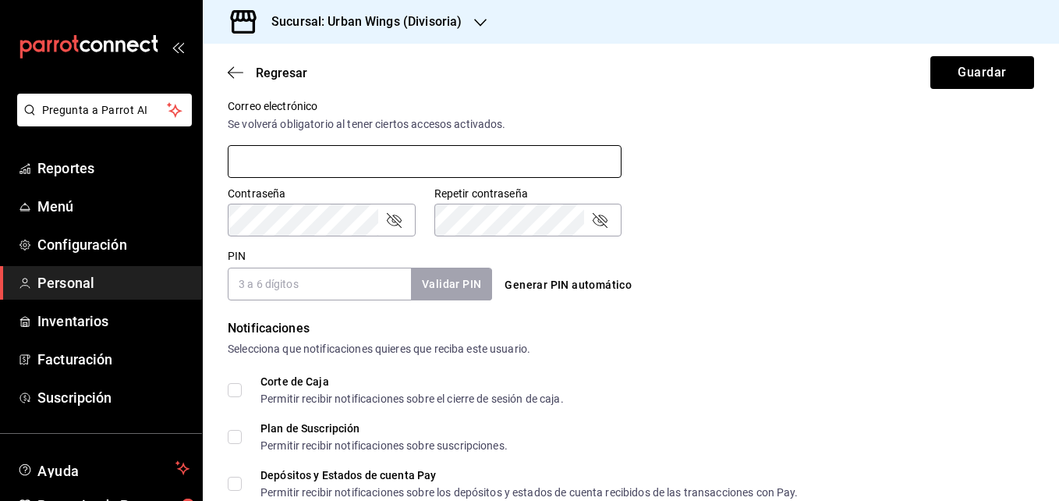
click at [484, 165] on input "text" at bounding box center [425, 161] width 394 height 33
type input "[EMAIL_ADDRESS][DOMAIN_NAME]"
click at [318, 288] on input "PIN" at bounding box center [319, 283] width 183 height 33
type input "2603"
click at [456, 284] on button "Validar PIN" at bounding box center [450, 284] width 83 height 34
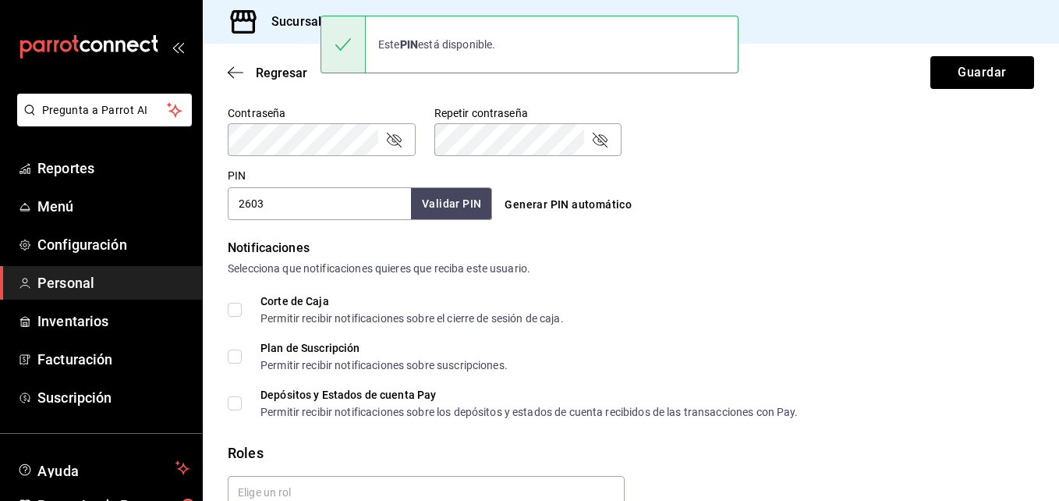
scroll to position [745, 0]
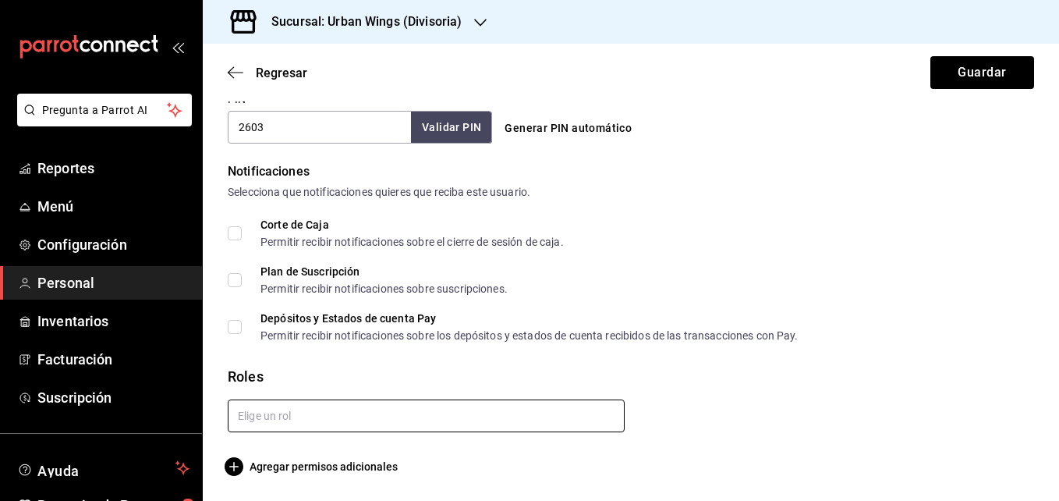
click at [530, 419] on input "text" at bounding box center [426, 415] width 397 height 33
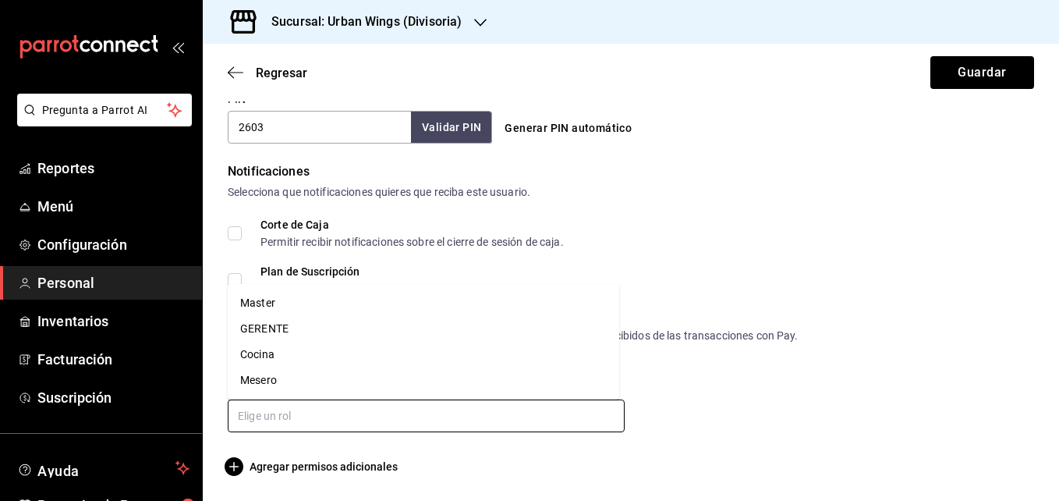
click at [284, 349] on li "Cocina" at bounding box center [423, 355] width 391 height 26
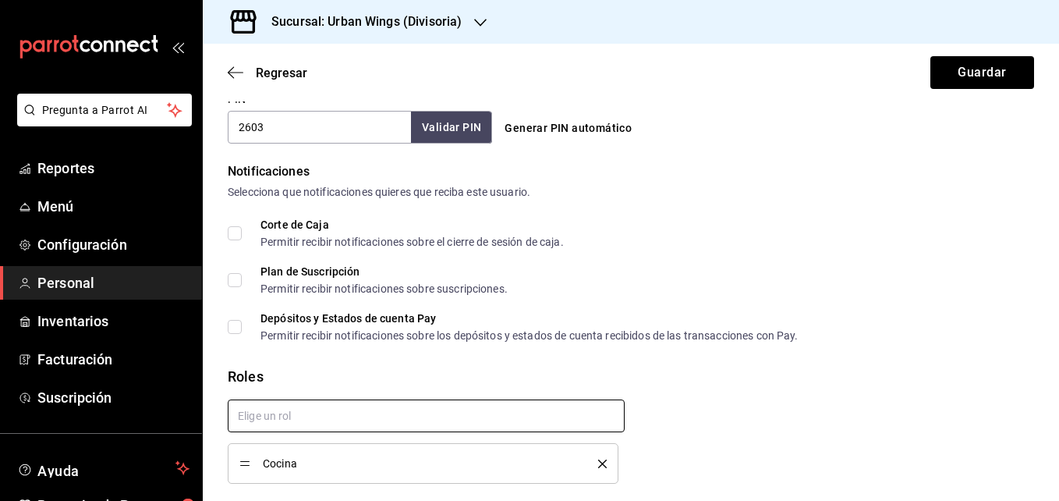
checkbox input "true"
click at [979, 80] on button "Guardar" at bounding box center [982, 72] width 104 height 33
